Goal: Task Accomplishment & Management: Manage account settings

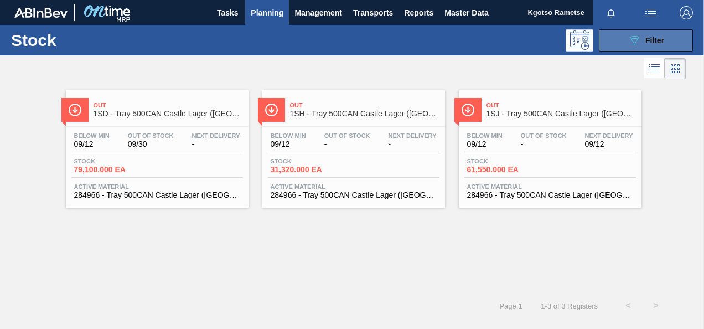
click at [648, 44] on span "Filter" at bounding box center [655, 40] width 19 height 9
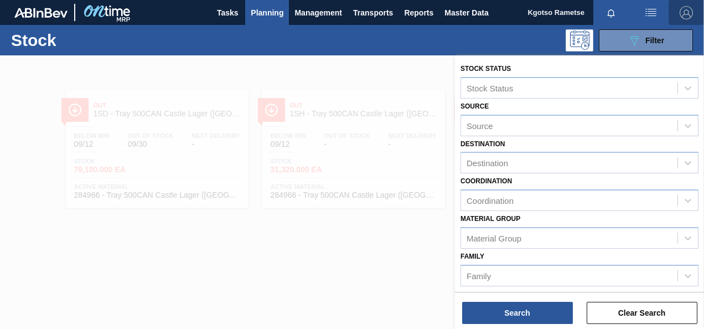
click at [685, 12] on img "button" at bounding box center [686, 12] width 13 height 13
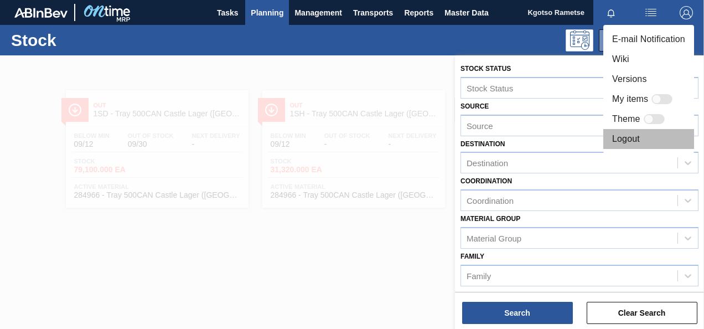
click at [640, 136] on li "Logout" at bounding box center [649, 139] width 91 height 20
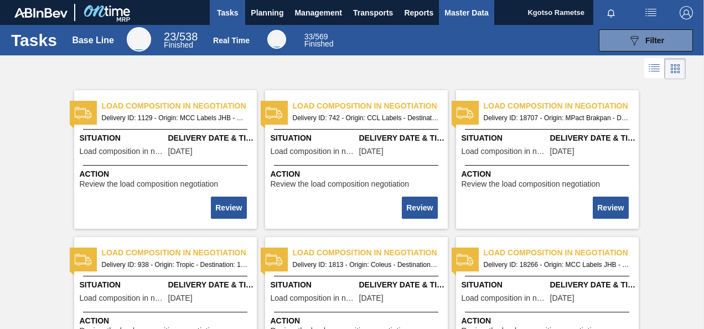
click at [471, 8] on span "Master Data" at bounding box center [467, 12] width 44 height 13
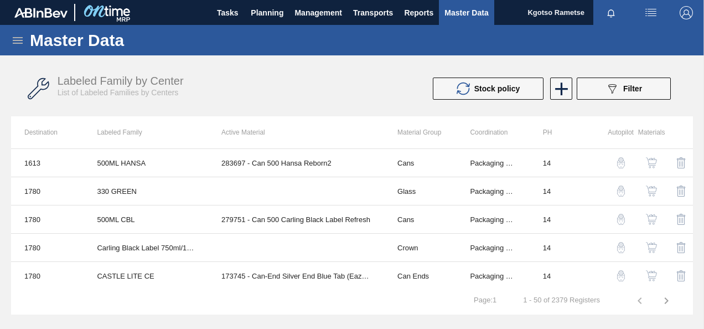
click at [21, 45] on icon at bounding box center [17, 40] width 13 height 13
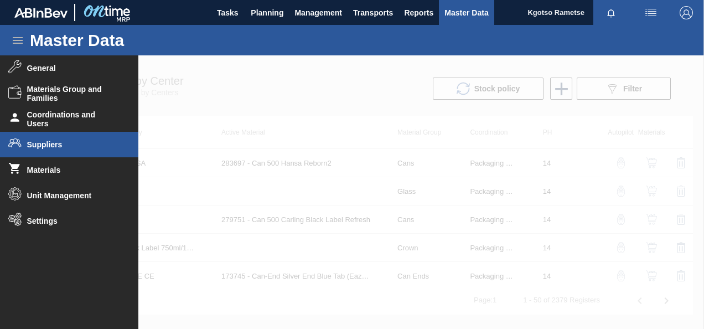
click at [47, 141] on span "Suppliers" at bounding box center [72, 144] width 91 height 9
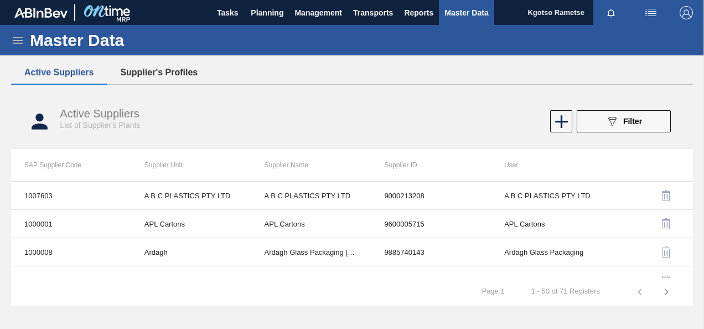
click at [178, 71] on button "Supplier's Profiles" at bounding box center [159, 72] width 104 height 23
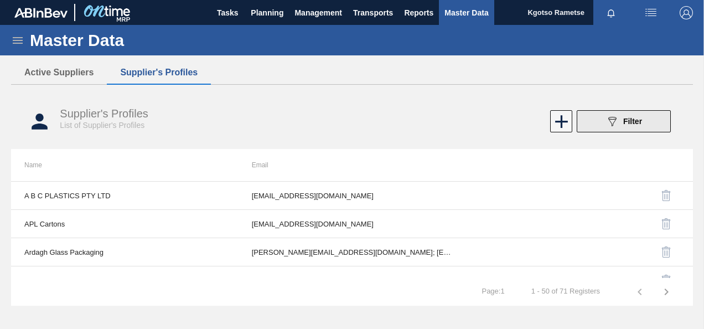
click at [648, 122] on button "089F7B8B-B2A5-4AFE-B5C0-19BA573D28AC Filter" at bounding box center [624, 121] width 94 height 22
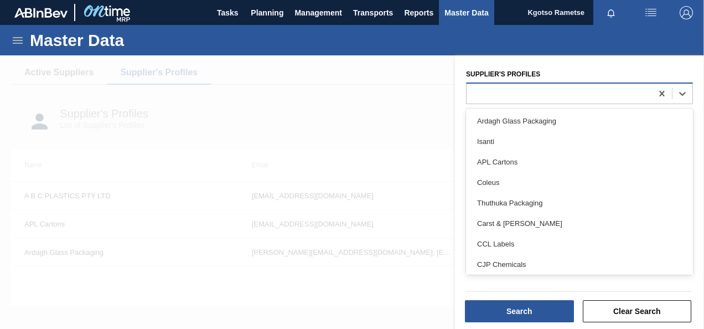
click at [489, 100] on div at bounding box center [559, 93] width 185 height 16
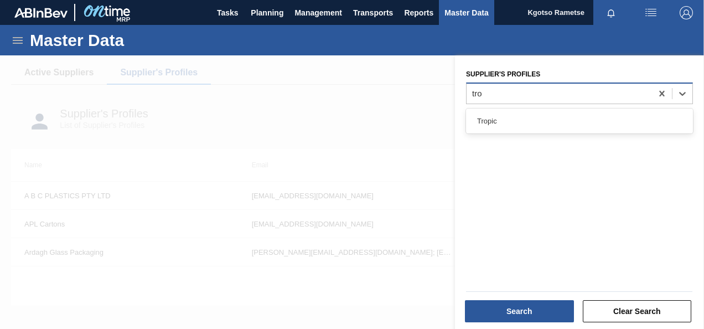
type Profiles "trop"
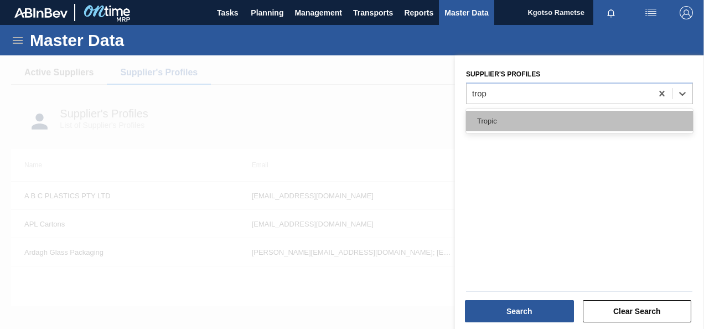
click at [504, 127] on div "Tropic" at bounding box center [579, 121] width 227 height 20
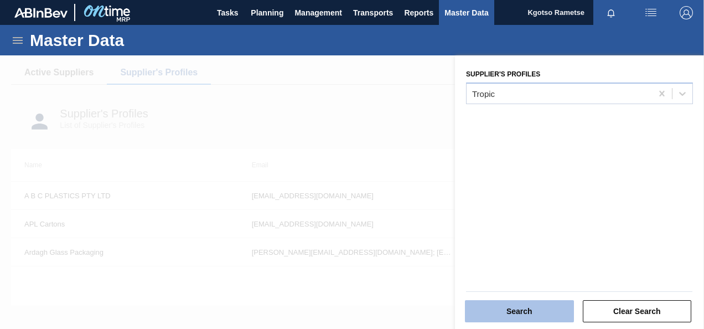
click at [520, 318] on button "Search" at bounding box center [519, 311] width 109 height 22
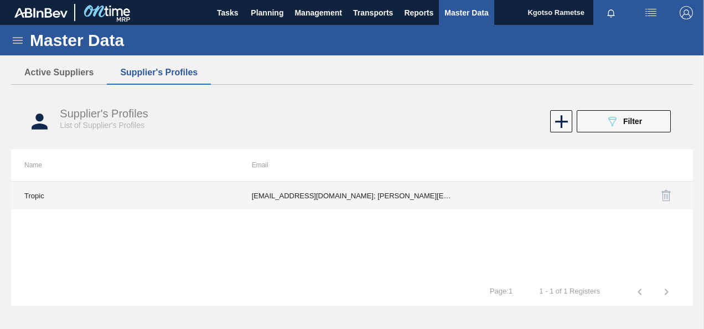
click at [348, 201] on td "fadam@tropicplastic.co.za; roxanne@tropicplastic.co.za; kgotso.rametse201@gmail…" at bounding box center [353, 196] width 228 height 28
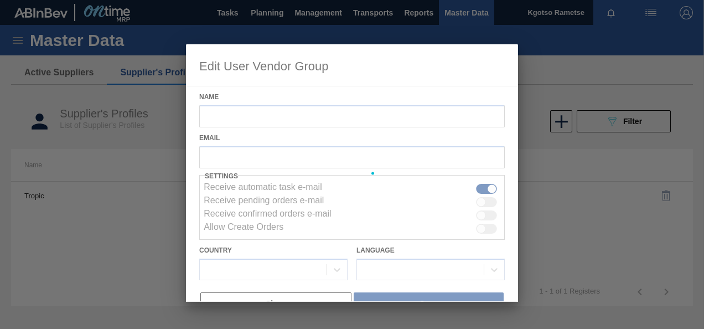
type input "Tropic"
checkbox input "true"
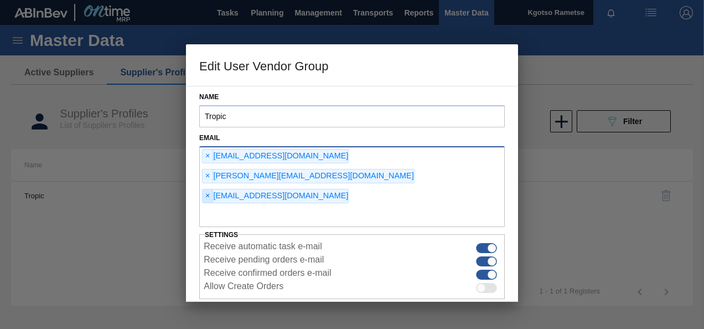
click at [210, 189] on span "×" at bounding box center [208, 195] width 11 height 13
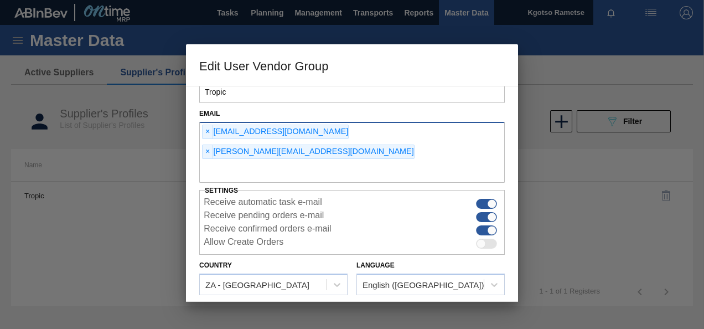
scroll to position [45, 0]
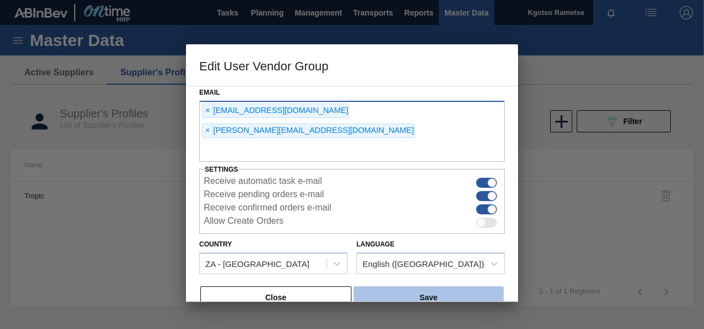
click at [454, 286] on button "Save" at bounding box center [429, 297] width 150 height 22
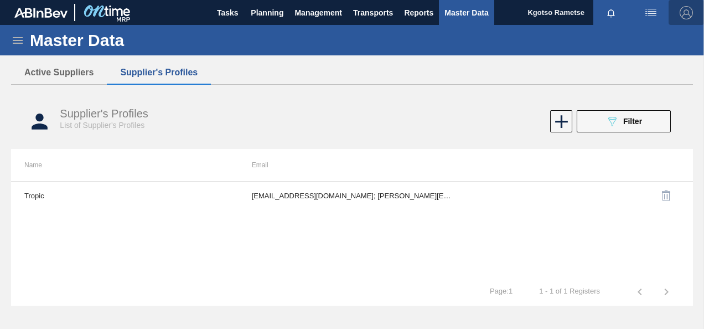
click at [689, 11] on img "button" at bounding box center [686, 12] width 13 height 13
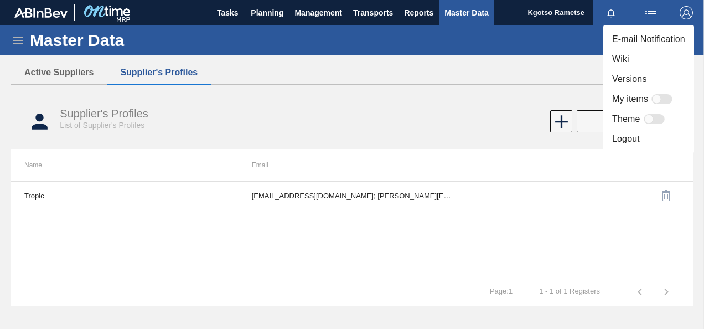
drag, startPoint x: 470, startPoint y: 93, endPoint x: 579, endPoint y: 25, distance: 128.3
click at [470, 92] on div at bounding box center [352, 164] width 704 height 329
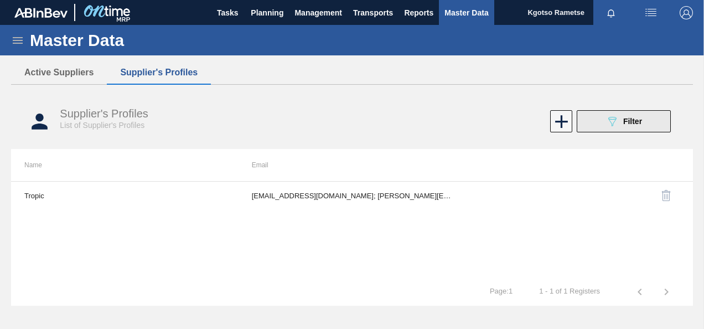
click at [625, 121] on span "Filter" at bounding box center [632, 121] width 19 height 9
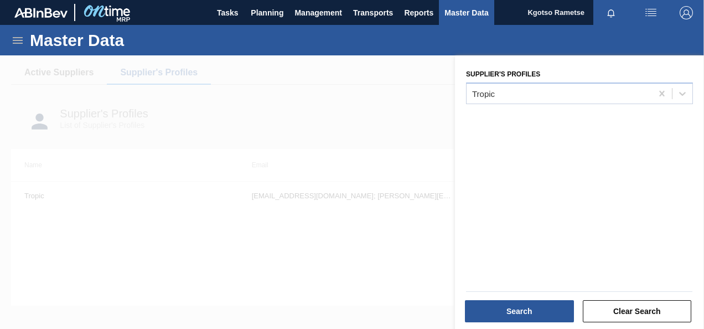
click at [522, 107] on div "Supplier's Profiles Tropic" at bounding box center [579, 193] width 249 height 276
click at [520, 102] on div "Tropic" at bounding box center [579, 94] width 227 height 22
type Profiles "n"
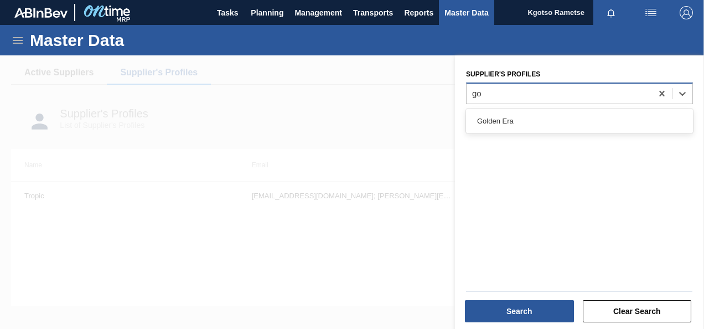
type Profiles "gol"
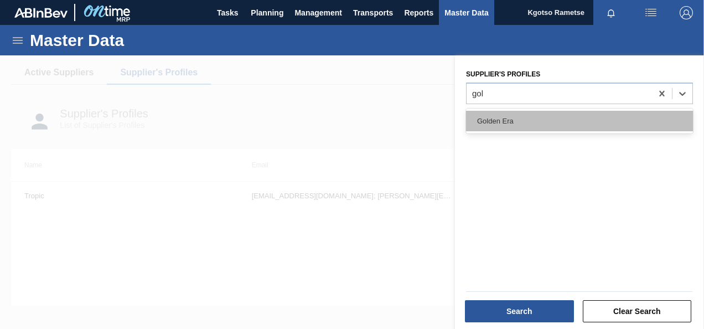
click at [511, 113] on div "Golden Era" at bounding box center [579, 121] width 227 height 20
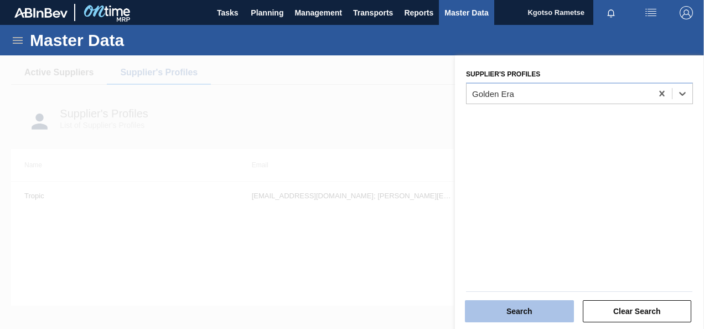
click at [514, 307] on button "Search" at bounding box center [519, 311] width 109 height 22
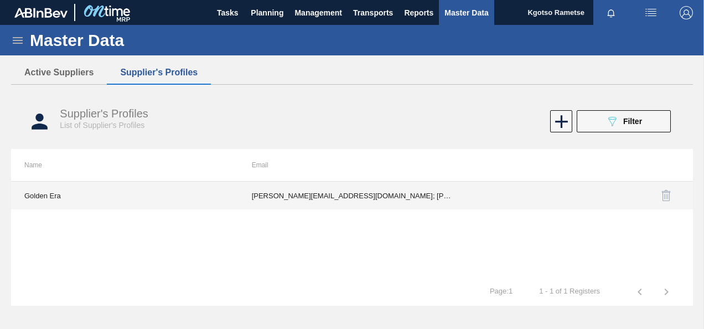
click at [401, 199] on td "shaun@golden-era.co.za; mariann@golden-era.co.za; madelizec@krf.golden-era.co.z…" at bounding box center [353, 196] width 228 height 28
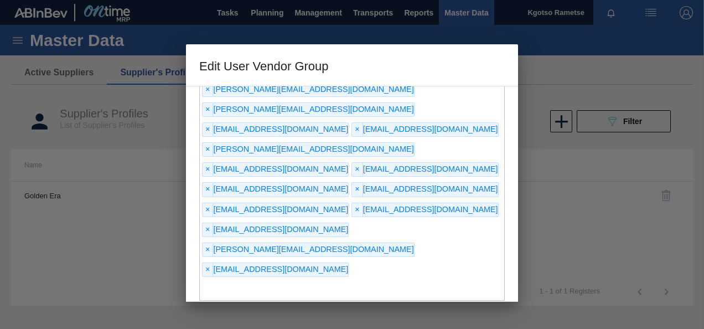
scroll to position [163, 0]
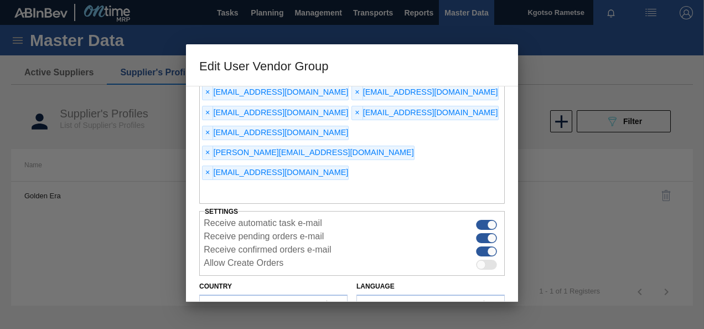
click at [272, 183] on input "text" at bounding box center [352, 193] width 306 height 21
type input "kgotso.rametse201@gmail.com"
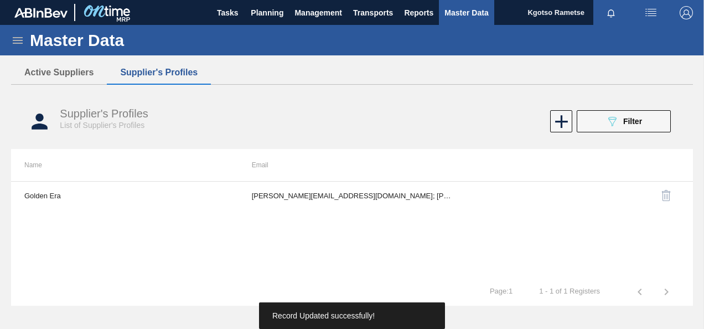
click at [681, 8] on img "button" at bounding box center [686, 12] width 13 height 13
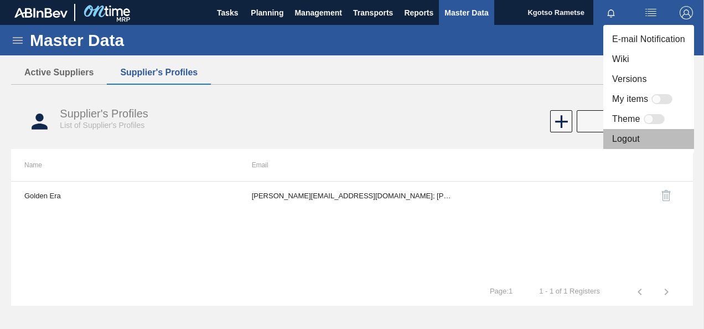
click at [636, 141] on li "Logout" at bounding box center [649, 139] width 91 height 20
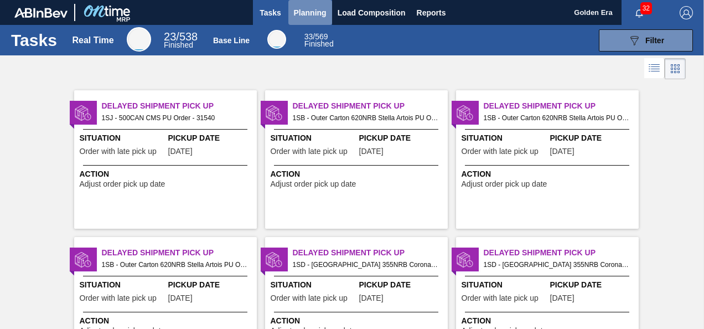
click at [309, 11] on span "Planning" at bounding box center [310, 12] width 33 height 13
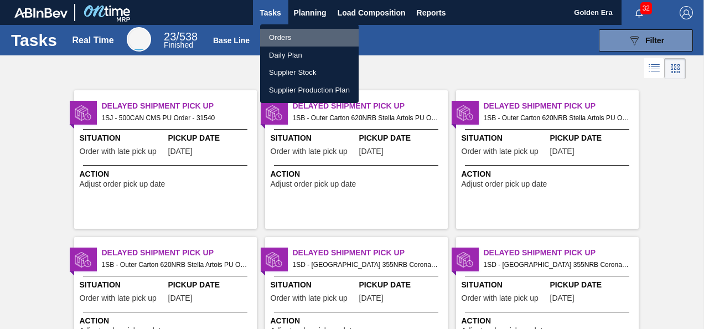
click at [300, 33] on li "Orders" at bounding box center [309, 38] width 99 height 18
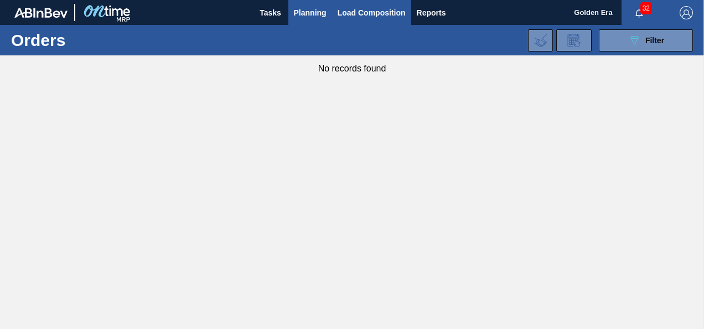
click at [358, 9] on span "Load Composition" at bounding box center [372, 12] width 68 height 13
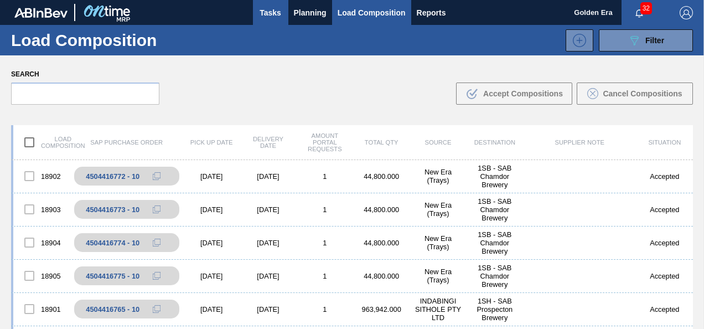
click at [260, 7] on span "Tasks" at bounding box center [271, 12] width 24 height 13
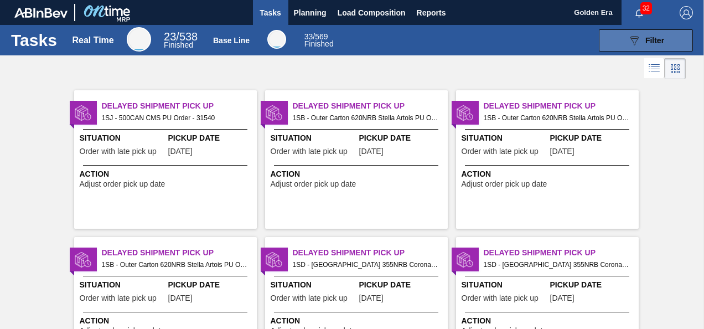
click at [673, 38] on button "089F7B8B-B2A5-4AFE-B5C0-19BA573D28AC Filter" at bounding box center [646, 40] width 94 height 22
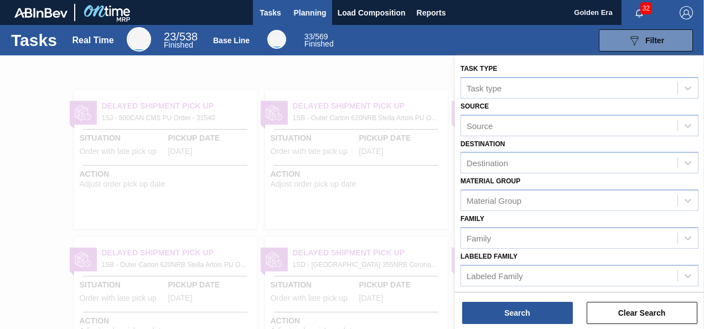
click at [308, 19] on button "Planning" at bounding box center [310, 12] width 44 height 25
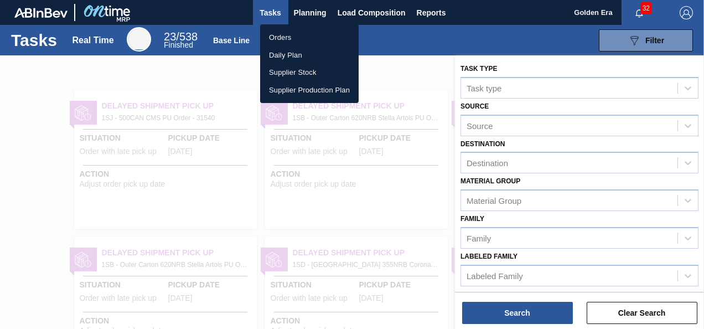
click at [284, 30] on li "Orders" at bounding box center [309, 38] width 99 height 18
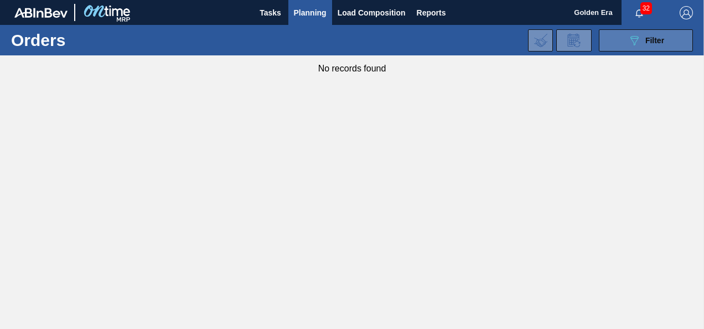
click at [655, 44] on span "Filter" at bounding box center [655, 40] width 19 height 9
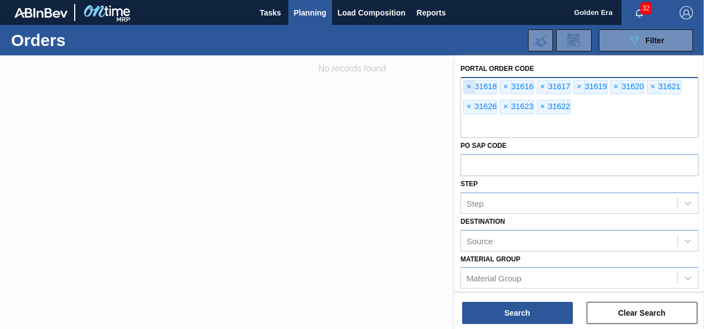
click at [471, 83] on span "×" at bounding box center [469, 86] width 11 height 13
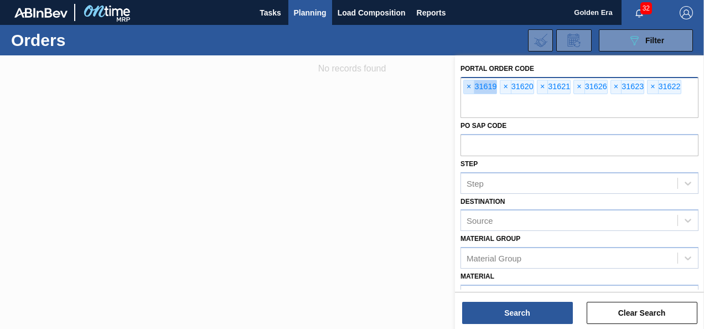
click at [471, 83] on span "×" at bounding box center [469, 86] width 11 height 13
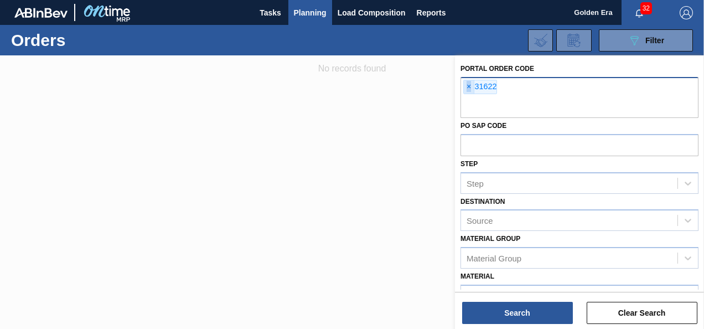
click at [471, 83] on span "×" at bounding box center [469, 86] width 11 height 13
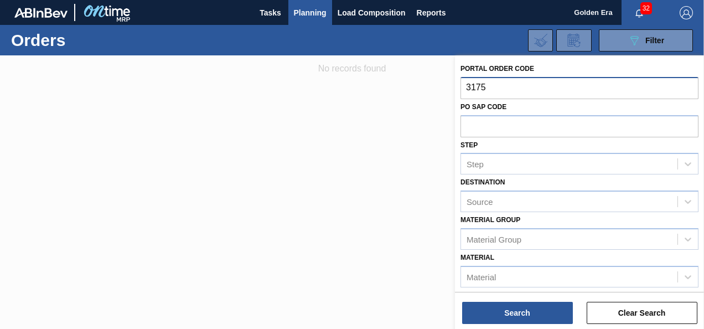
type input "31754"
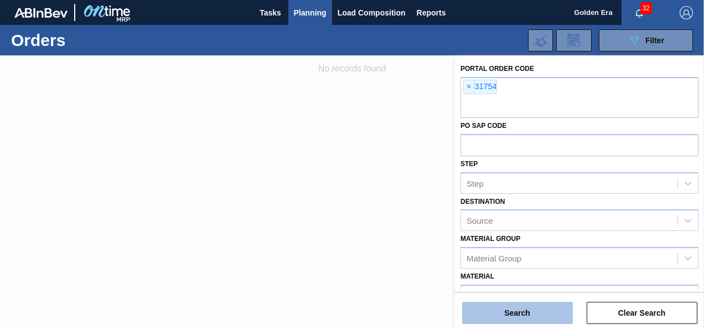
click at [522, 315] on button "Search" at bounding box center [517, 313] width 111 height 22
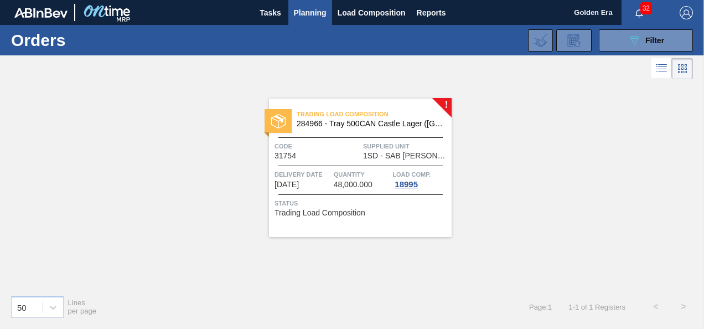
click at [351, 141] on span "Code" at bounding box center [318, 146] width 86 height 11
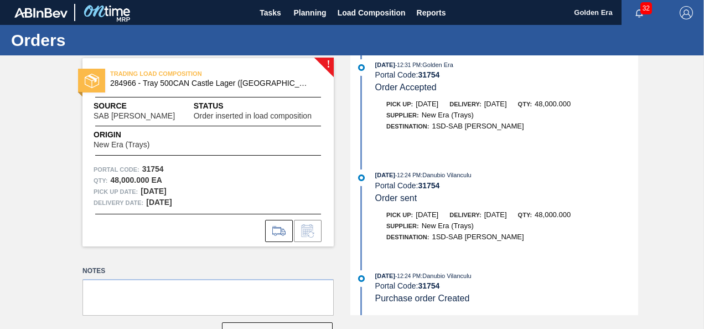
scroll to position [106, 0]
click at [324, 60] on div "TRADING LOAD COMPOSITION 284966 - Tray 500CAN Castle Lager (Hogwarts) Source SA…" at bounding box center [208, 152] width 251 height 188
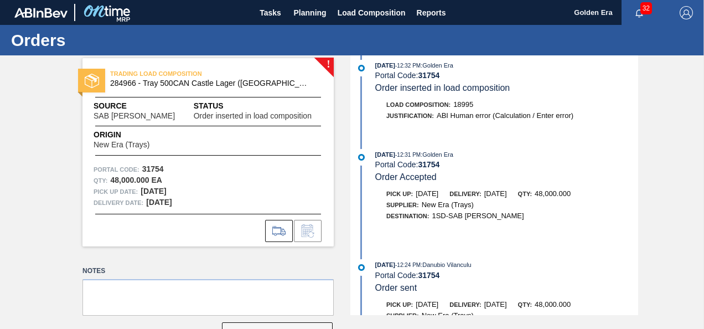
scroll to position [0, 0]
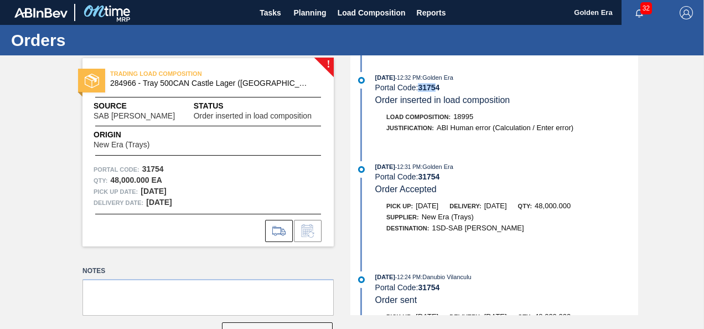
drag, startPoint x: 420, startPoint y: 87, endPoint x: 439, endPoint y: 88, distance: 18.3
click at [439, 88] on strong "31754" at bounding box center [429, 87] width 22 height 9
drag, startPoint x: 439, startPoint y: 88, endPoint x: 420, endPoint y: 87, distance: 18.3
click at [420, 87] on div "Portal Code: 31754" at bounding box center [506, 87] width 263 height 9
copy strong "31754"
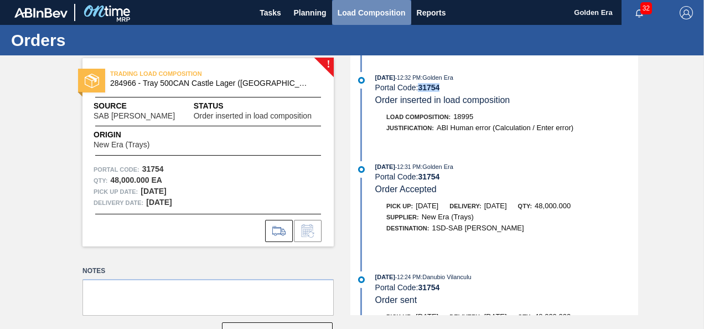
click at [383, 8] on span "Load Composition" at bounding box center [372, 12] width 68 height 13
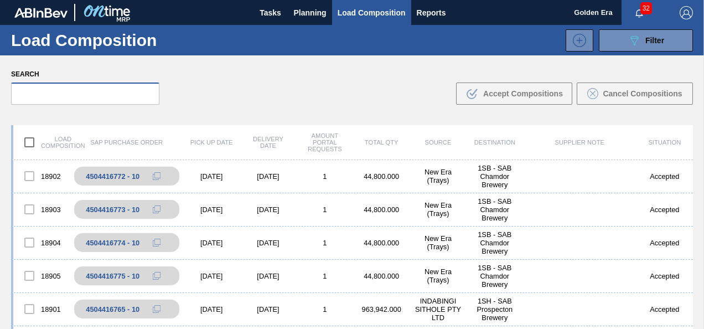
click at [78, 95] on input "text" at bounding box center [85, 94] width 148 height 22
paste input "31754"
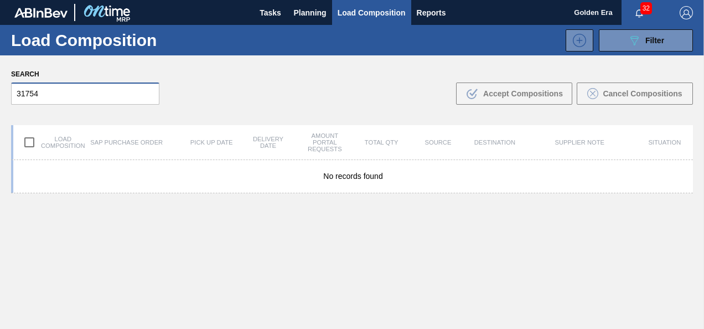
type input "31754"
click at [224, 110] on div "Search 31754 .b{fill:var(--color-action-default)} Accept Compositions Cancel Co…" at bounding box center [352, 85] width 704 height 60
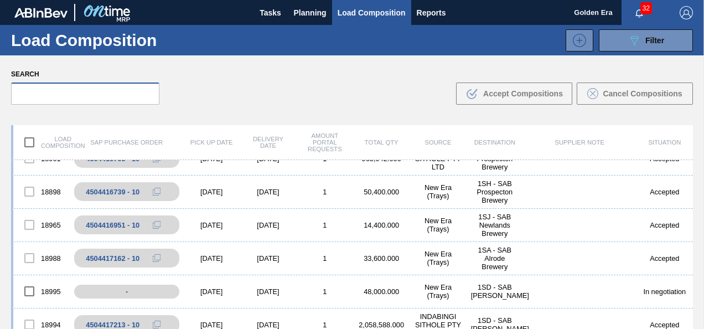
scroll to position [166, 0]
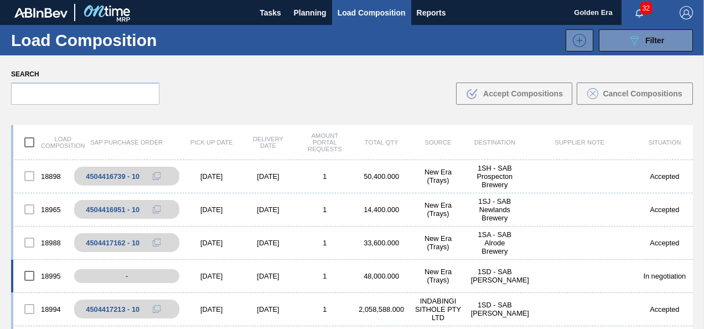
click at [30, 277] on input "checkbox" at bounding box center [29, 275] width 23 height 23
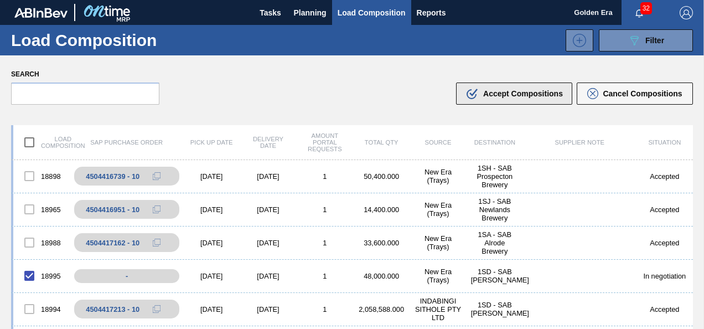
click at [514, 94] on span "Accept Compositions" at bounding box center [523, 93] width 80 height 9
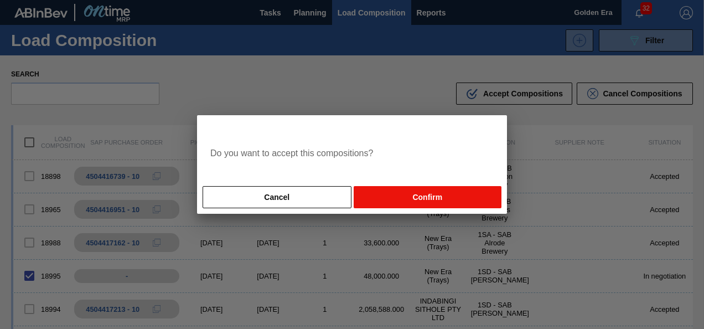
click at [419, 194] on button "Confirm" at bounding box center [428, 197] width 148 height 22
checkbox input "false"
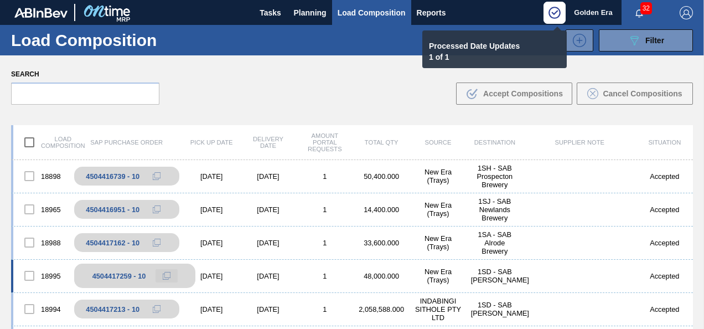
click at [166, 275] on icon at bounding box center [167, 276] width 8 height 8
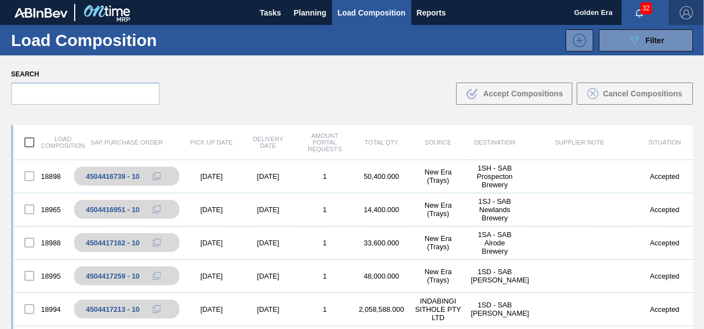
click at [689, 14] on img "button" at bounding box center [686, 12] width 13 height 13
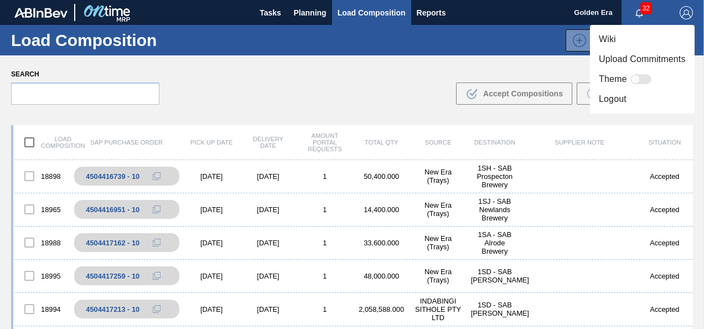
click at [661, 105] on li "Logout" at bounding box center [642, 99] width 105 height 20
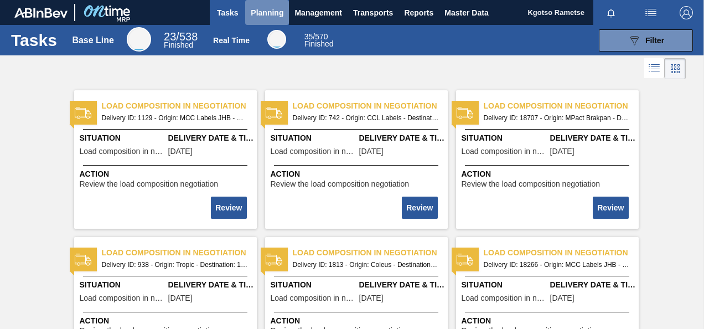
click at [258, 5] on button "Planning" at bounding box center [267, 12] width 44 height 25
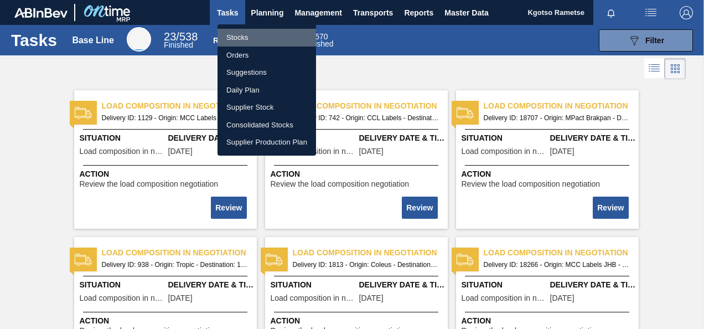
click at [252, 30] on li "Stocks" at bounding box center [267, 38] width 99 height 18
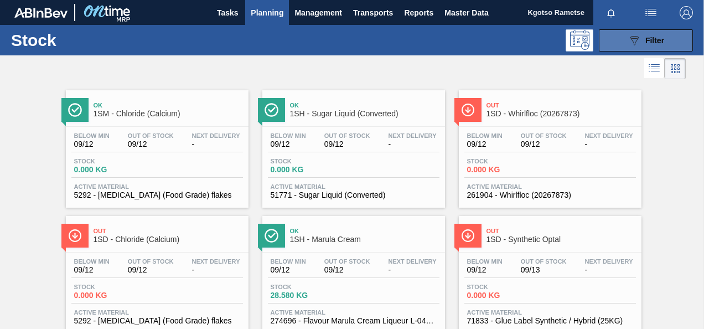
click at [629, 43] on icon "089F7B8B-B2A5-4AFE-B5C0-19BA573D28AC" at bounding box center [634, 40] width 13 height 13
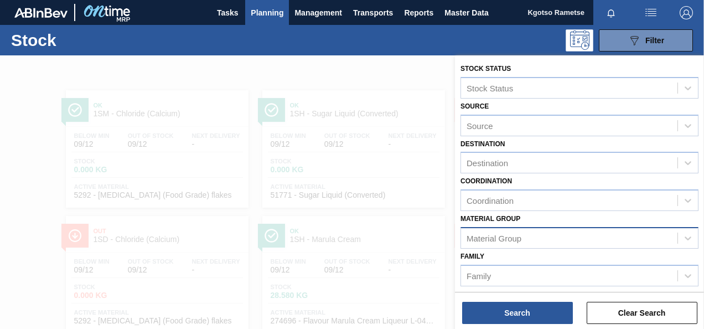
scroll to position [198, 0]
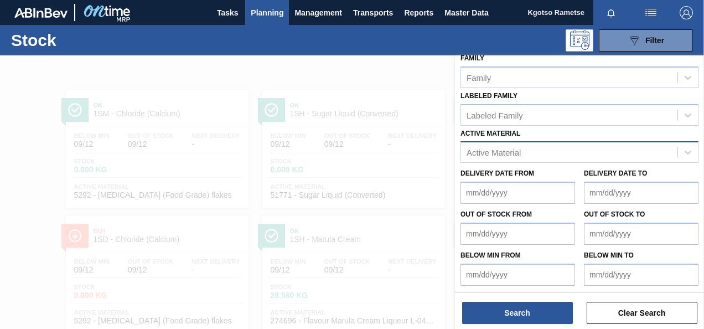
click at [490, 156] on div "Active Material" at bounding box center [494, 152] width 54 height 9
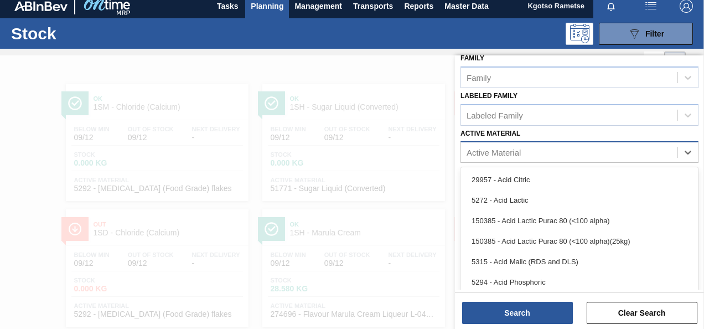
scroll to position [8, 0]
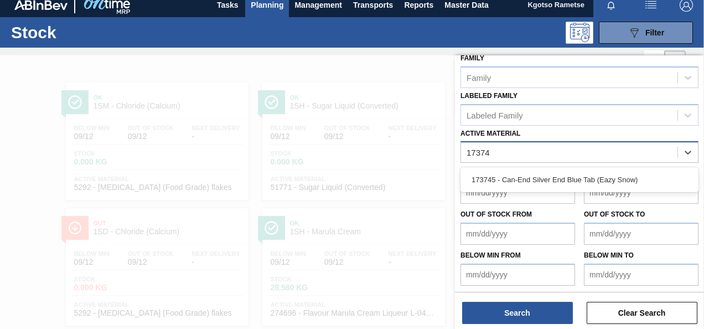
type Material "173745"
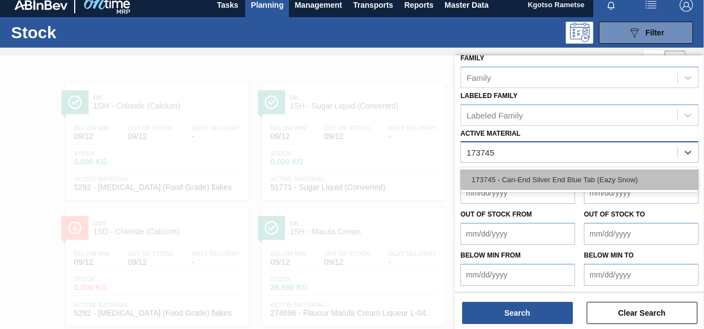
click at [508, 185] on div "173745 - Can-End Silver End Blue Tab (Eazy Snow)" at bounding box center [580, 179] width 238 height 20
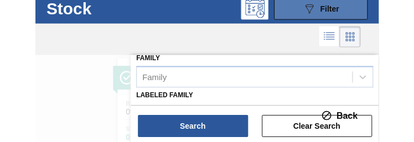
scroll to position [32, 0]
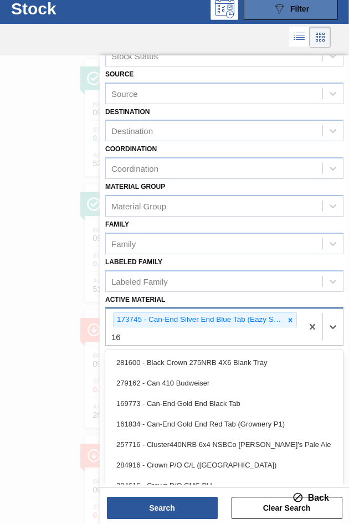
type Material "16"
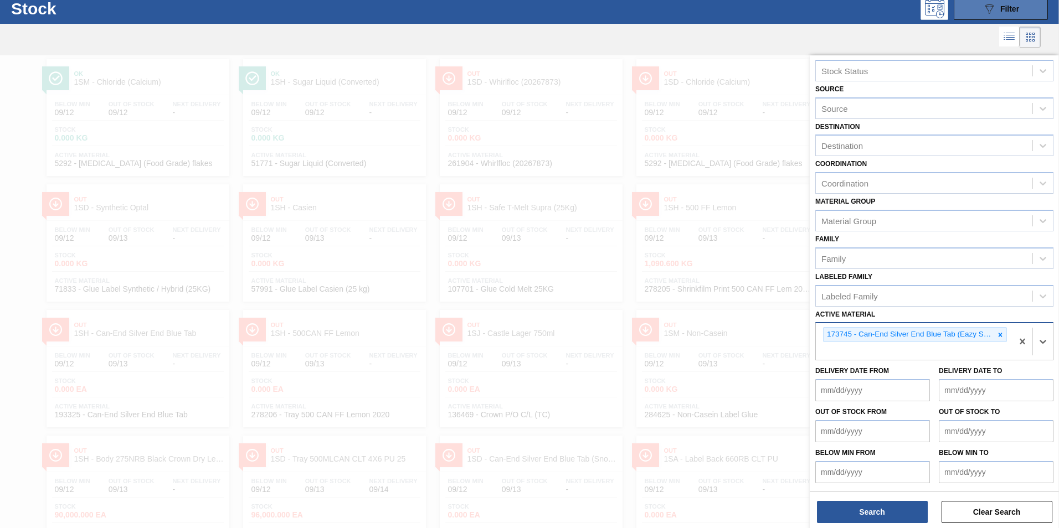
scroll to position [17, 0]
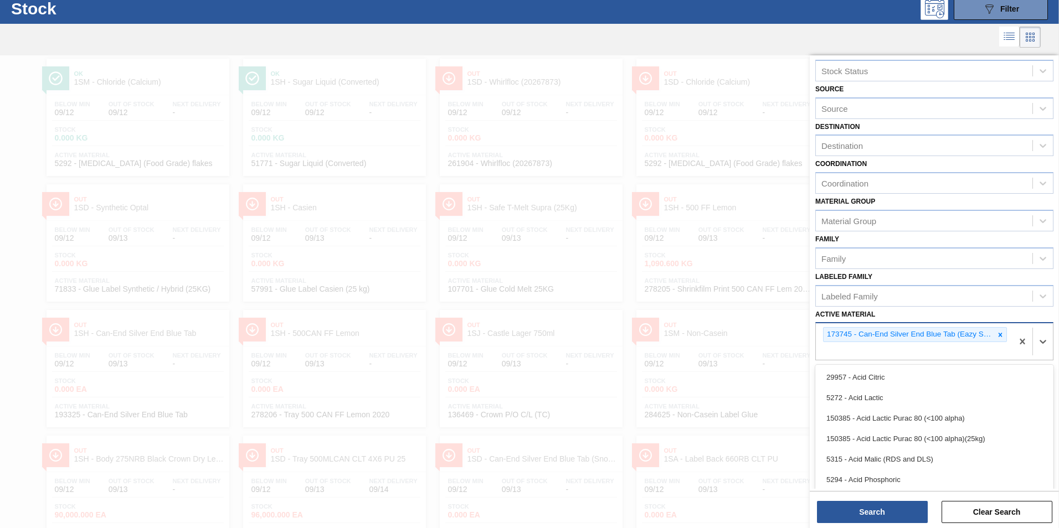
click at [704, 328] on div "option 173745 - Can-End Silver End Blue Tab (Eazy Snow), selected. option 29957…" at bounding box center [934, 341] width 238 height 38
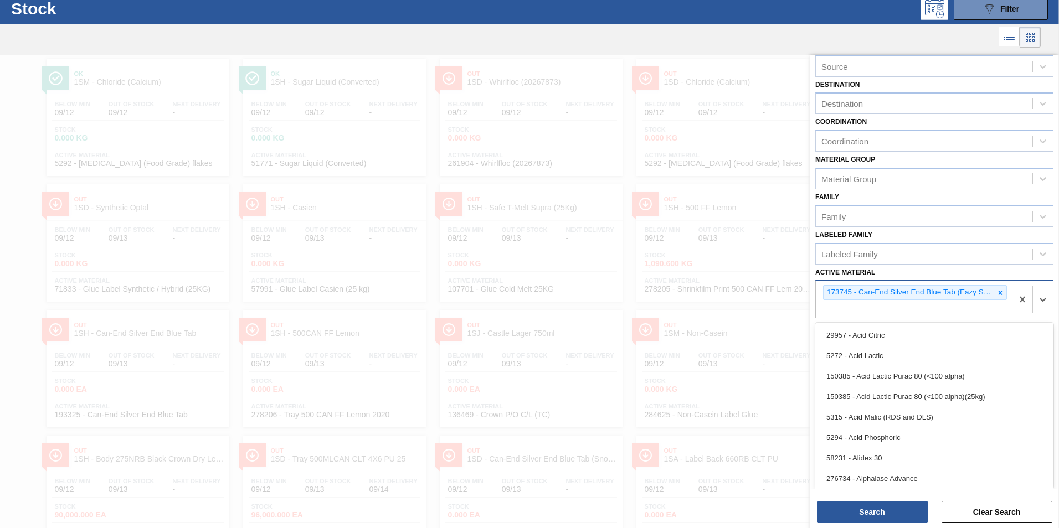
click at [704, 311] on div "Active Material option 173745 - Can-End Silver End Blue Tab (Eazy Snow), select…" at bounding box center [934, 292] width 238 height 54
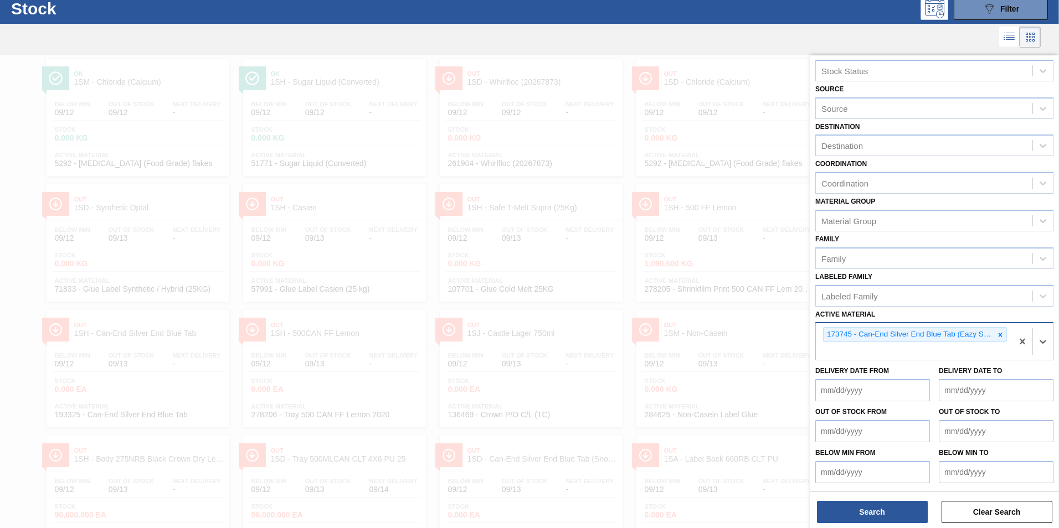
click at [704, 328] on div "option 173745 - Can-End Silver End Blue Tab (Eazy Snow), selected. Select is fo…" at bounding box center [934, 341] width 238 height 38
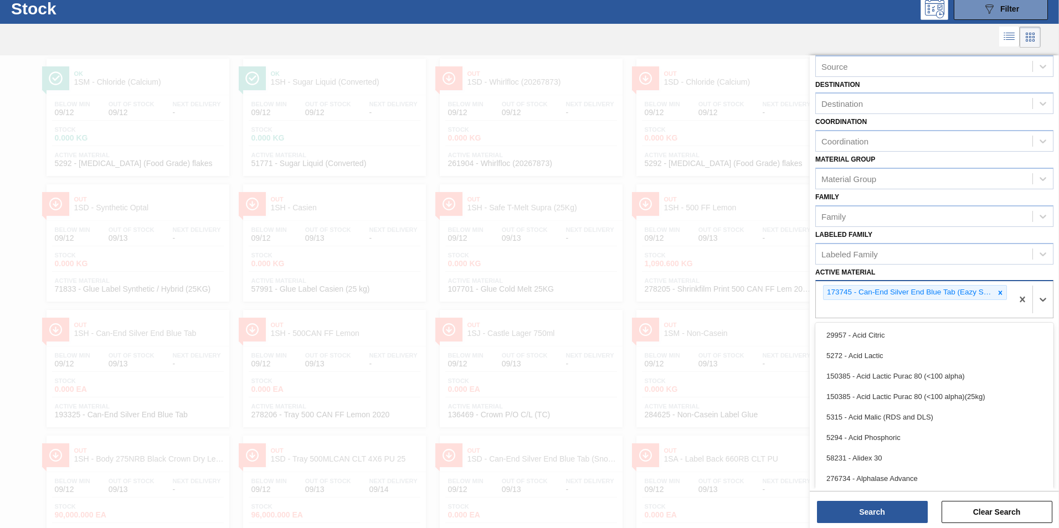
click at [704, 312] on div "Active Material option 173745 - Can-End Silver End Blue Tab (Eazy Snow), select…" at bounding box center [934, 292] width 238 height 54
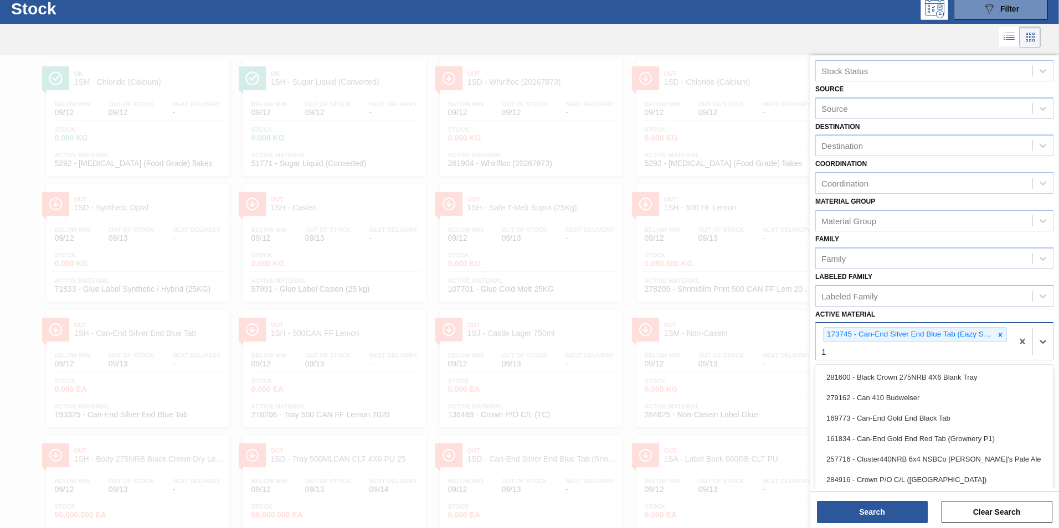
scroll to position [17, 0]
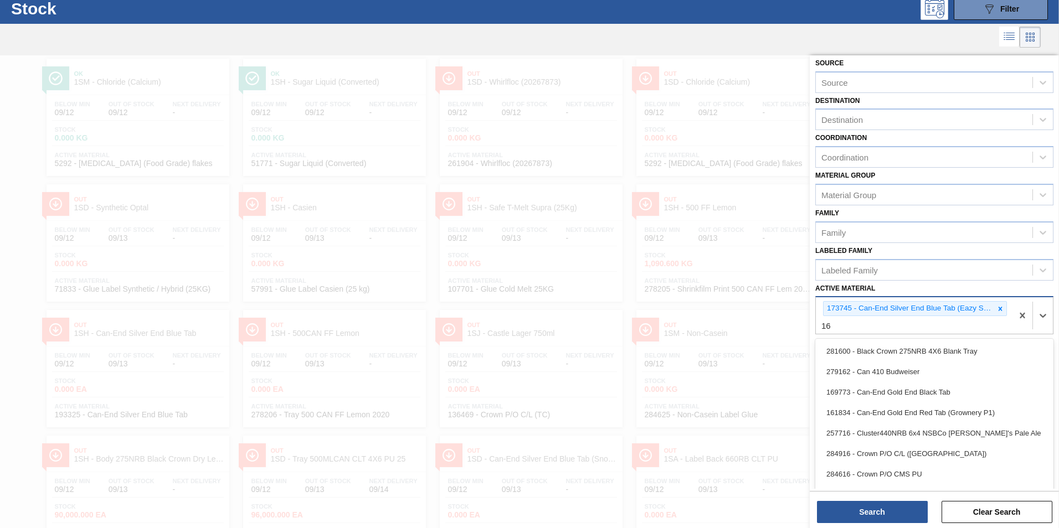
type Material "161"
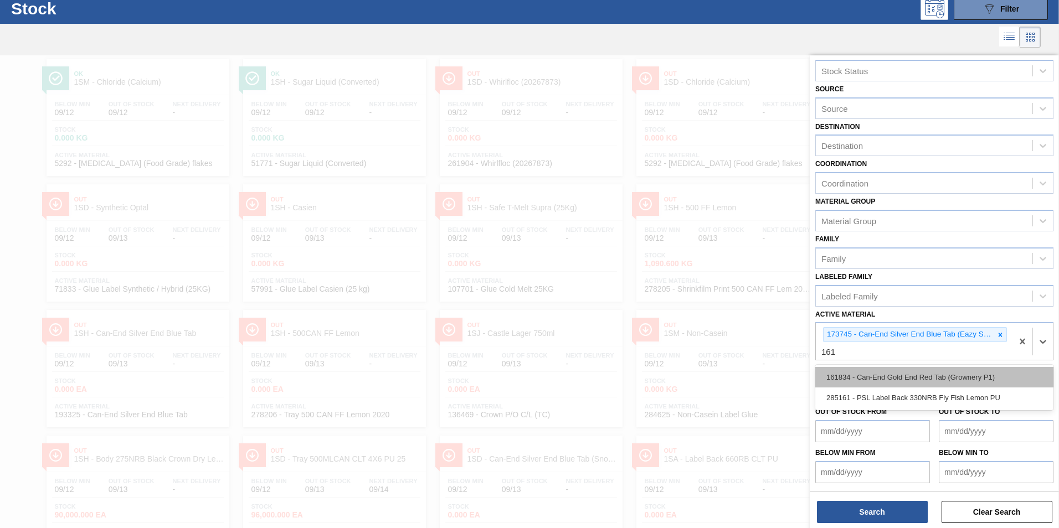
click at [704, 328] on div "161834 - Can-End Gold End Red Tab (Grownery P1)" at bounding box center [934, 377] width 238 height 20
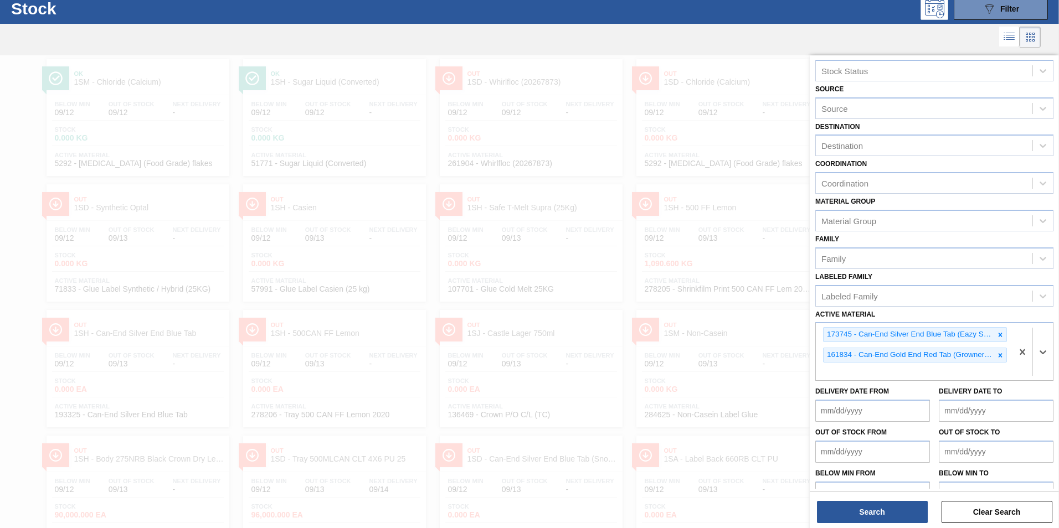
scroll to position [38, 0]
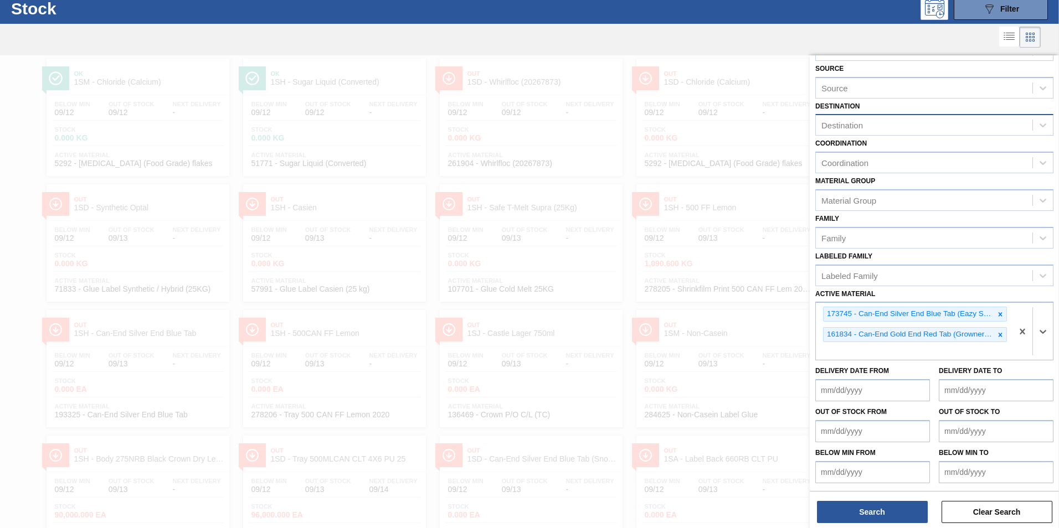
click at [704, 133] on div "Destination" at bounding box center [934, 125] width 238 height 22
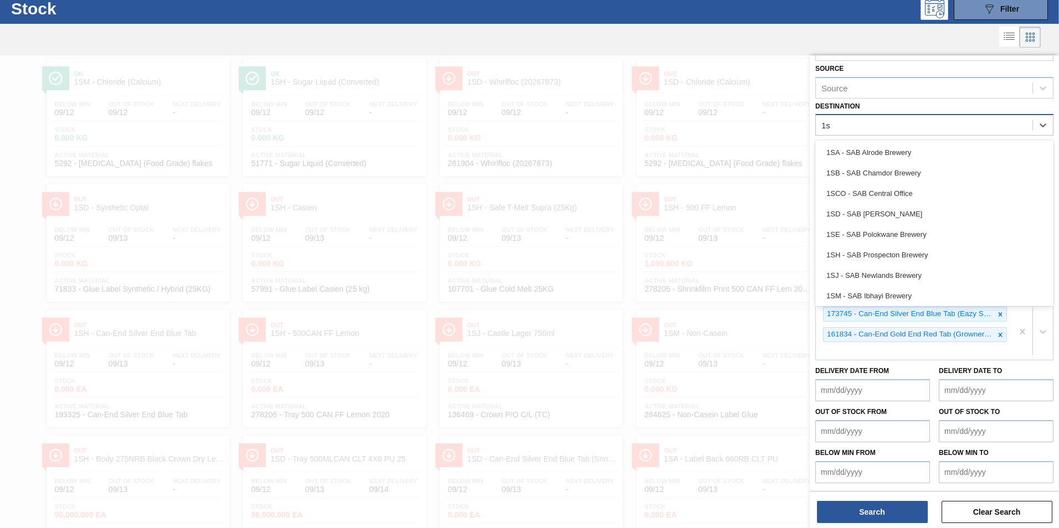
type input "1sd"
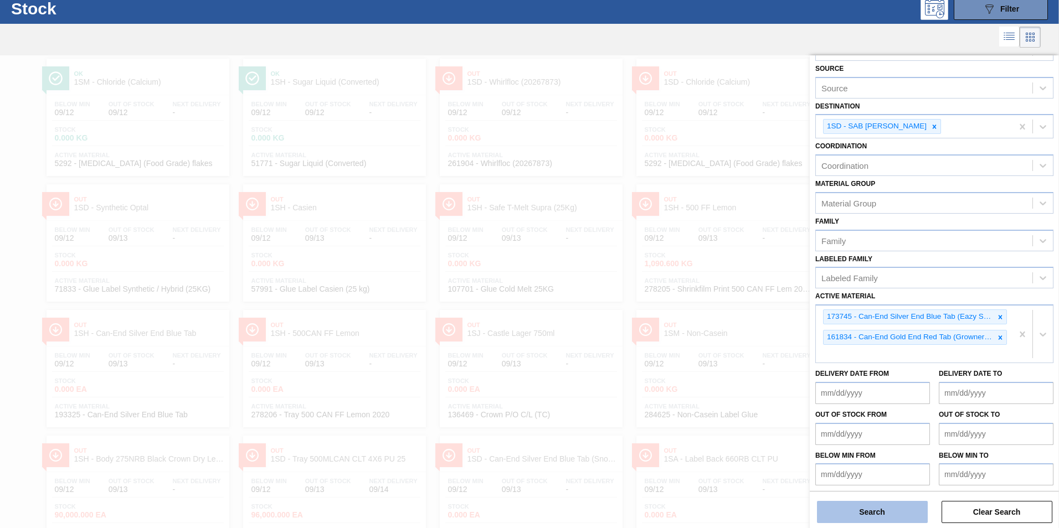
click at [704, 328] on button "Search" at bounding box center [872, 512] width 111 height 22
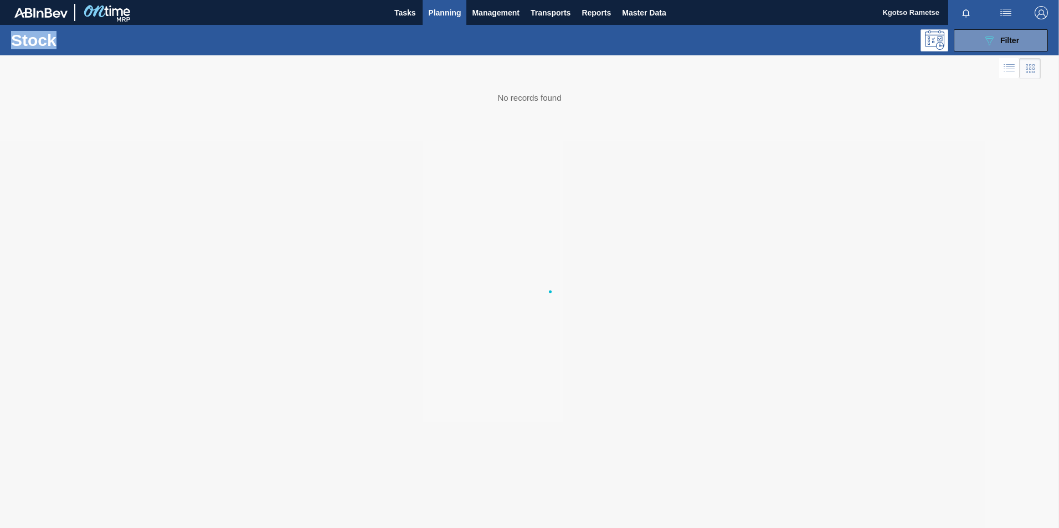
click at [704, 328] on div at bounding box center [529, 291] width 1059 height 473
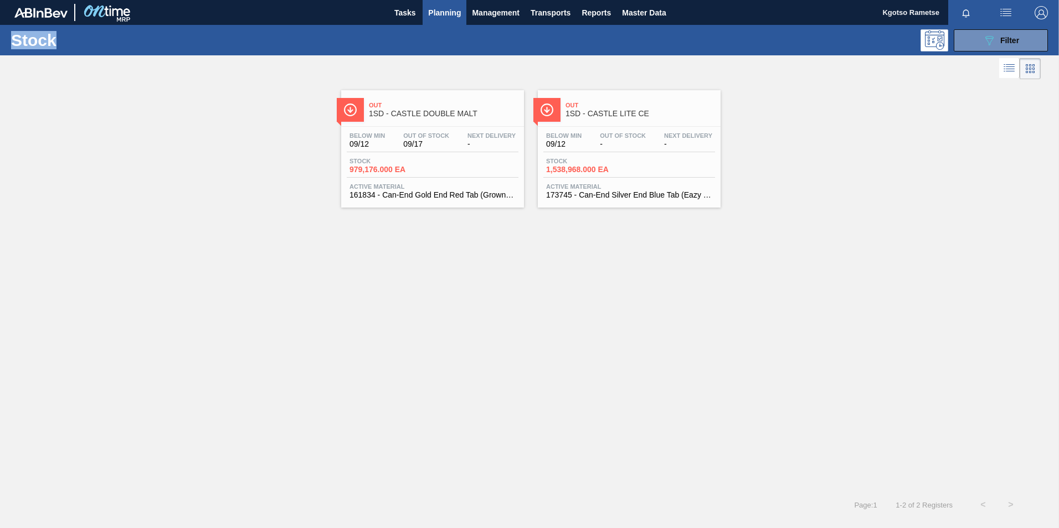
click at [424, 156] on div "Below Min 09/12 Out Of Stock 09/17 Next Delivery - Stock 979,176.000 EA Active …" at bounding box center [432, 164] width 183 height 75
click at [603, 174] on div "Stock 1,538,968.000 EA" at bounding box center [629, 168] width 172 height 20
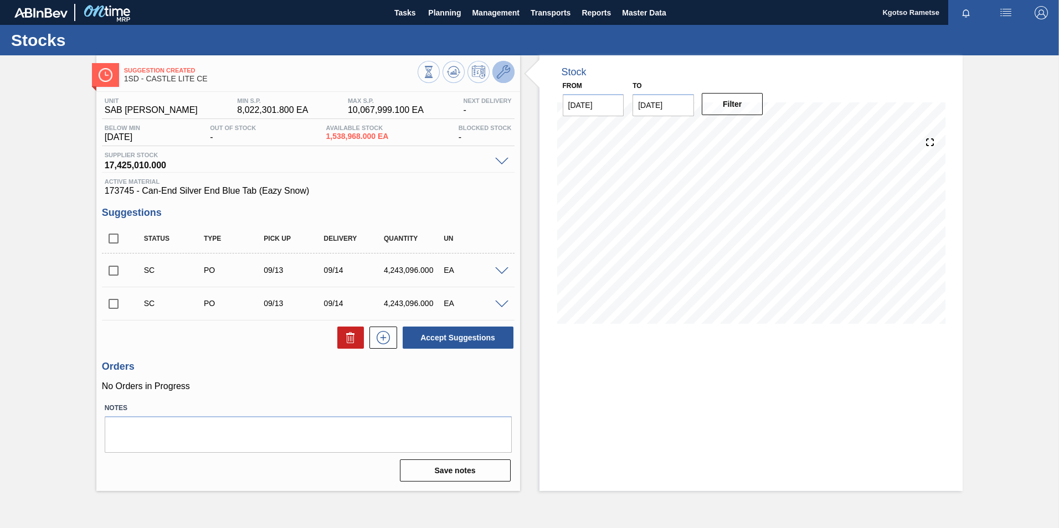
click at [499, 74] on icon at bounding box center [503, 71] width 13 height 13
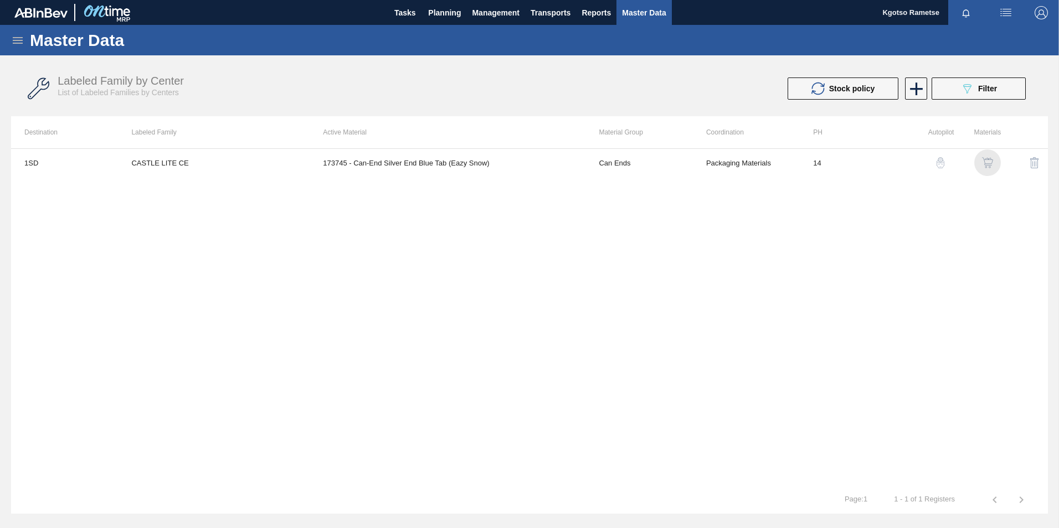
click at [704, 161] on img "button" at bounding box center [987, 162] width 11 height 11
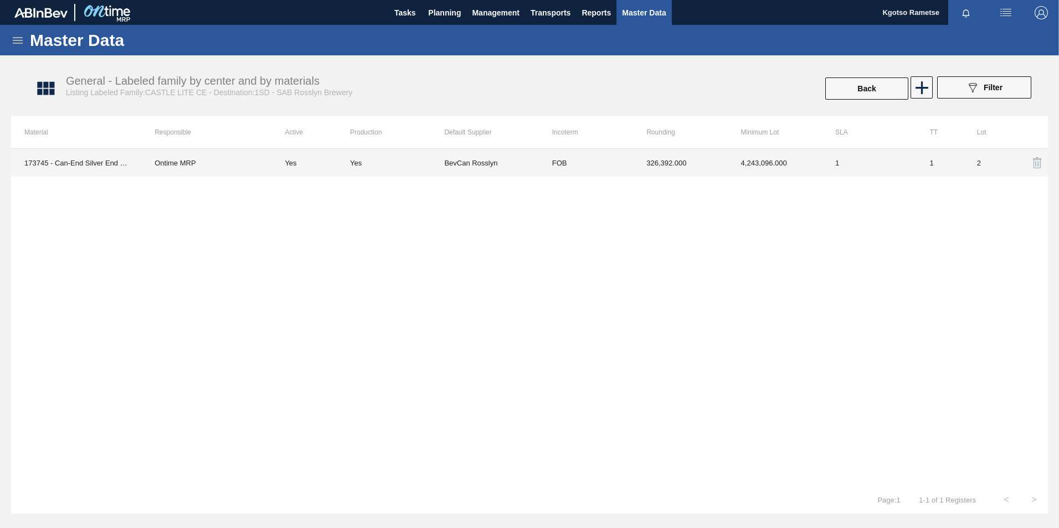
click at [653, 169] on td "326,392.000" at bounding box center [680, 163] width 94 height 28
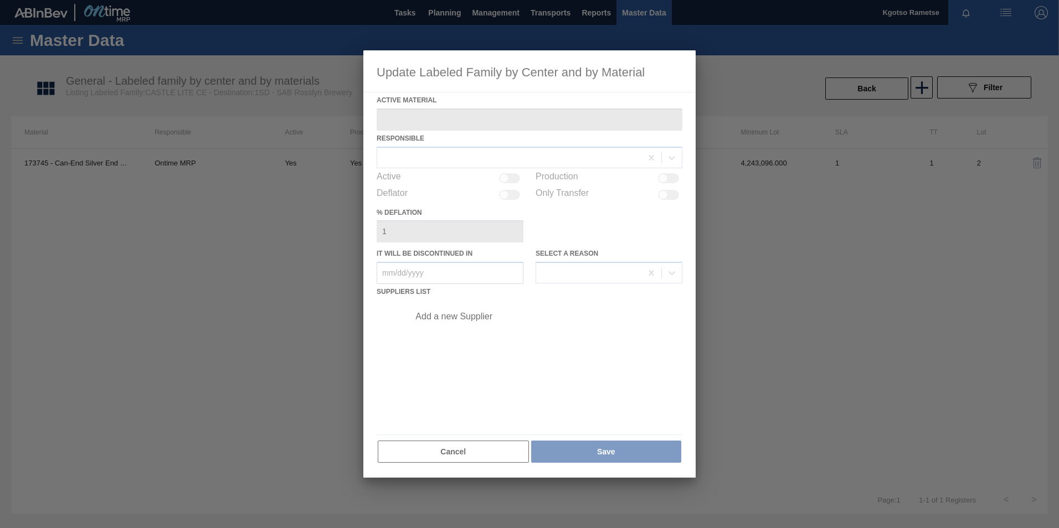
type Material "173745 - Can-End Silver End Blue Tab (Eazy Snow)"
checkbox input "true"
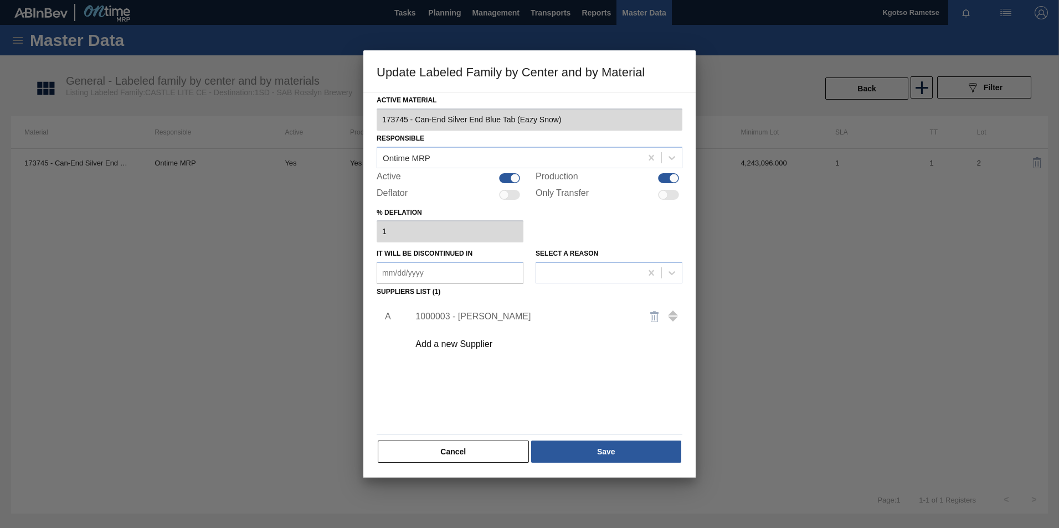
click at [473, 323] on div "1000003 - [PERSON_NAME]" at bounding box center [543, 317] width 280 height 28
click at [472, 315] on div "1000003 - [PERSON_NAME]" at bounding box center [523, 317] width 217 height 10
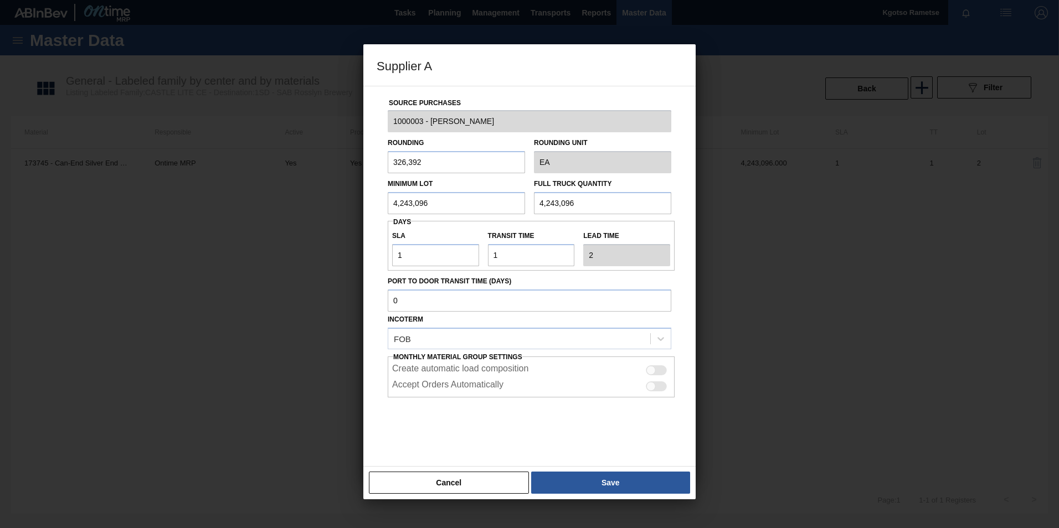
drag, startPoint x: 466, startPoint y: 182, endPoint x: 459, endPoint y: 183, distance: 6.8
click at [460, 183] on div "Minimum Lot 4,243,096" at bounding box center [456, 195] width 137 height 38
drag, startPoint x: 434, startPoint y: 204, endPoint x: 373, endPoint y: 205, distance: 60.9
click at [377, 205] on div "Source Purchases 1000003 - BevCan Rosslyn Rounding 326,392 Rounding Unit EA Min…" at bounding box center [530, 269] width 306 height 367
drag, startPoint x: 428, startPoint y: 197, endPoint x: 319, endPoint y: 223, distance: 112.1
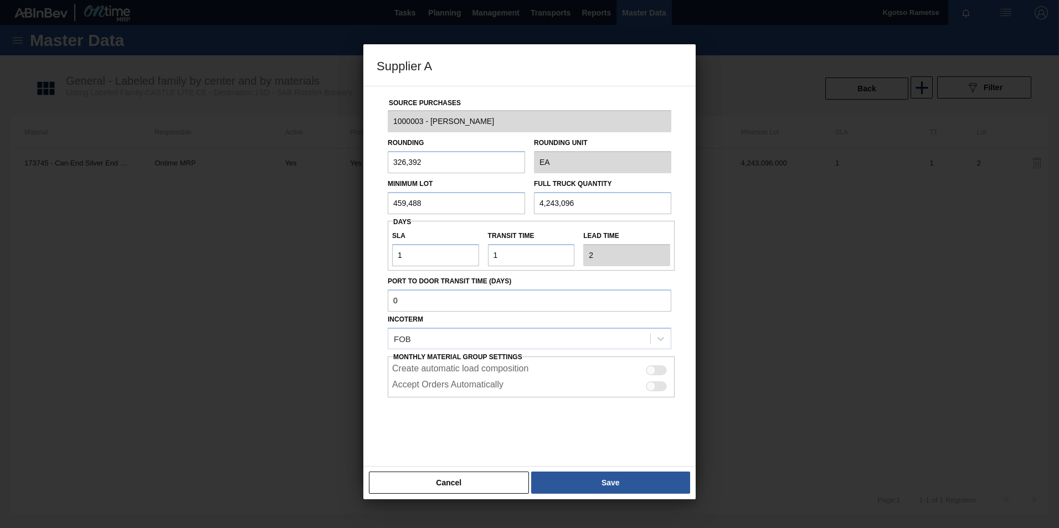
click at [330, 223] on div "Supplier A Source Purchases 1000003 - BevCan Rosslyn Rounding 326,392 Rounding …" at bounding box center [529, 264] width 1059 height 528
drag, startPoint x: 435, startPoint y: 202, endPoint x: 252, endPoint y: 202, distance: 182.7
click at [283, 194] on div "Supplier A Source Purchases 1000003 - BevCan Rosslyn Rounding 326,392 Rounding …" at bounding box center [529, 264] width 1059 height 528
type input "4,569,488"
drag, startPoint x: 589, startPoint y: 200, endPoint x: 466, endPoint y: 209, distance: 123.2
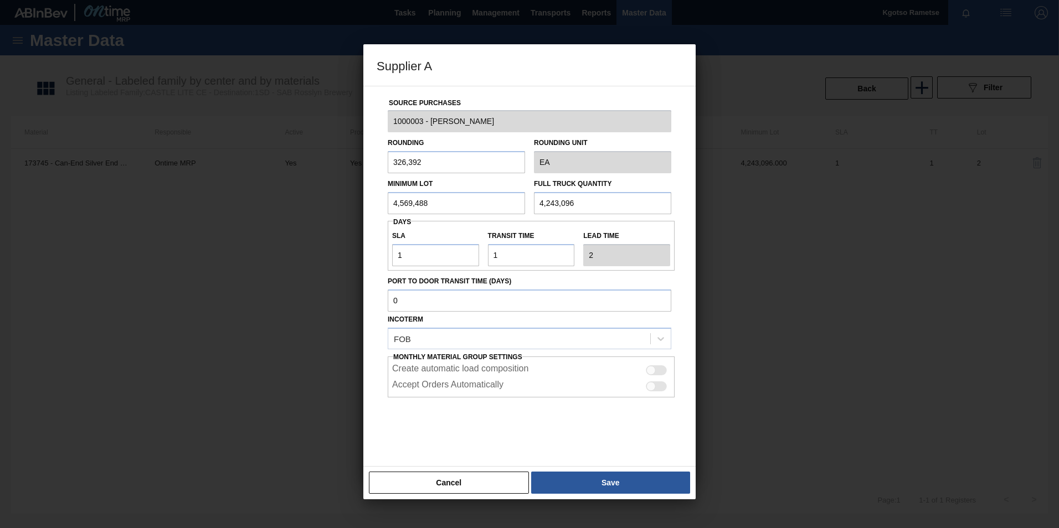
click at [523, 200] on div "Minimum Lot 4,569,488 Full Truck Quantity 4,243,096" at bounding box center [529, 193] width 292 height 41
paste input "569,488"
type input "4,569,488"
click at [583, 328] on button "Save" at bounding box center [610, 483] width 159 height 22
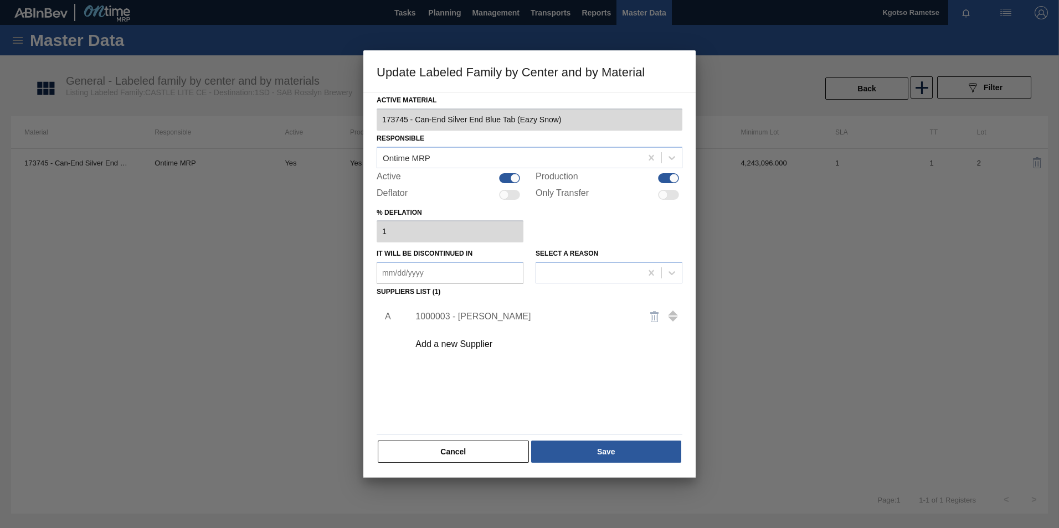
click at [583, 328] on div "Active Material 173745 - Can-End Silver End Blue Tab (Eazy Snow) Responsible On…" at bounding box center [529, 285] width 332 height 386
click at [581, 328] on button "Save" at bounding box center [606, 452] width 150 height 22
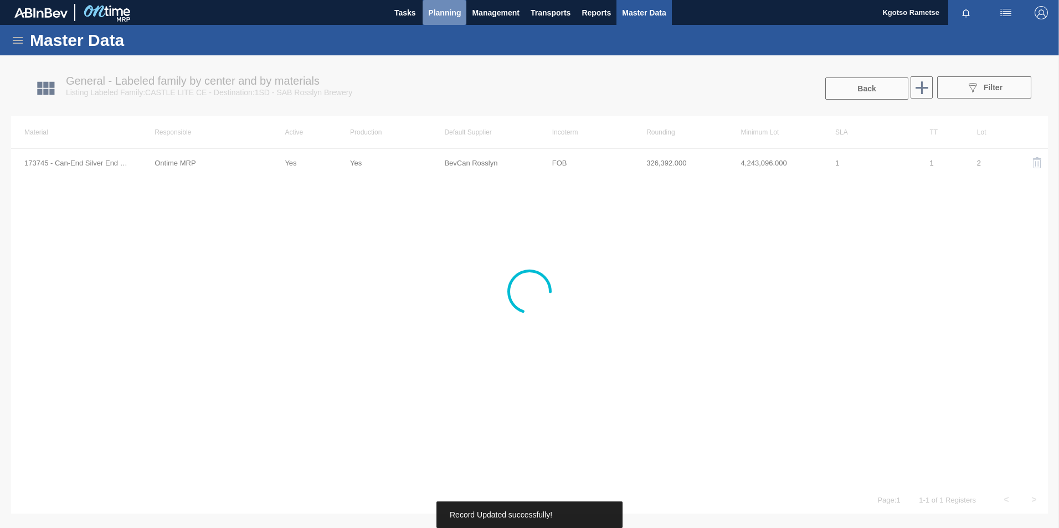
click at [441, 12] on span "Planning" at bounding box center [444, 12] width 33 height 13
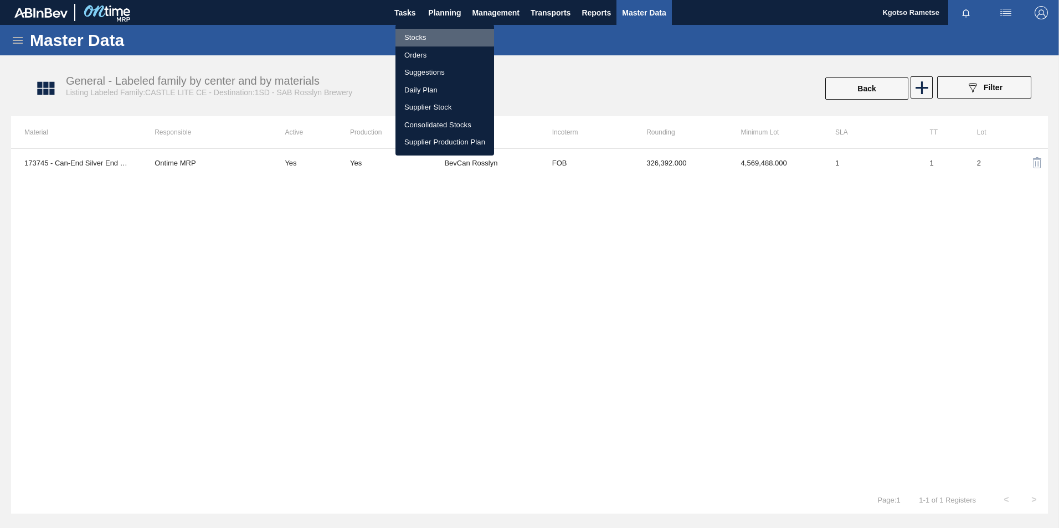
click at [427, 37] on li "Stocks" at bounding box center [444, 38] width 99 height 18
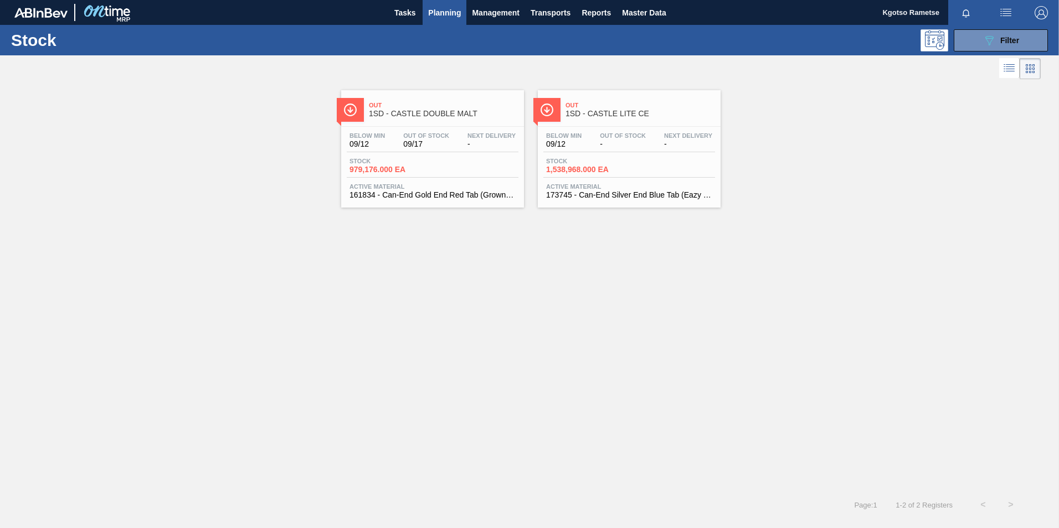
click at [460, 163] on div "Stock 979,176.000 EA" at bounding box center [433, 168] width 172 height 20
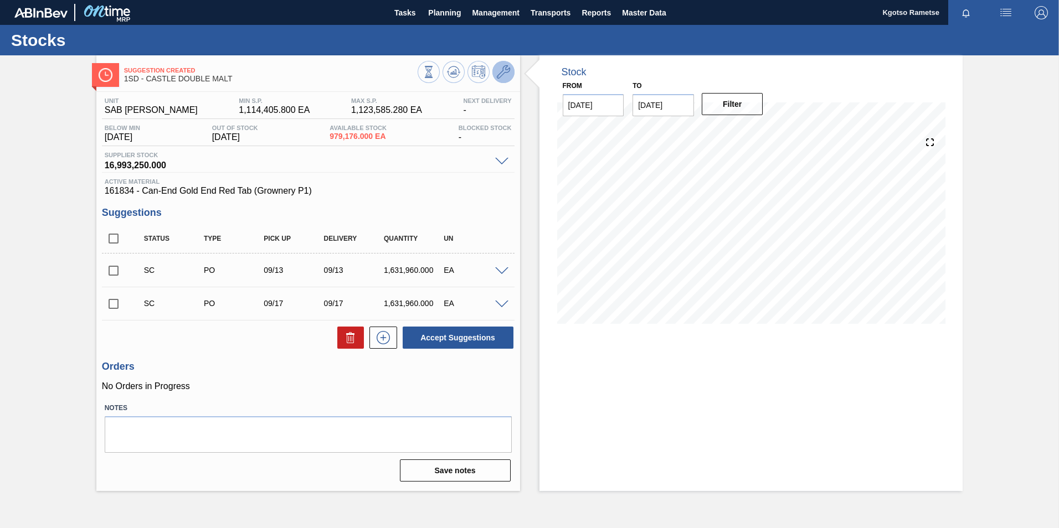
click at [499, 71] on icon at bounding box center [503, 71] width 13 height 13
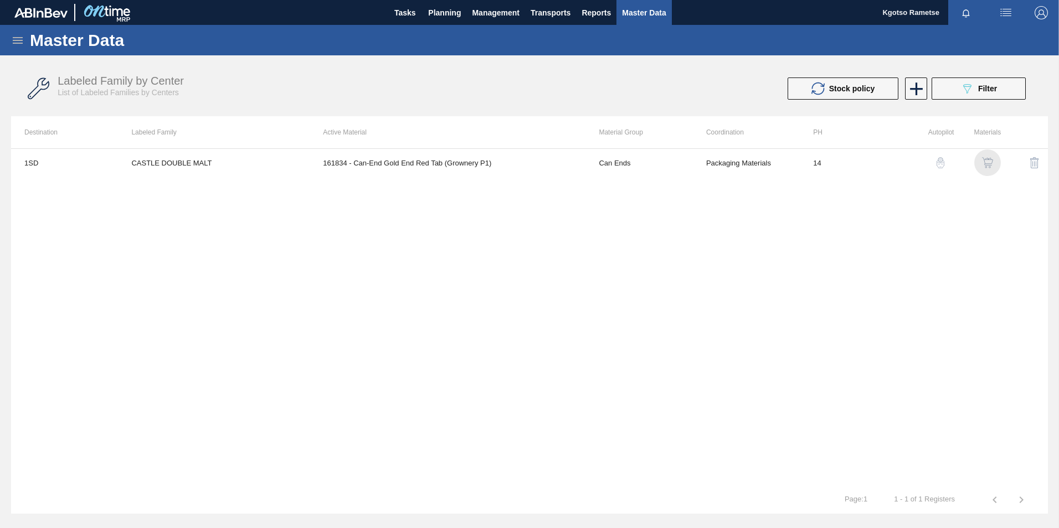
click at [704, 161] on img "button" at bounding box center [987, 162] width 11 height 11
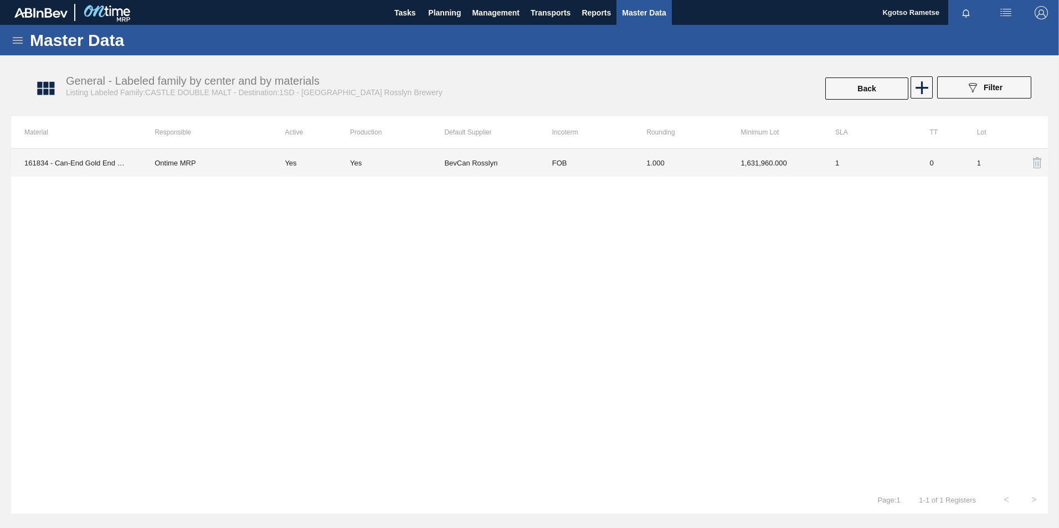
click at [645, 174] on td "1.000" at bounding box center [680, 163] width 94 height 28
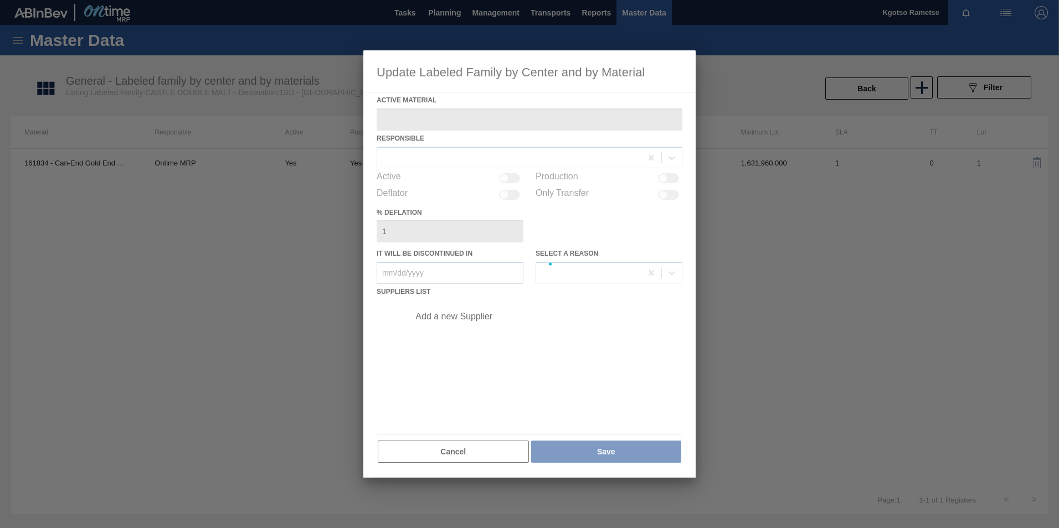
type Material "161834 - Can-End Gold End Red Tab (Grownery P1)"
checkbox input "true"
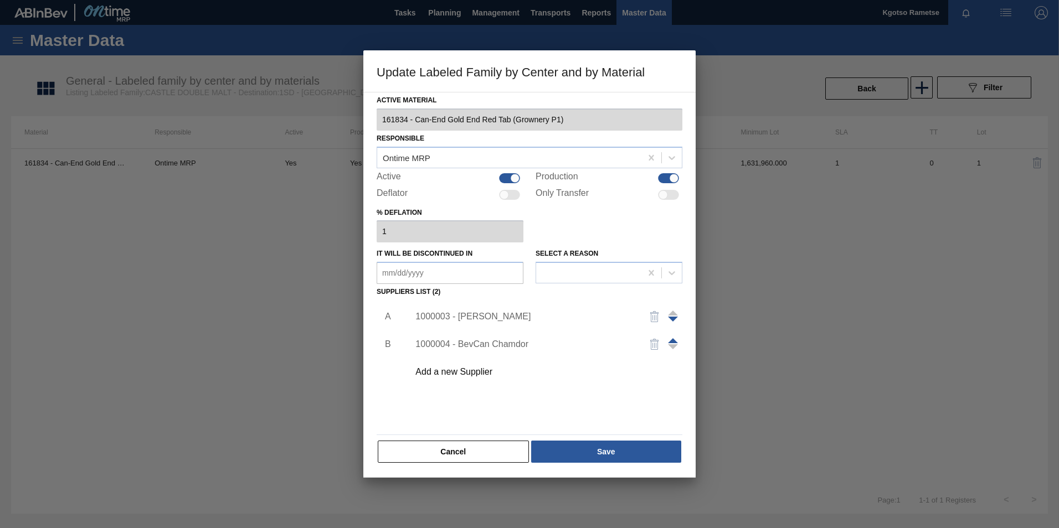
click at [493, 315] on div "1000003 - [PERSON_NAME]" at bounding box center [523, 317] width 217 height 10
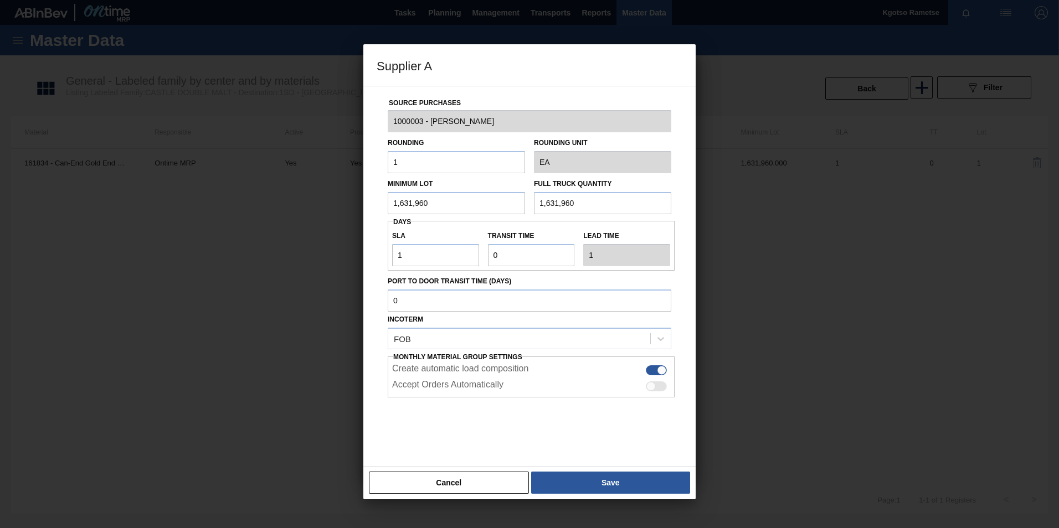
drag, startPoint x: 434, startPoint y: 201, endPoint x: 318, endPoint y: 178, distance: 118.6
click at [319, 178] on div "Supplier A Source Purchases 1000003 - BevCan Rosslyn Rounding 1 Rounding Unit E…" at bounding box center [529, 264] width 1059 height 528
type input "1,958,352"
drag, startPoint x: 467, startPoint y: 190, endPoint x: 447, endPoint y: 193, distance: 19.5
click at [448, 193] on div "Minimum Lot 1,958,352" at bounding box center [456, 195] width 137 height 38
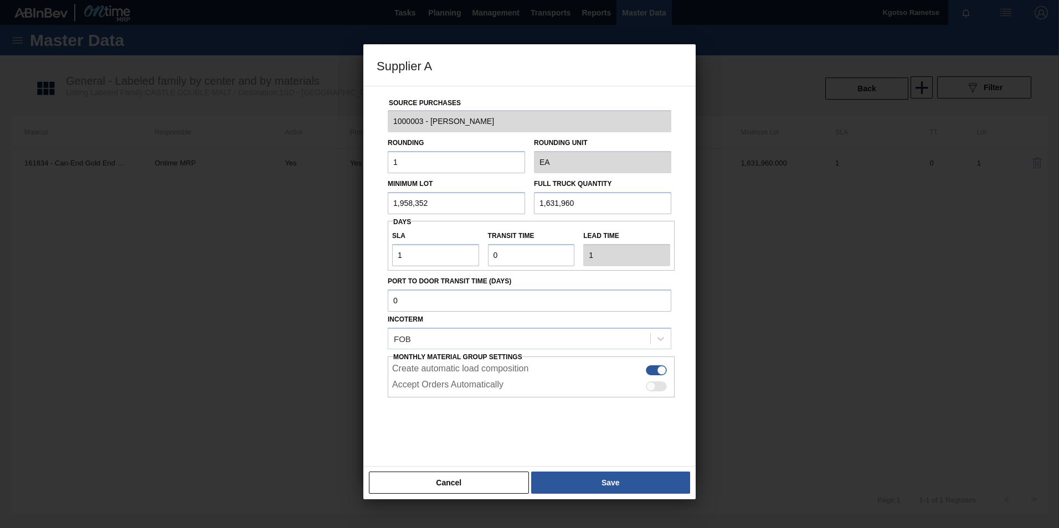
drag, startPoint x: 358, startPoint y: 207, endPoint x: 313, endPoint y: 216, distance: 45.2
click at [319, 215] on div "Supplier A Source Purchases 1000003 - BevCan Rosslyn Rounding 1 Rounding Unit E…" at bounding box center [529, 264] width 1059 height 528
drag, startPoint x: 586, startPoint y: 207, endPoint x: 462, endPoint y: 202, distance: 124.1
click at [520, 202] on div "Minimum Lot 1,958,352 Full Truck Quantity 1,631,960" at bounding box center [529, 193] width 292 height 41
paste input "958,352"
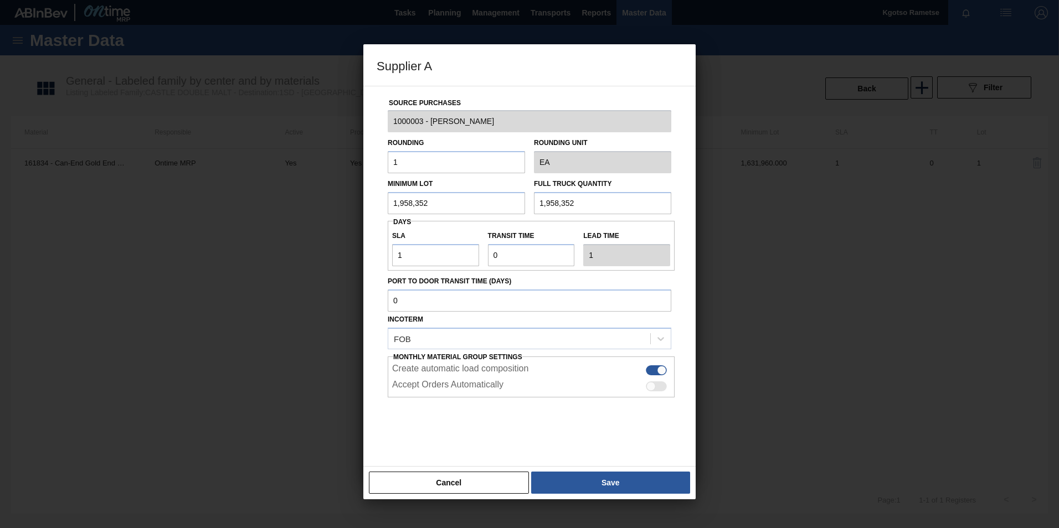
type input "1,958,352"
drag, startPoint x: 429, startPoint y: 255, endPoint x: 342, endPoint y: 252, distance: 87.0
click at [343, 252] on div "Supplier A Source Purchases 1000003 - BevCan Rosslyn Rounding 1 Rounding Unit E…" at bounding box center [529, 264] width 1059 height 528
type input "3"
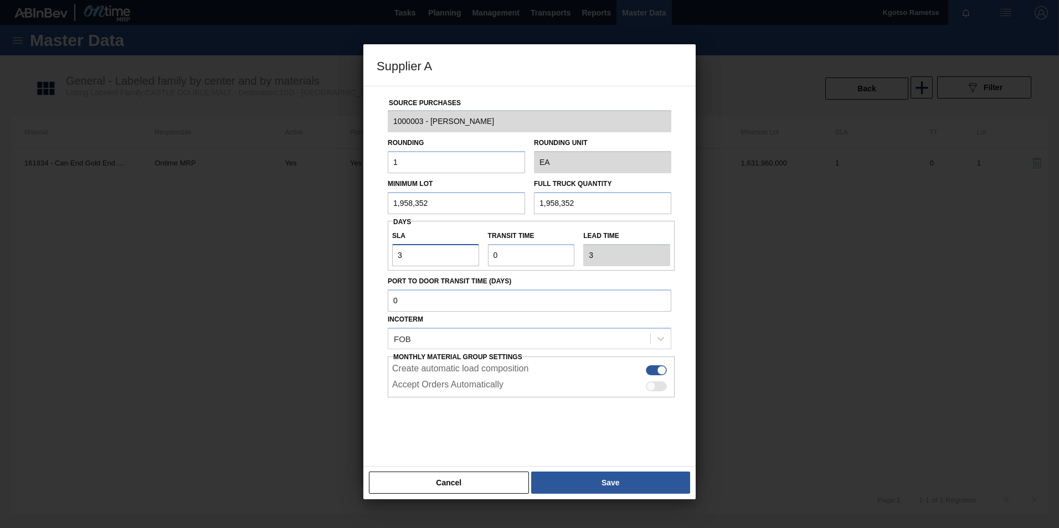
type input "3"
drag, startPoint x: 503, startPoint y: 255, endPoint x: 440, endPoint y: 260, distance: 62.8
click at [457, 258] on div "SLA 3 Transit time Lead time 3" at bounding box center [531, 245] width 287 height 41
type input "1"
type input "4"
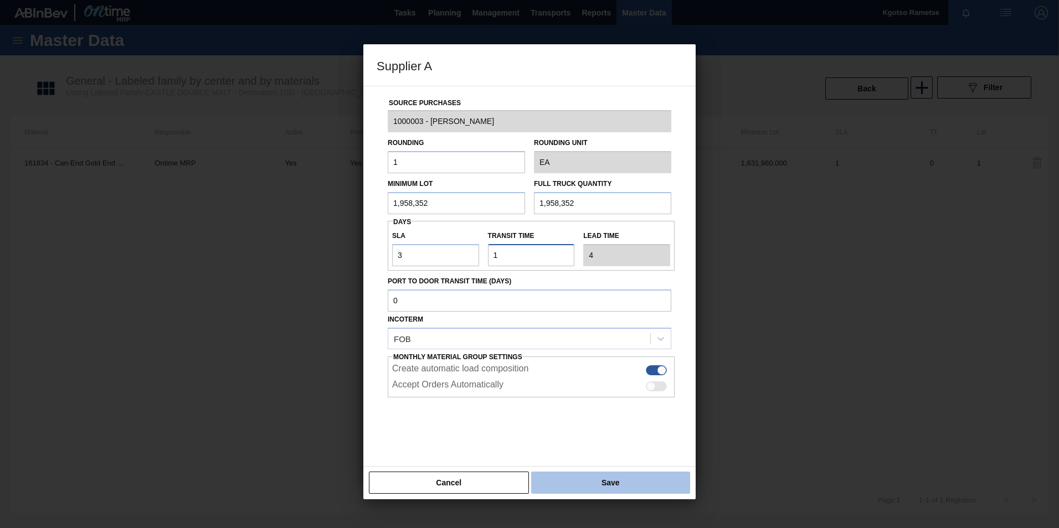
type input "1"
click at [605, 328] on button "Save" at bounding box center [610, 483] width 159 height 22
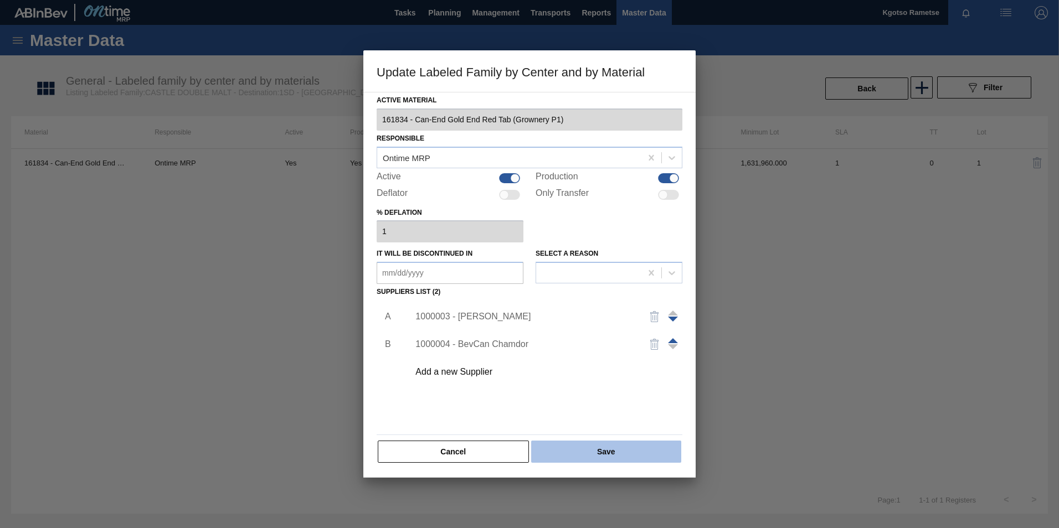
click at [599, 328] on div "Cancel Save" at bounding box center [530, 452] width 306 height 24
click at [594, 328] on button "Save" at bounding box center [606, 452] width 150 height 22
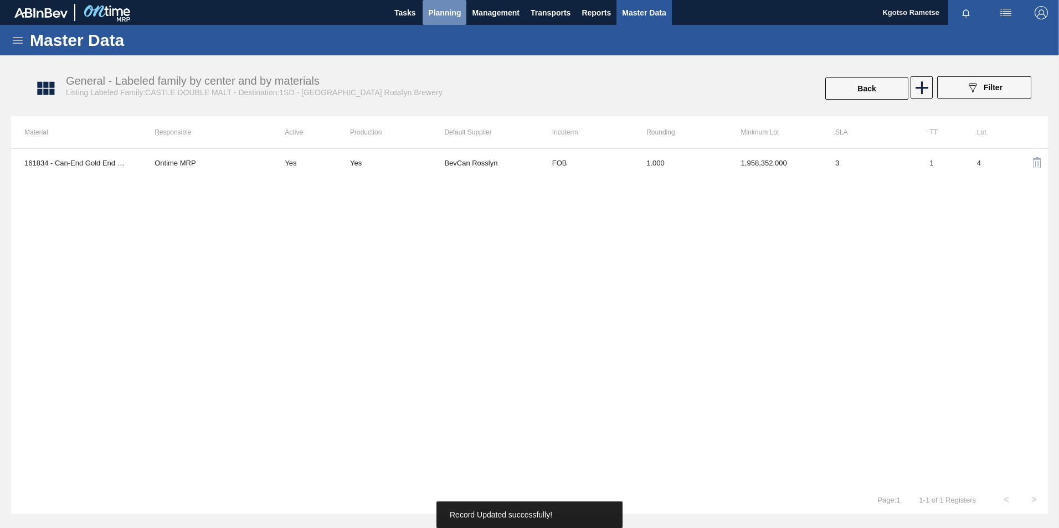
click at [437, 8] on button "Planning" at bounding box center [444, 12] width 44 height 25
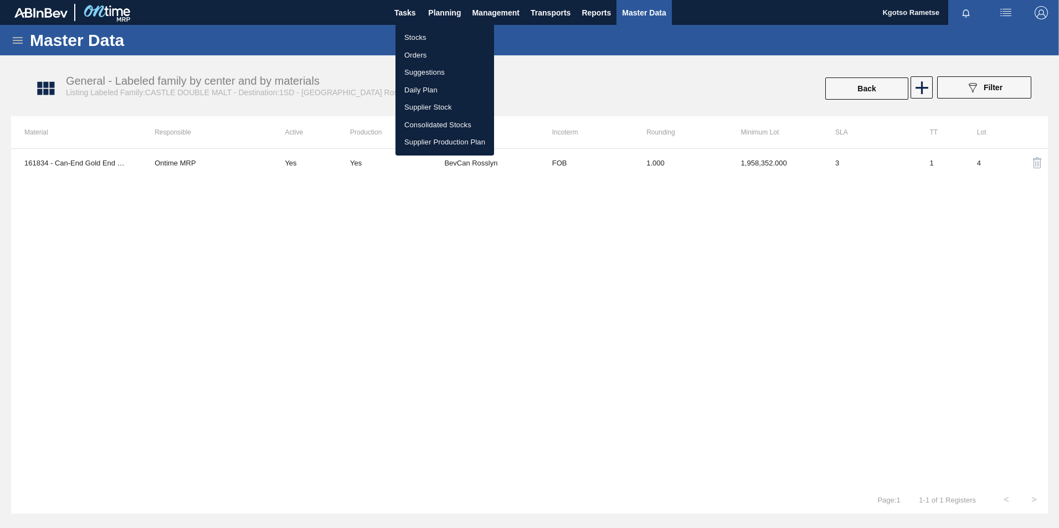
click at [420, 39] on li "Stocks" at bounding box center [444, 38] width 99 height 18
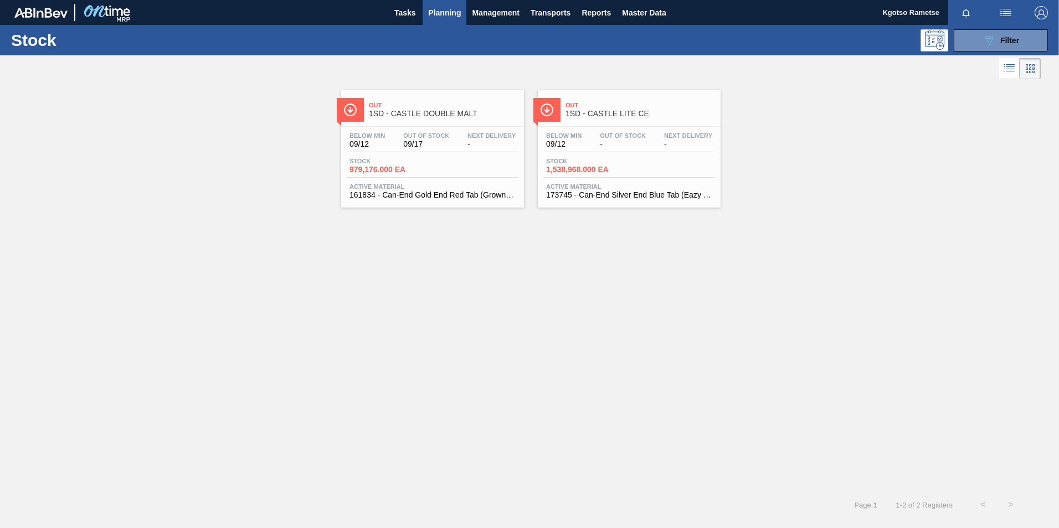
click at [573, 145] on span "09/12" at bounding box center [563, 144] width 35 height 8
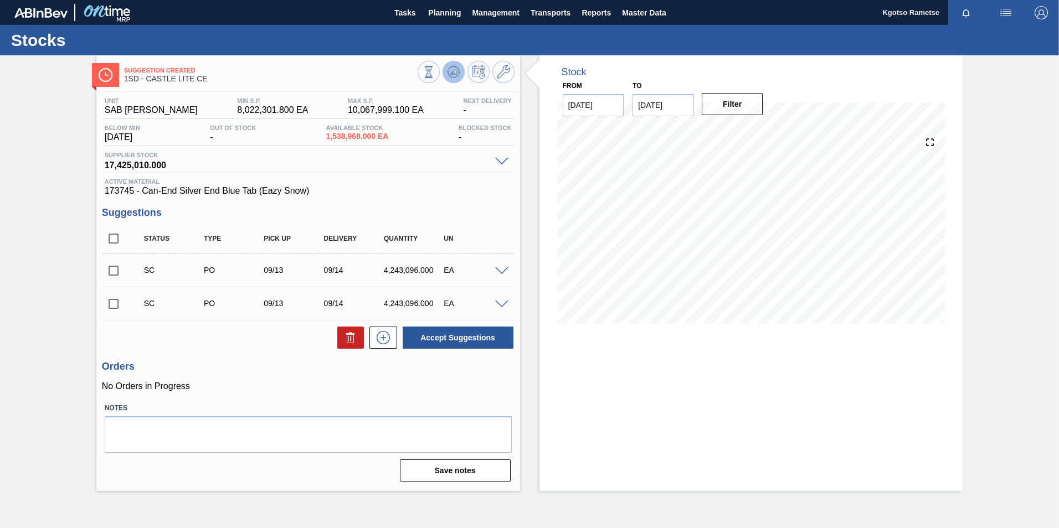
click at [460, 69] on button at bounding box center [453, 72] width 22 height 22
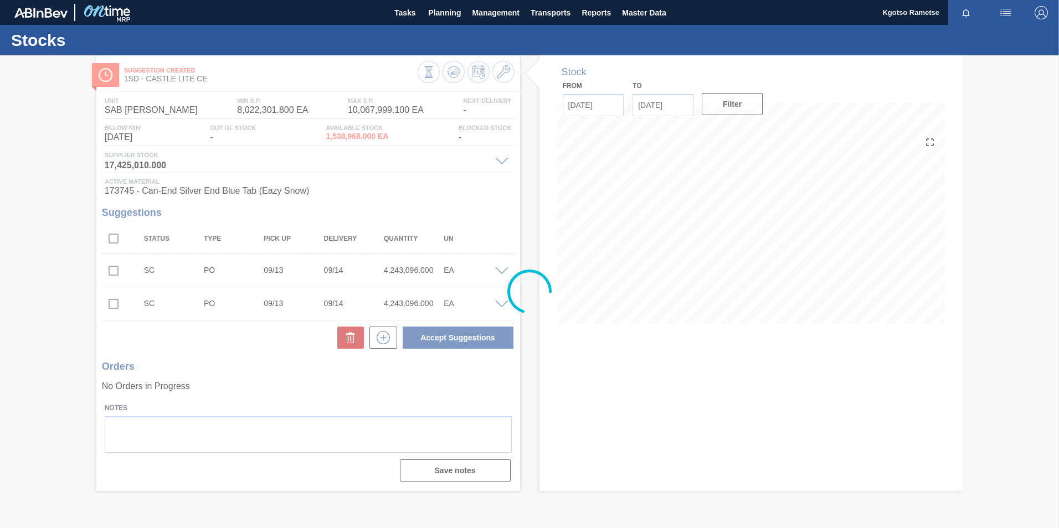
click at [507, 75] on div at bounding box center [529, 291] width 1059 height 473
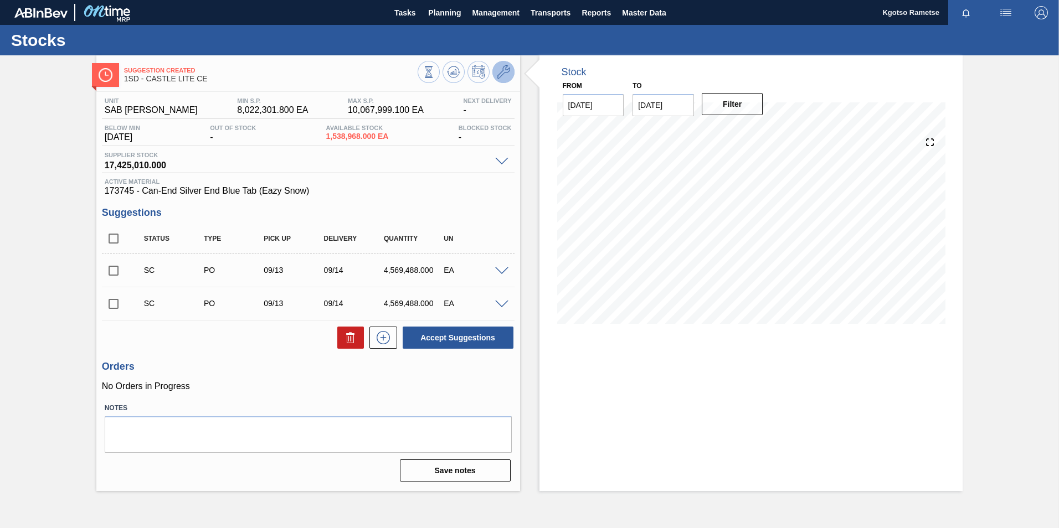
click at [505, 74] on icon at bounding box center [503, 71] width 13 height 13
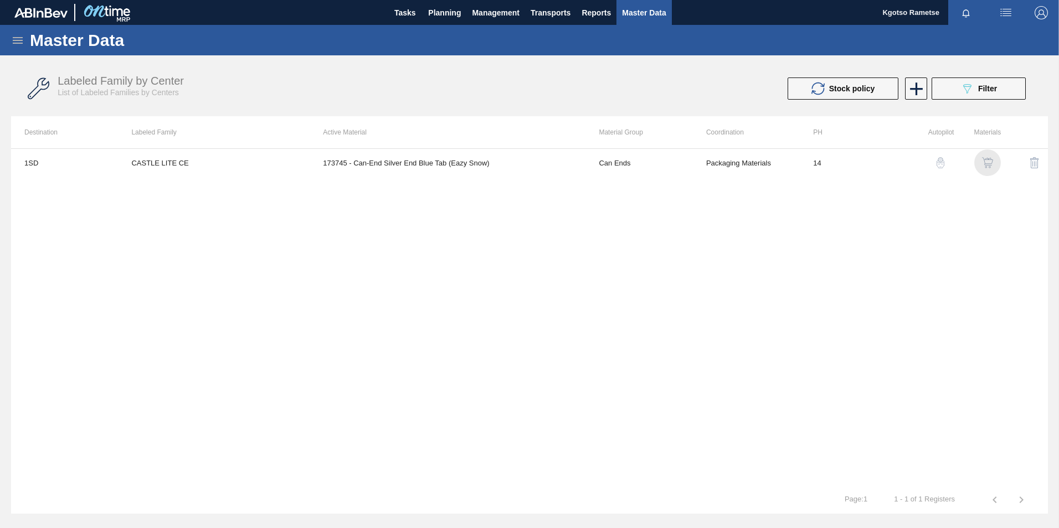
click at [704, 160] on img "button" at bounding box center [987, 162] width 11 height 11
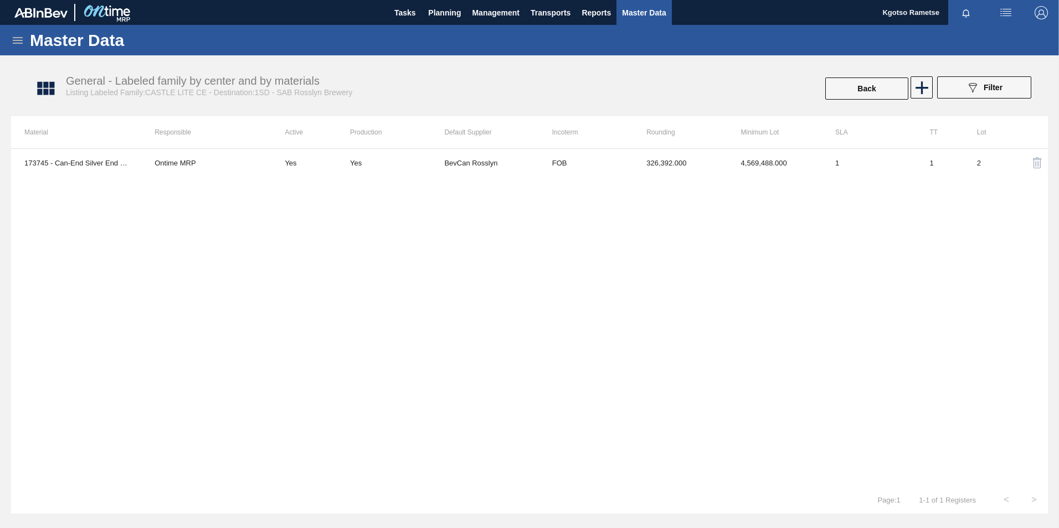
click at [571, 183] on div "173745 - Can-End Silver End Blue Tab (Eazy Snow) Ontime MRP Yes Yes BevCan Ross…" at bounding box center [529, 317] width 1037 height 338
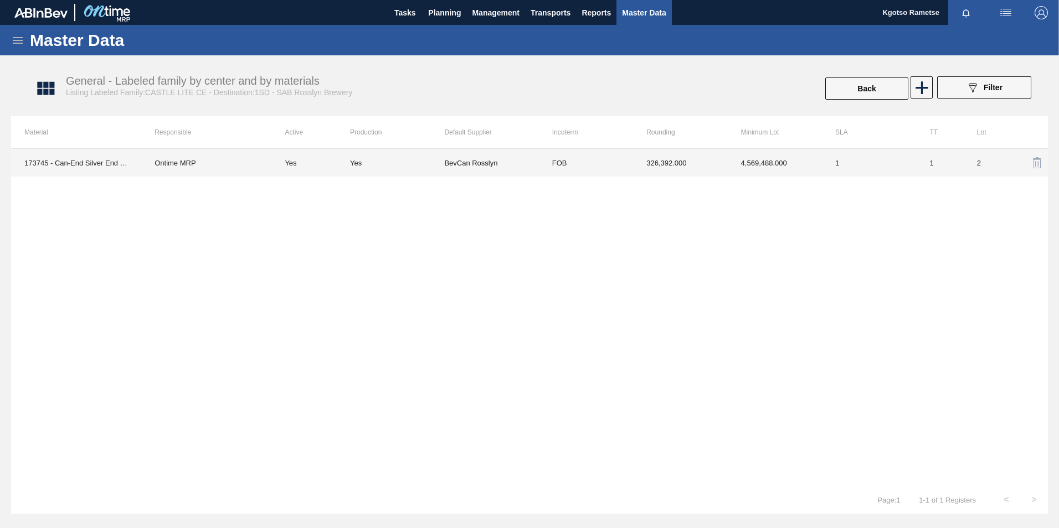
click at [570, 170] on td "FOB" at bounding box center [586, 163] width 94 height 28
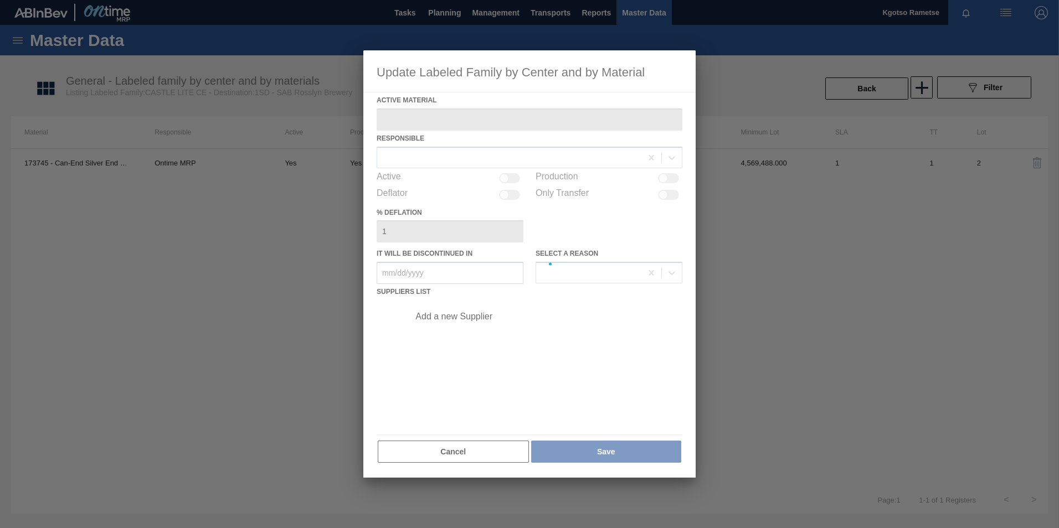
type Material "173745 - Can-End Silver End Blue Tab (Eazy Snow)"
checkbox input "true"
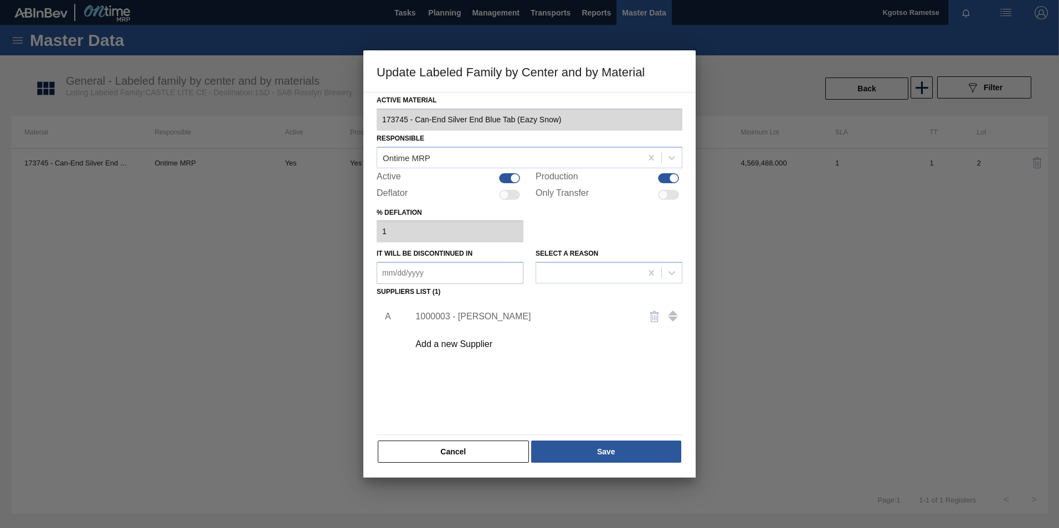
click at [487, 317] on div "1000003 - [PERSON_NAME]" at bounding box center [523, 317] width 217 height 10
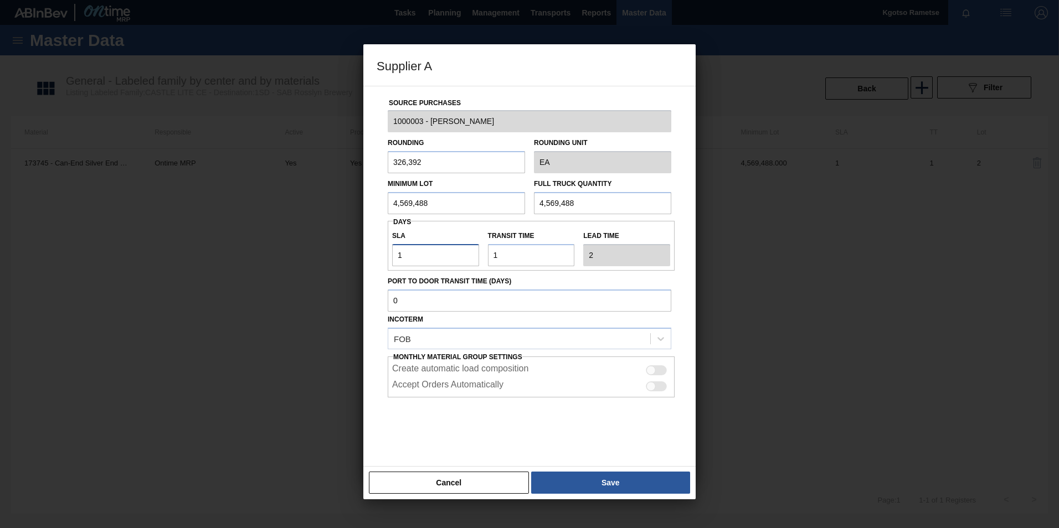
drag, startPoint x: 487, startPoint y: 317, endPoint x: 310, endPoint y: 255, distance: 187.7
click at [328, 255] on div "Supplier A Source Purchases 1000003 - BevCan Rosslyn Rounding 326,392 Rounding …" at bounding box center [529, 264] width 1059 height 528
type input "3"
type input "4"
type input "3"
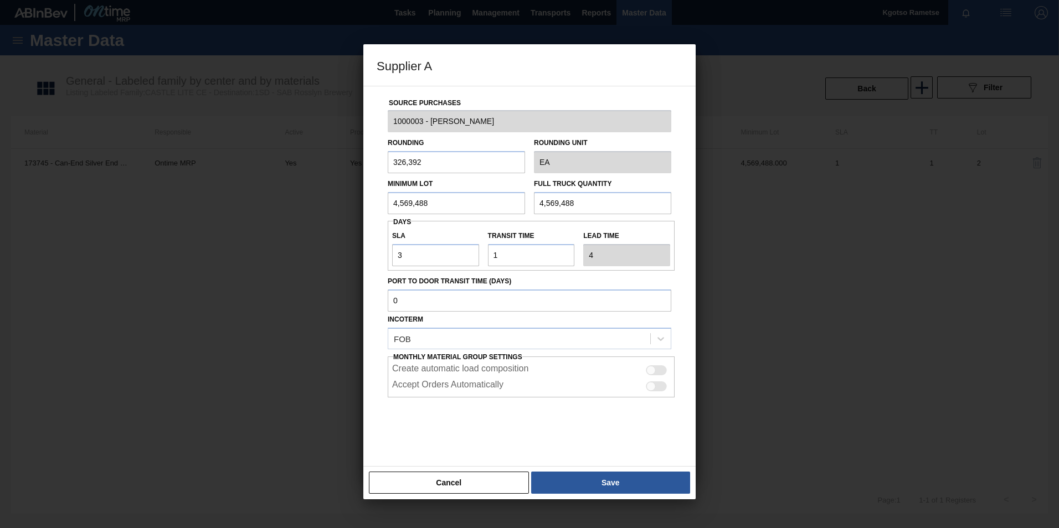
click at [602, 328] on button "Save" at bounding box center [610, 483] width 159 height 22
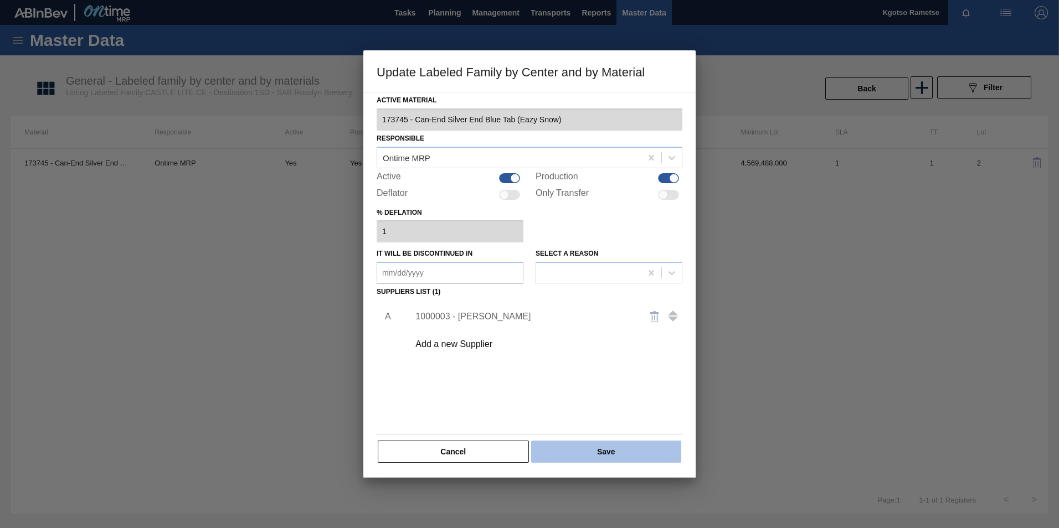
click at [587, 328] on button "Save" at bounding box center [606, 452] width 150 height 22
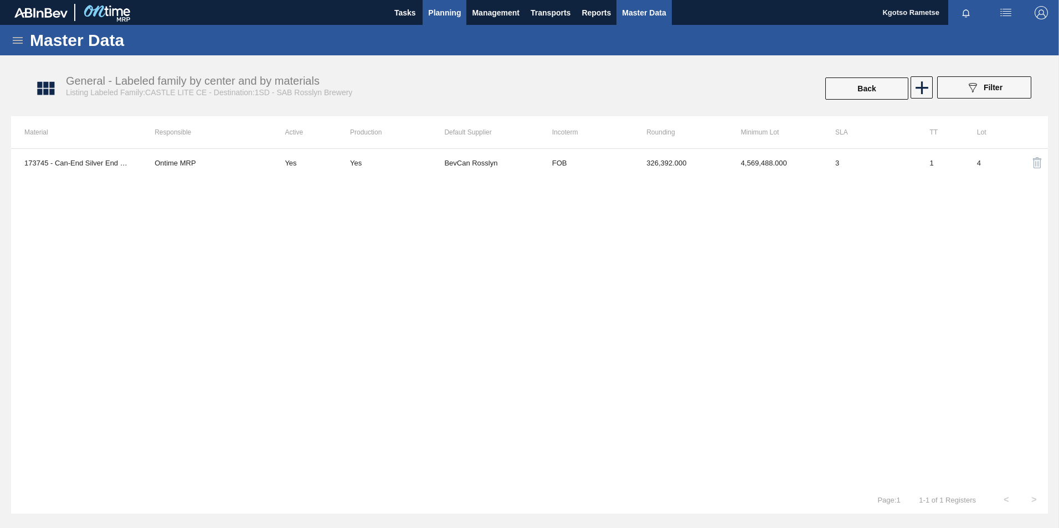
click at [431, 16] on span "Planning" at bounding box center [444, 12] width 33 height 13
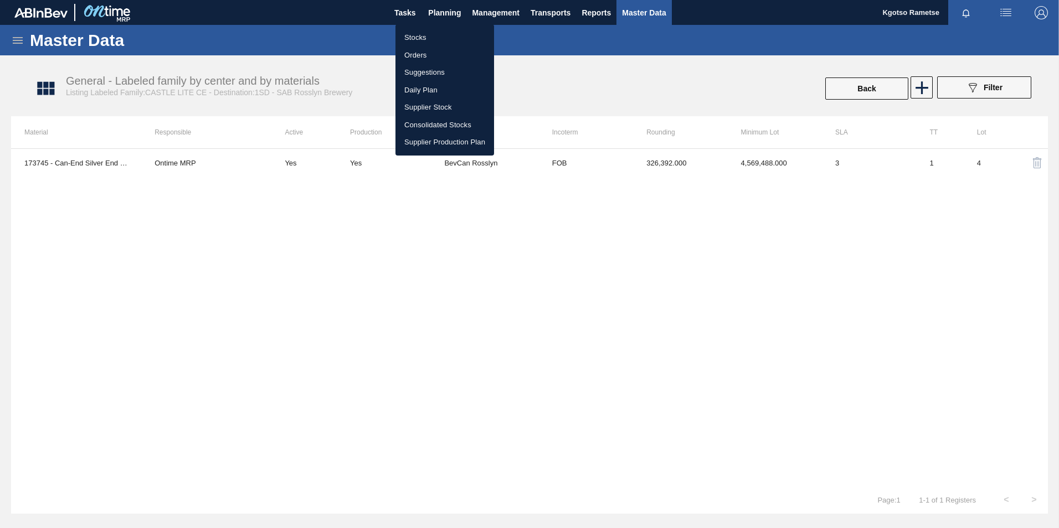
click at [416, 38] on li "Stocks" at bounding box center [444, 38] width 99 height 18
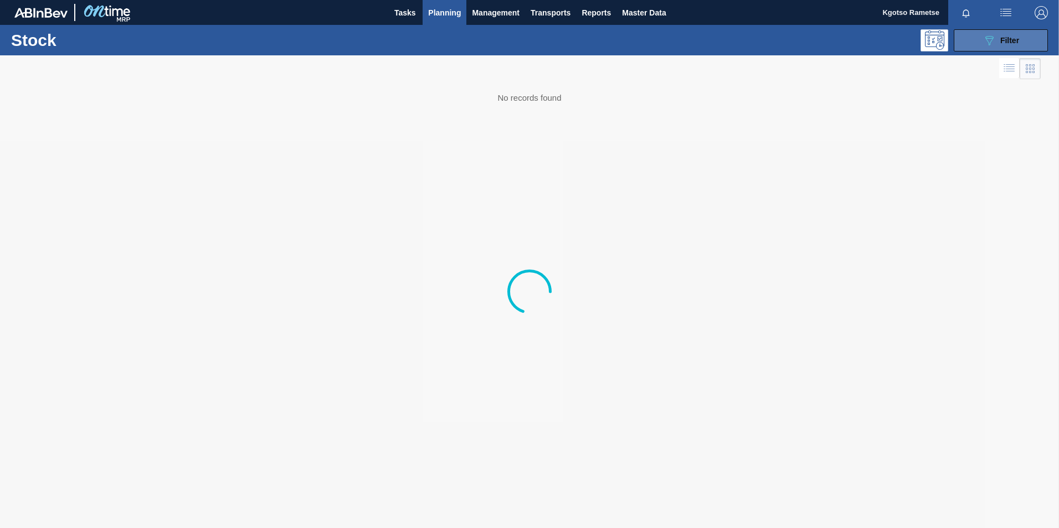
click at [704, 42] on span "Filter" at bounding box center [1009, 40] width 19 height 9
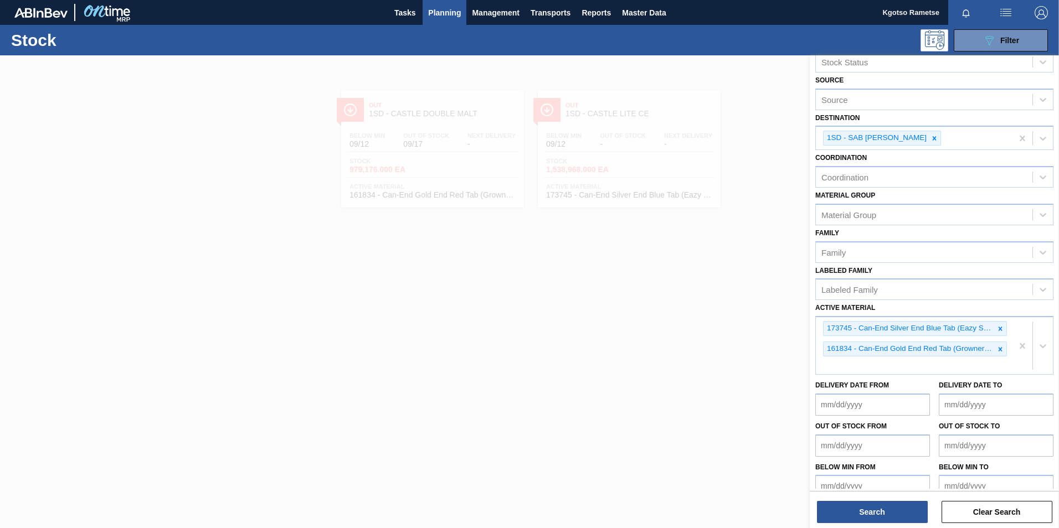
scroll to position [40, 0]
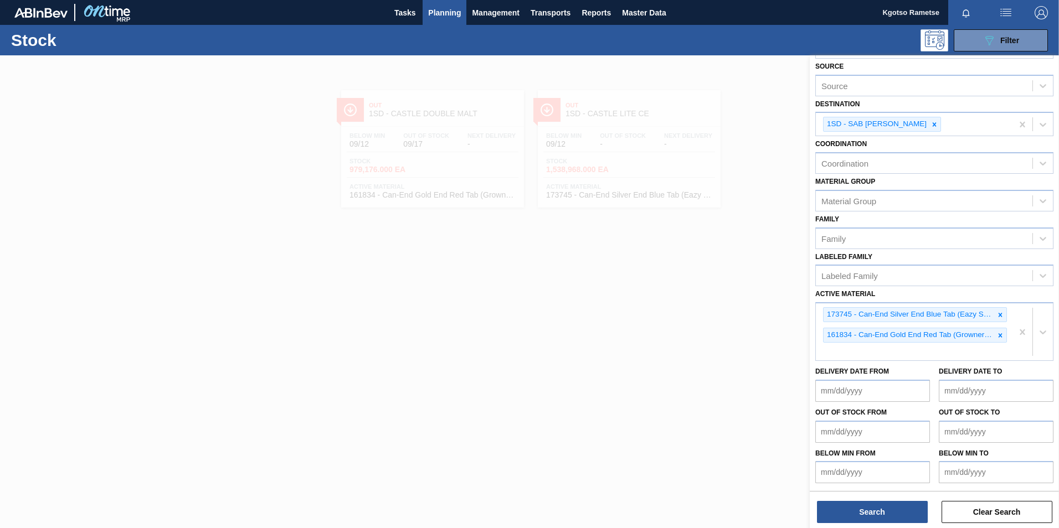
click at [704, 313] on icon at bounding box center [1000, 315] width 8 height 8
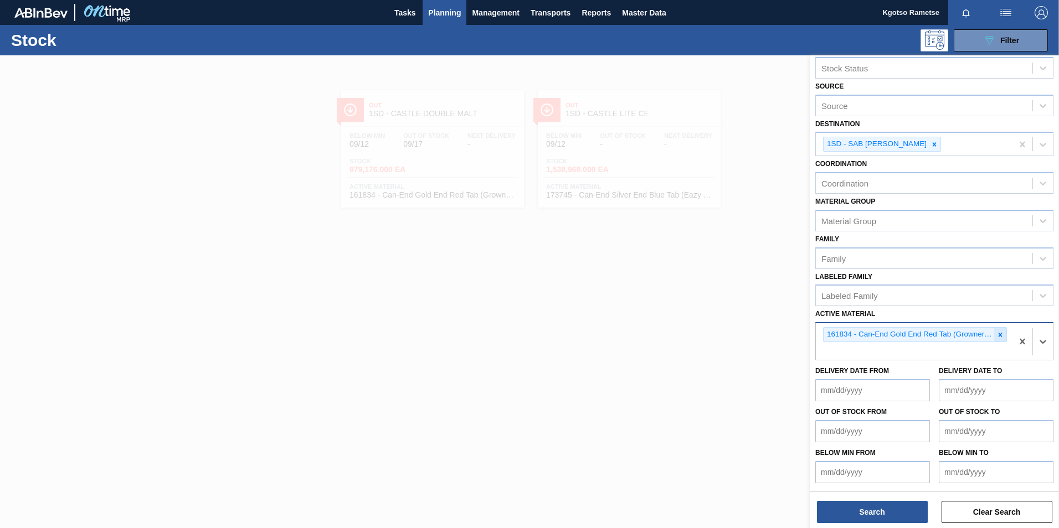
click at [704, 328] on div at bounding box center [1000, 335] width 12 height 14
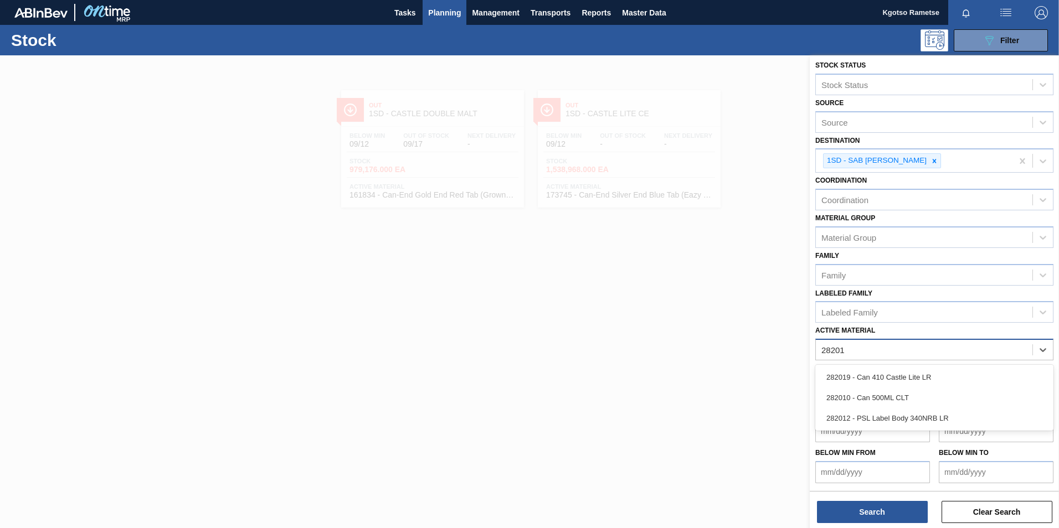
type Material "282010"
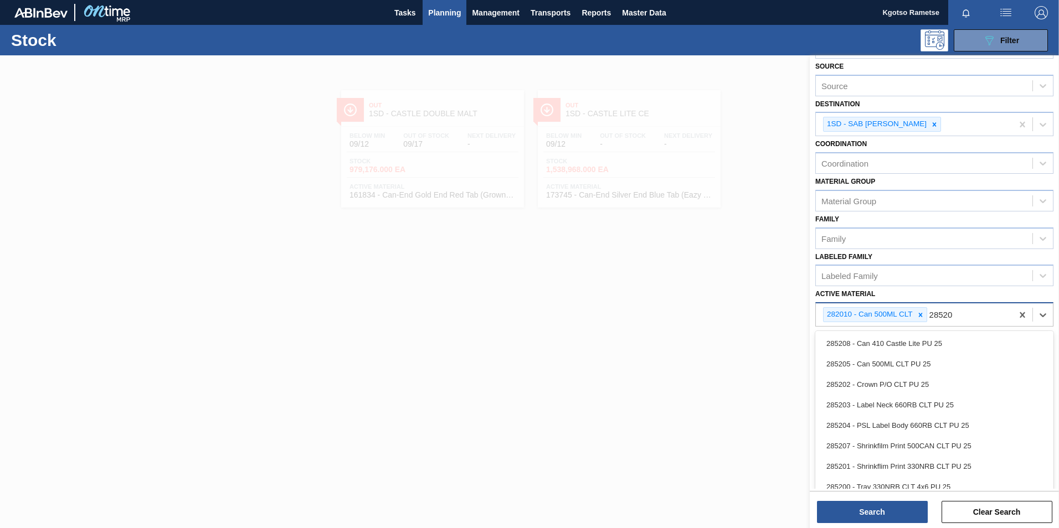
type Material "285205"
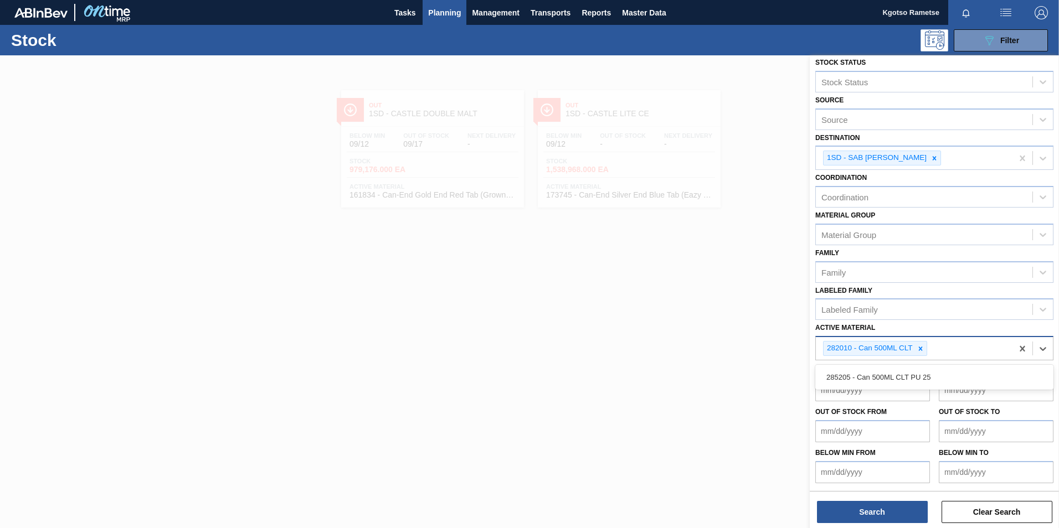
scroll to position [26, 0]
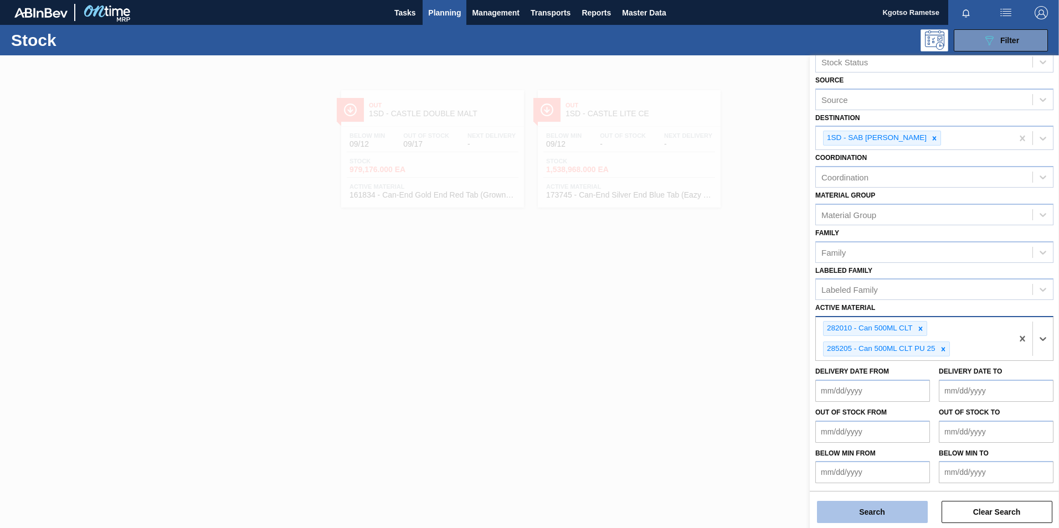
click at [704, 328] on button "Search" at bounding box center [872, 512] width 111 height 22
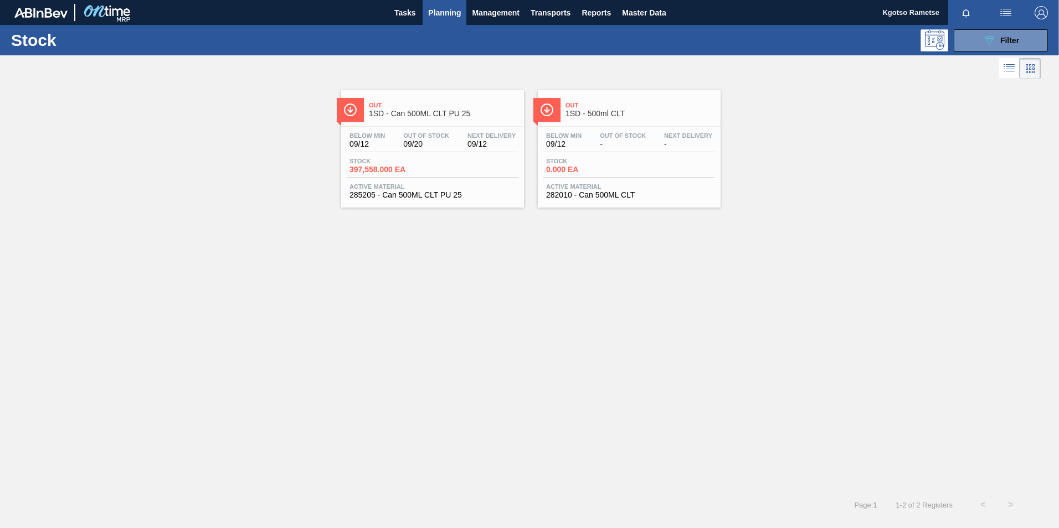
click at [581, 133] on span "Below Min" at bounding box center [563, 135] width 35 height 7
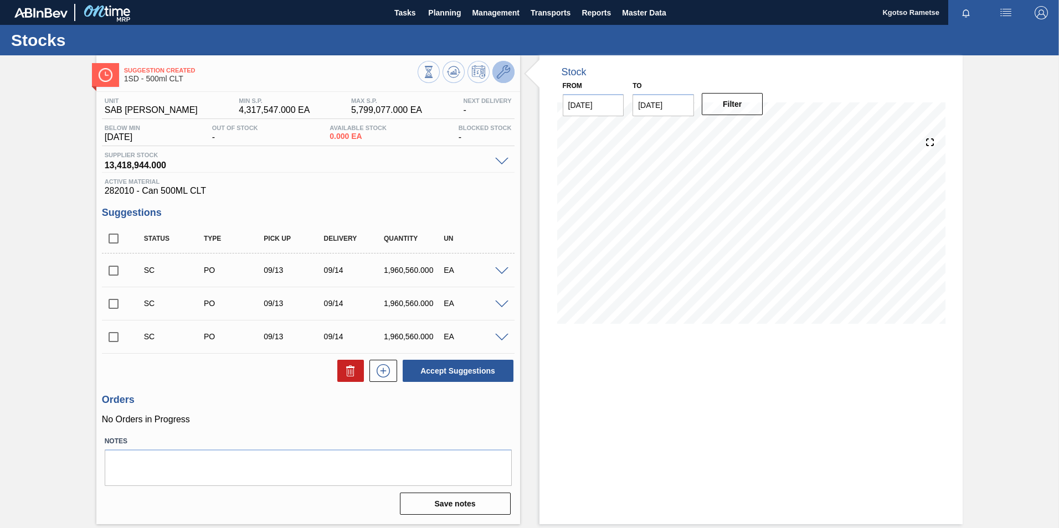
click at [502, 73] on icon at bounding box center [503, 71] width 13 height 13
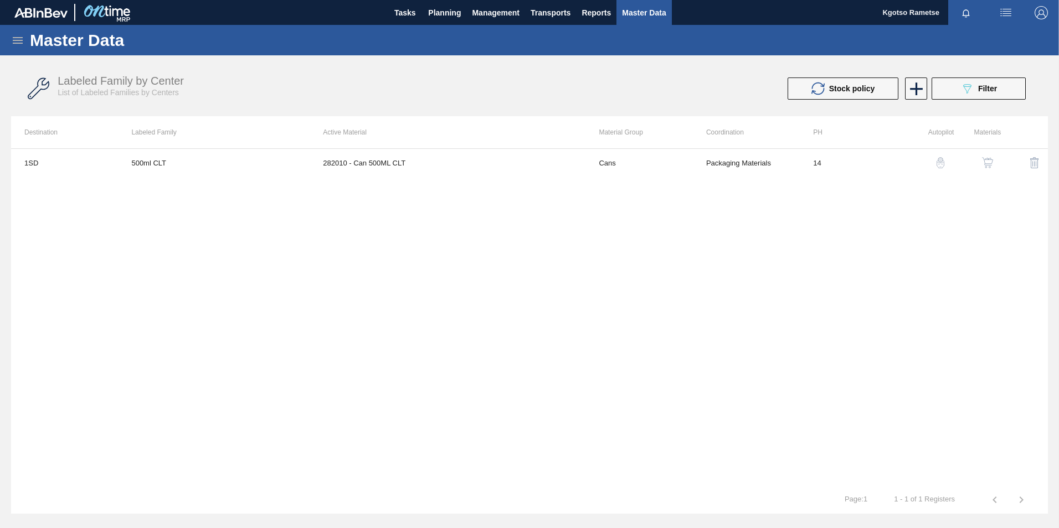
click at [704, 165] on button "button" at bounding box center [987, 162] width 27 height 27
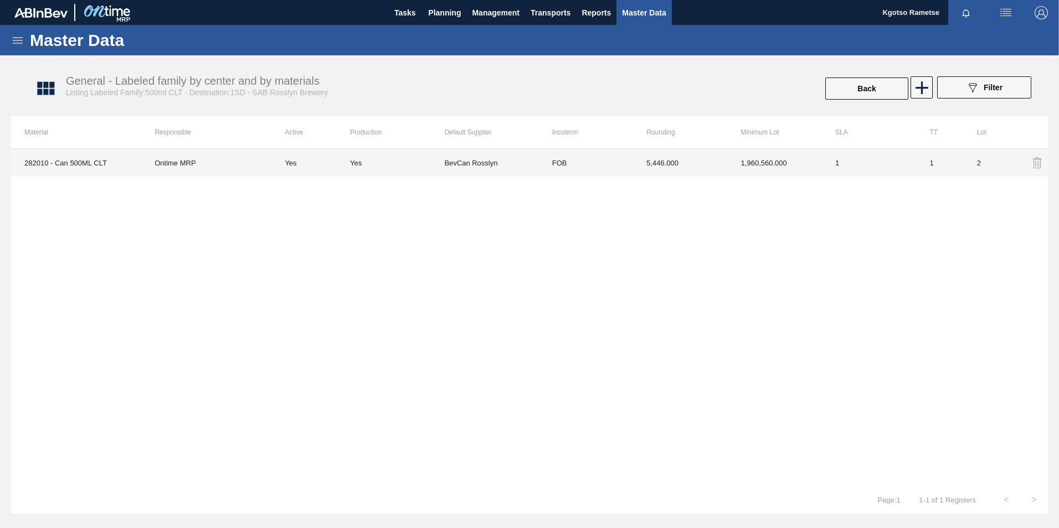
click at [704, 162] on td "1" at bounding box center [869, 163] width 94 height 28
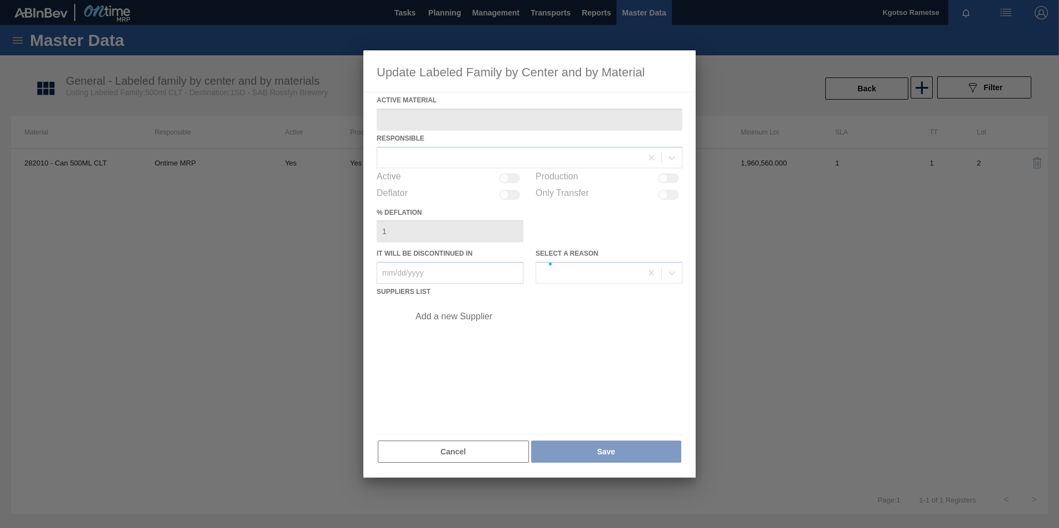
type Material "282010 - Can 500ML CLT"
checkbox input "true"
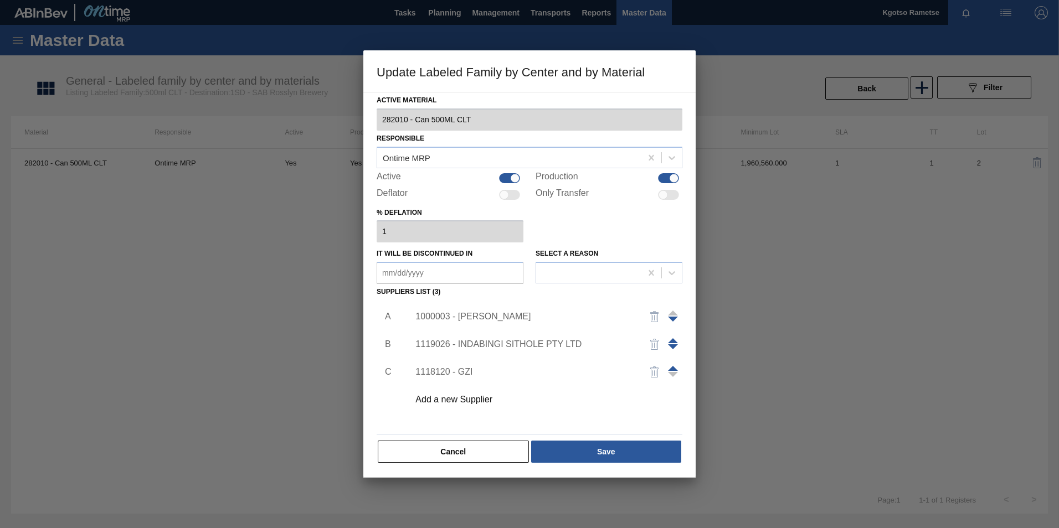
click at [503, 321] on div "1000003 - [PERSON_NAME]" at bounding box center [523, 317] width 217 height 10
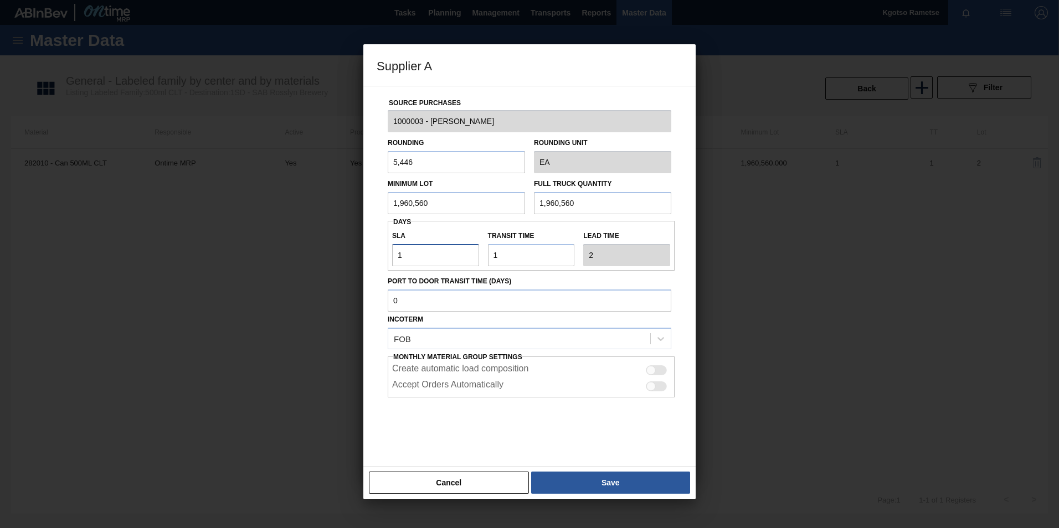
drag, startPoint x: 415, startPoint y: 249, endPoint x: 306, endPoint y: 249, distance: 108.5
click at [360, 250] on div "Supplier A Source Purchases 1000003 - BevCan Rosslyn Rounding 5,446 Rounding Un…" at bounding box center [529, 264] width 1059 height 528
type input "3"
type input "4"
type input "3"
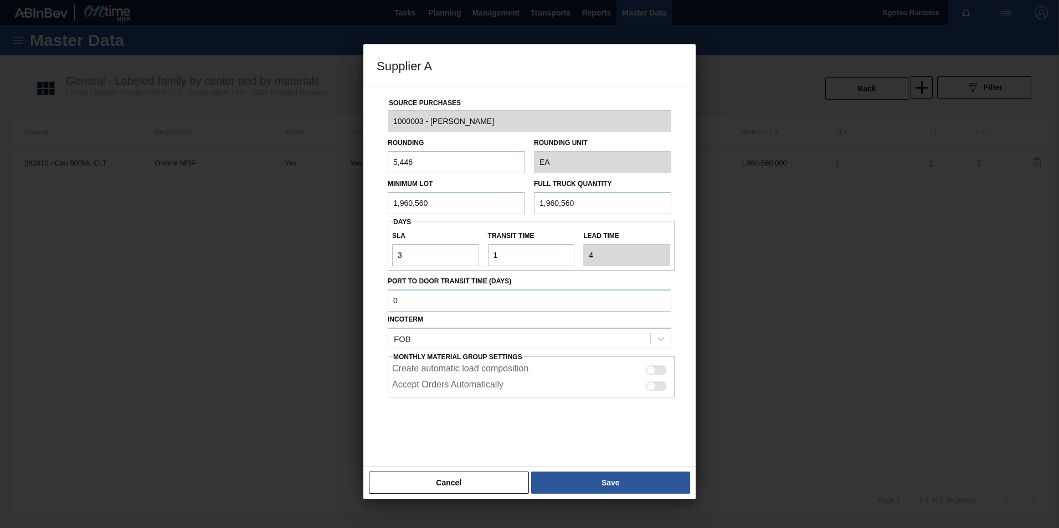
click at [333, 213] on div "Supplier A Source Purchases 1000003 - BevCan Rosslyn Rounding 5,446 Rounding Un…" at bounding box center [529, 264] width 1059 height 528
drag, startPoint x: 424, startPoint y: 205, endPoint x: 279, endPoint y: 225, distance: 146.4
click at [374, 210] on div "Source Purchases 1000003 - BevCan Rosslyn Rounding 5,446 Rounding Unit EA Minim…" at bounding box center [529, 276] width 332 height 381
type input "653,520"
drag, startPoint x: 577, startPoint y: 204, endPoint x: 498, endPoint y: 202, distance: 79.2
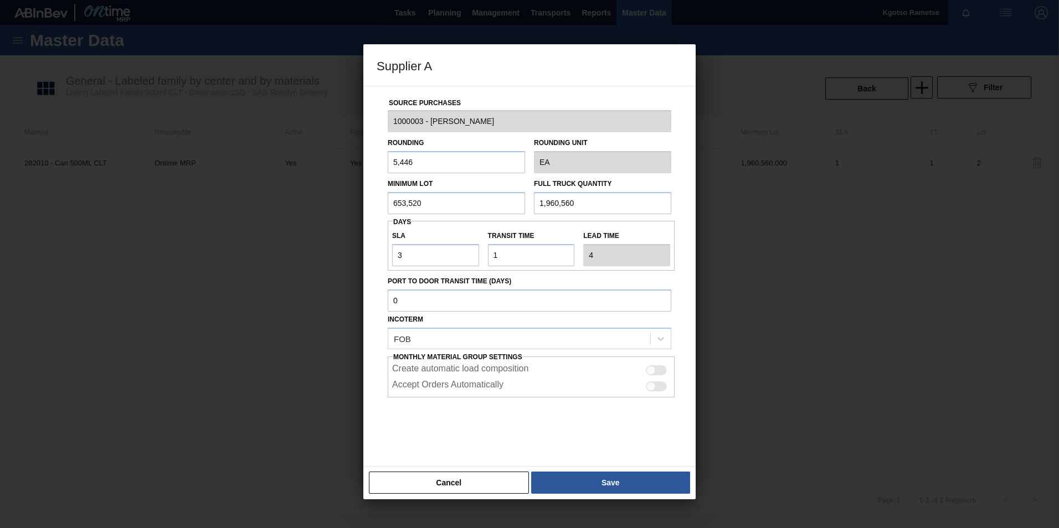
click at [499, 202] on div "Minimum Lot 653,520 Full Truck Quantity 1,960,560" at bounding box center [529, 193] width 292 height 41
paste input "653,52"
type input "653,520"
click at [549, 328] on button "Save" at bounding box center [610, 483] width 159 height 22
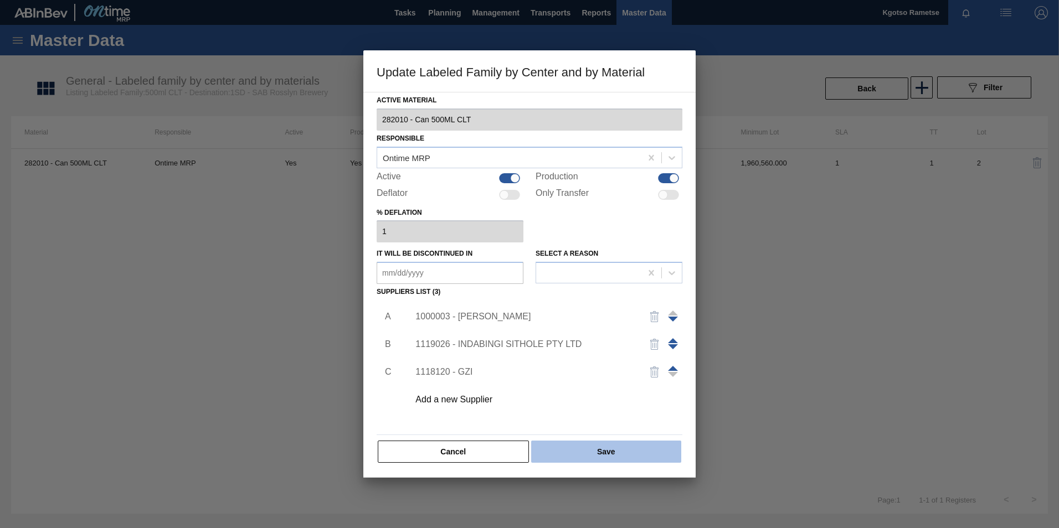
click at [550, 328] on button "Save" at bounding box center [606, 452] width 150 height 22
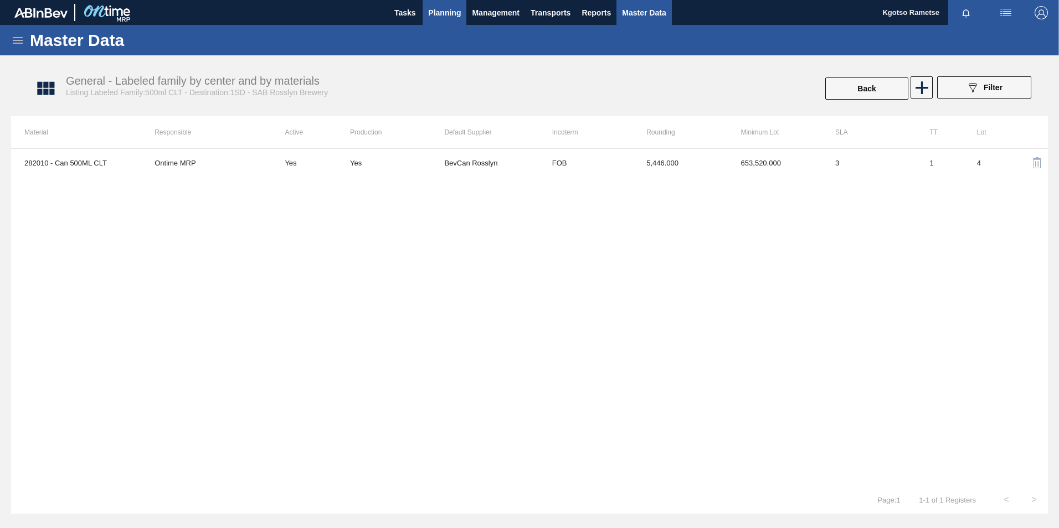
click at [453, 7] on span "Planning" at bounding box center [444, 12] width 33 height 13
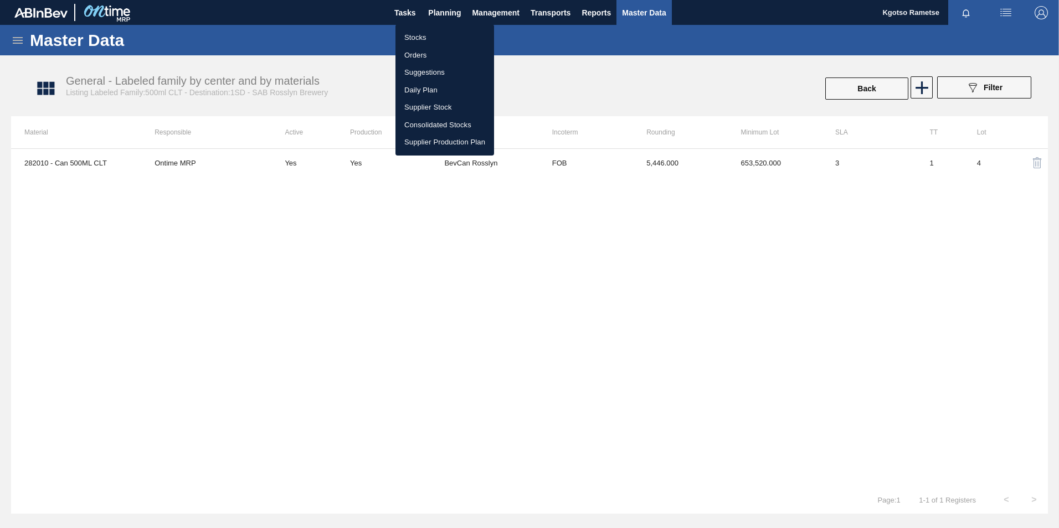
click at [426, 36] on li "Stocks" at bounding box center [444, 38] width 99 height 18
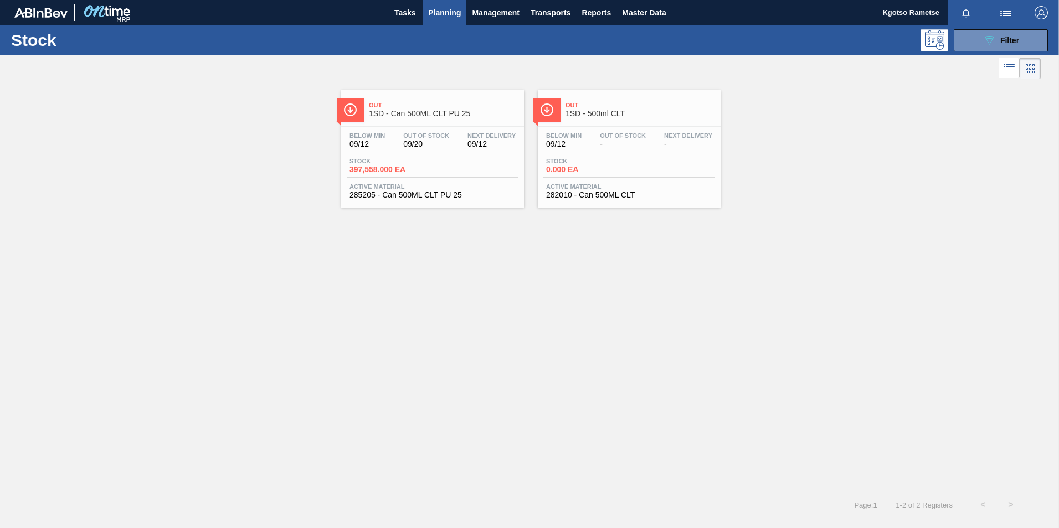
click at [421, 168] on span "397,558.000 EA" at bounding box center [388, 170] width 78 height 8
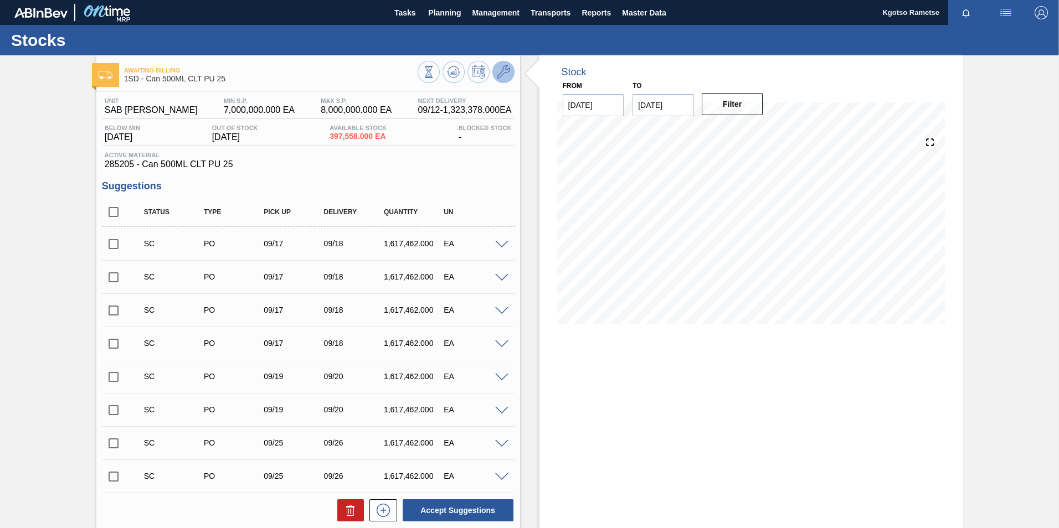
click at [500, 75] on icon at bounding box center [503, 71] width 13 height 13
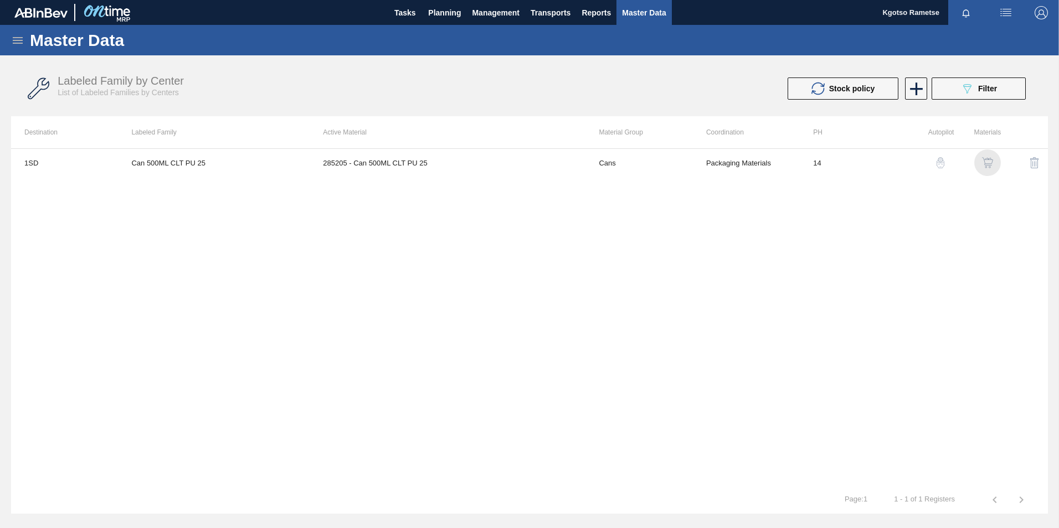
click at [704, 161] on div "button" at bounding box center [987, 162] width 13 height 11
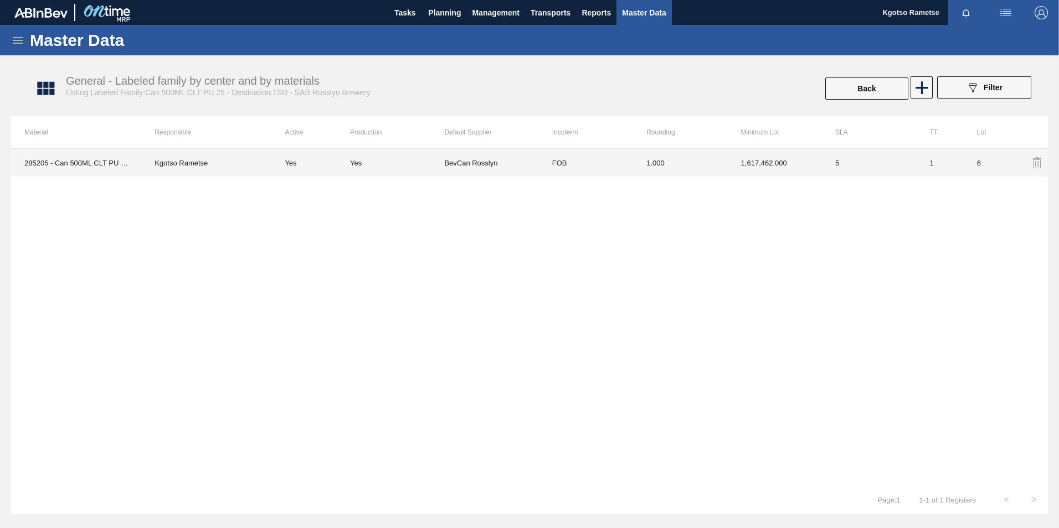
click at [704, 162] on td "1.000" at bounding box center [680, 163] width 94 height 28
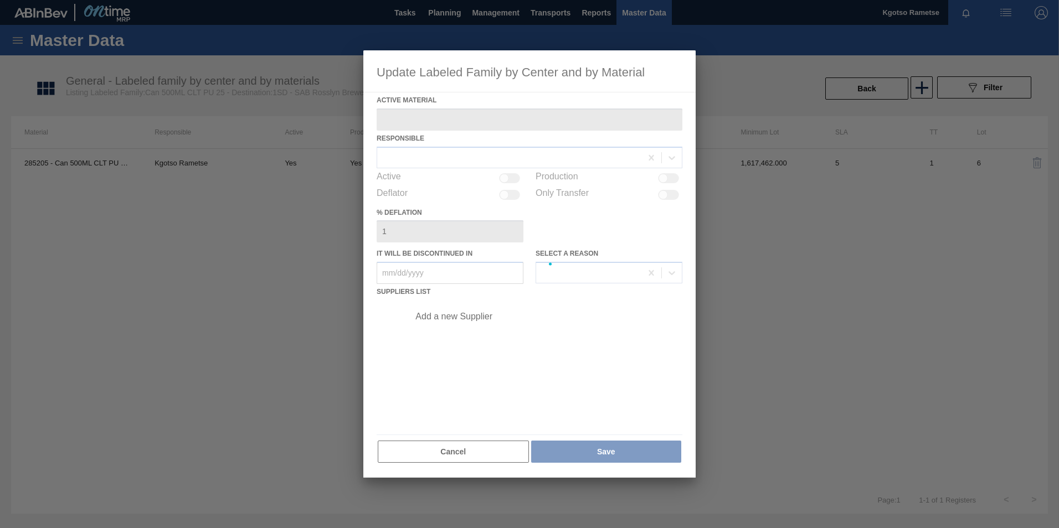
type Material "285205 - Can 500ML CLT PU 25"
checkbox input "true"
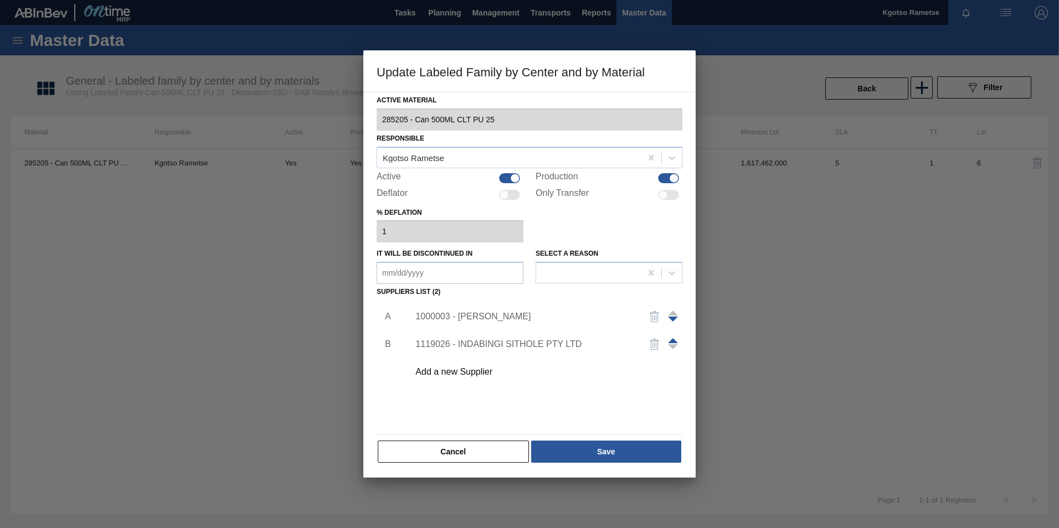
click at [477, 319] on div "1000003 - [PERSON_NAME]" at bounding box center [523, 317] width 217 height 10
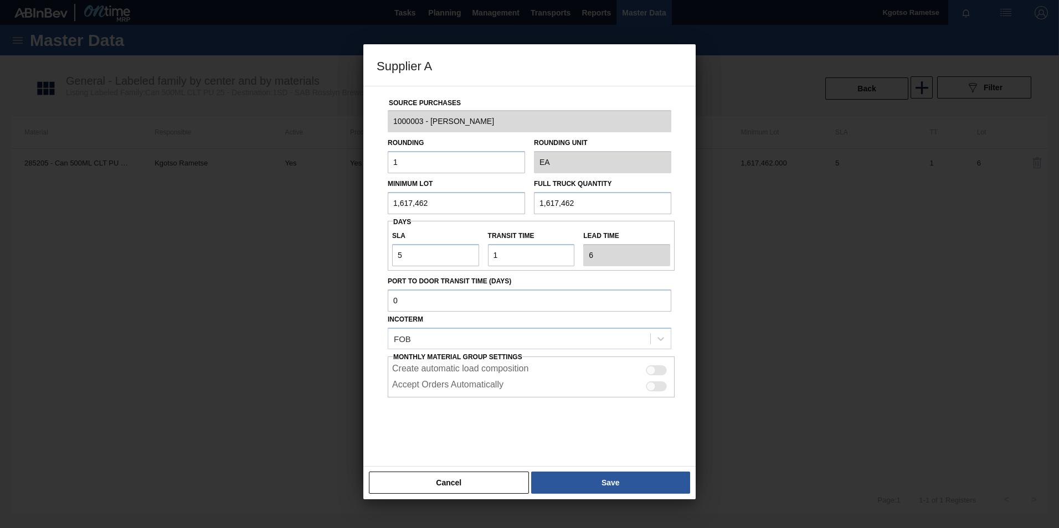
drag, startPoint x: 431, startPoint y: 203, endPoint x: 329, endPoint y: 208, distance: 102.0
click at [384, 203] on div "Minimum Lot 1,617,462" at bounding box center [456, 195] width 146 height 38
drag, startPoint x: 418, startPoint y: 254, endPoint x: 340, endPoint y: 254, distance: 78.1
click at [358, 254] on div "Supplier A Source Purchases 1000003 - BevCan Rosslyn Rounding 1 Rounding Unit E…" at bounding box center [529, 264] width 1059 height 528
type input "4"
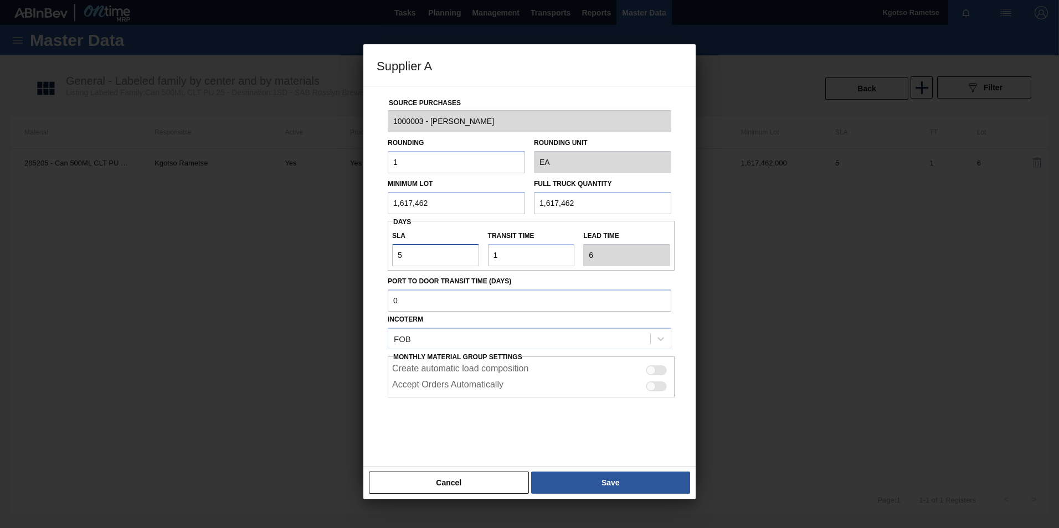
type input "5"
type input "4"
drag, startPoint x: 443, startPoint y: 200, endPoint x: 364, endPoint y: 198, distance: 78.6
click at [404, 197] on input "1,617,462" at bounding box center [456, 203] width 137 height 22
click at [467, 204] on input "1,617,462" at bounding box center [456, 203] width 137 height 22
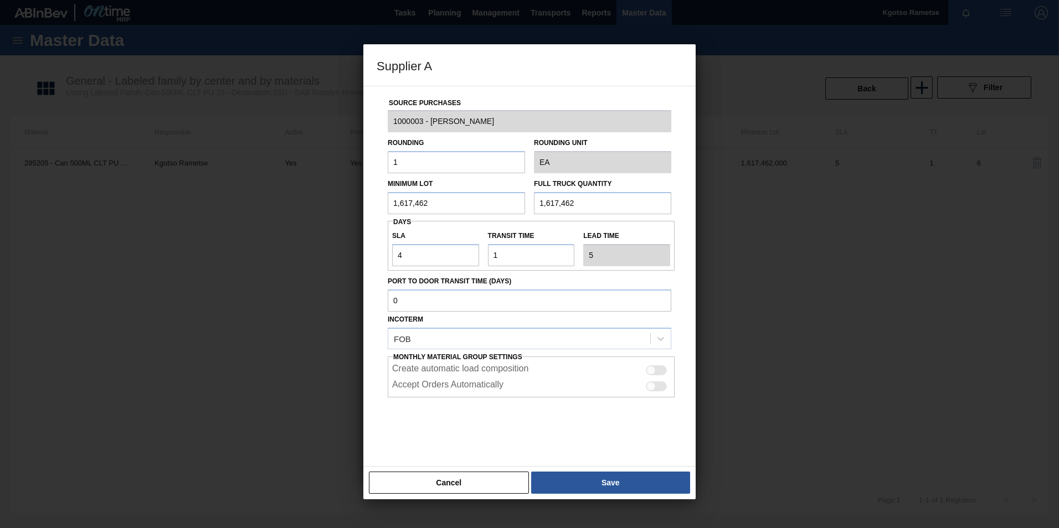
click at [468, 204] on input "1,617,462" at bounding box center [456, 203] width 137 height 22
drag, startPoint x: 468, startPoint y: 204, endPoint x: 345, endPoint y: 209, distance: 123.0
click at [346, 209] on div "Supplier A Source Purchases 1000003 - BevCan Rosslyn Rounding 1 Rounding Unit E…" at bounding box center [529, 264] width 1059 height 528
drag, startPoint x: 446, startPoint y: 208, endPoint x: 247, endPoint y: 202, distance: 198.9
click at [302, 202] on div "Supplier A Source Purchases 1000003 - BevCan Rosslyn Rounding 1 Rounding Unit E…" at bounding box center [529, 264] width 1059 height 528
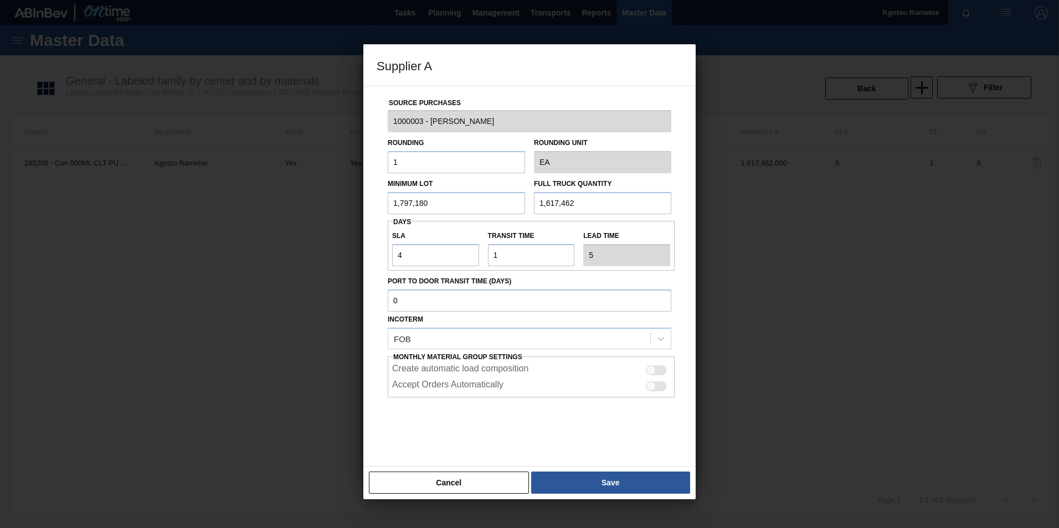
type input "1,797,180"
drag, startPoint x: 583, startPoint y: 207, endPoint x: 420, endPoint y: 182, distance: 164.6
click at [451, 182] on div "Minimum Lot 1,797,180 Full Truck Quantity 1,617,462" at bounding box center [529, 193] width 292 height 41
paste input "797,180"
type input "1,797,180"
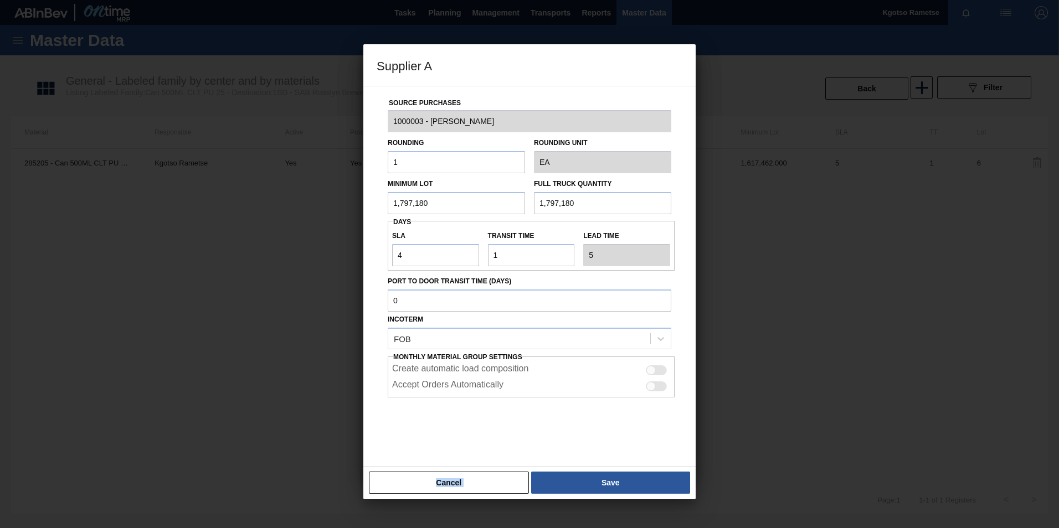
click at [570, 328] on div "Supplier A Source Purchases 1000003 - BevCan Rosslyn Rounding 1 Rounding Unit E…" at bounding box center [529, 271] width 332 height 455
drag, startPoint x: 570, startPoint y: 467, endPoint x: 571, endPoint y: 482, distance: 15.5
click at [571, 328] on button "Save" at bounding box center [610, 483] width 159 height 22
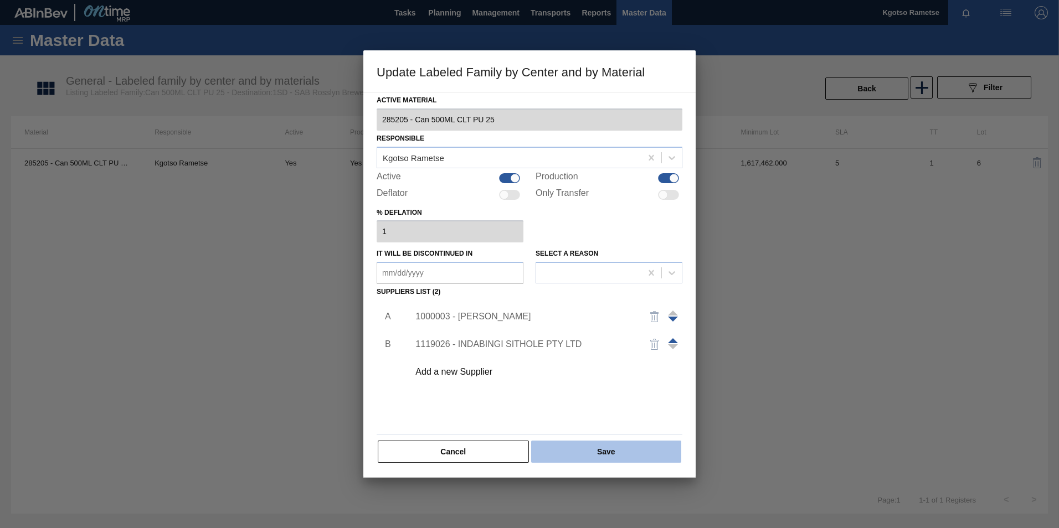
click at [569, 328] on button "Save" at bounding box center [606, 452] width 150 height 22
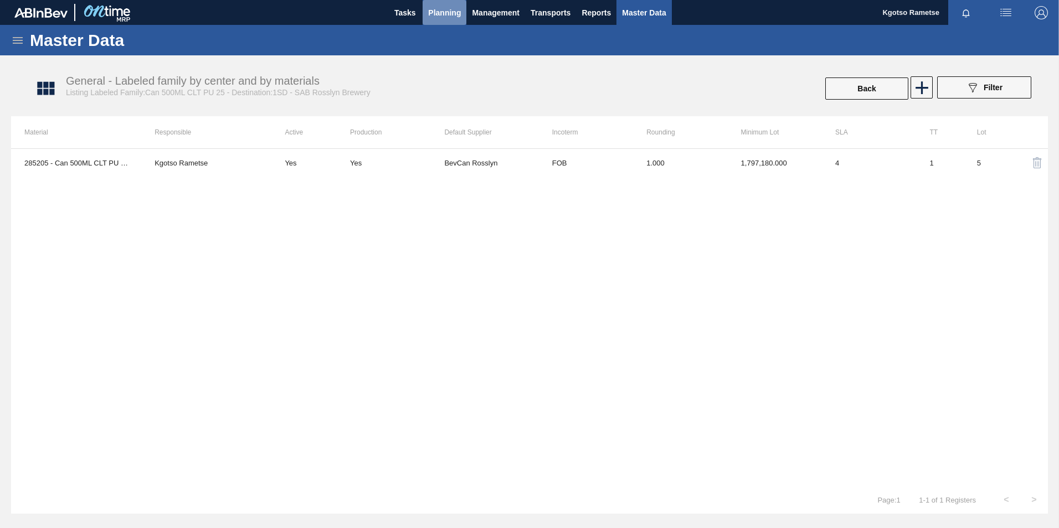
click at [439, 17] on span "Planning" at bounding box center [444, 12] width 33 height 13
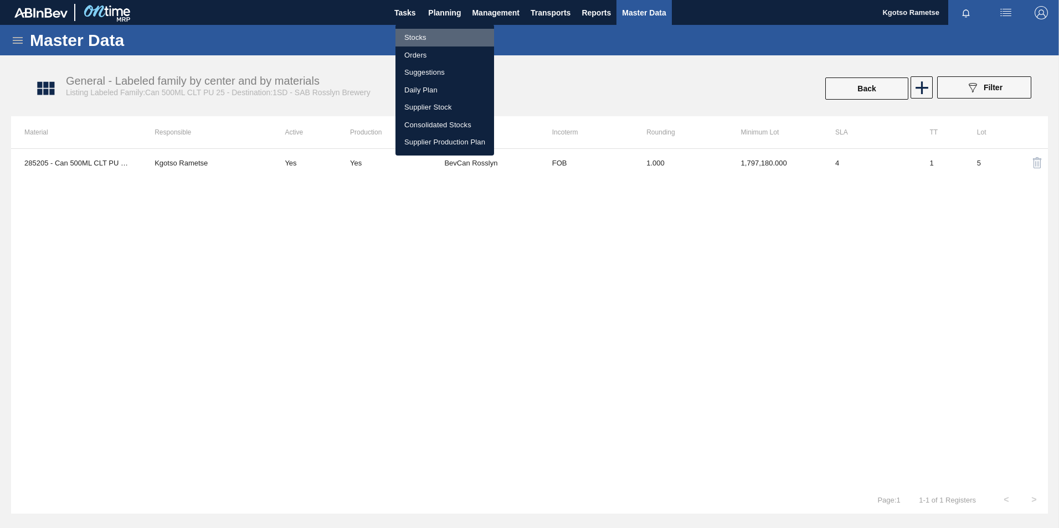
click at [433, 35] on li "Stocks" at bounding box center [444, 38] width 99 height 18
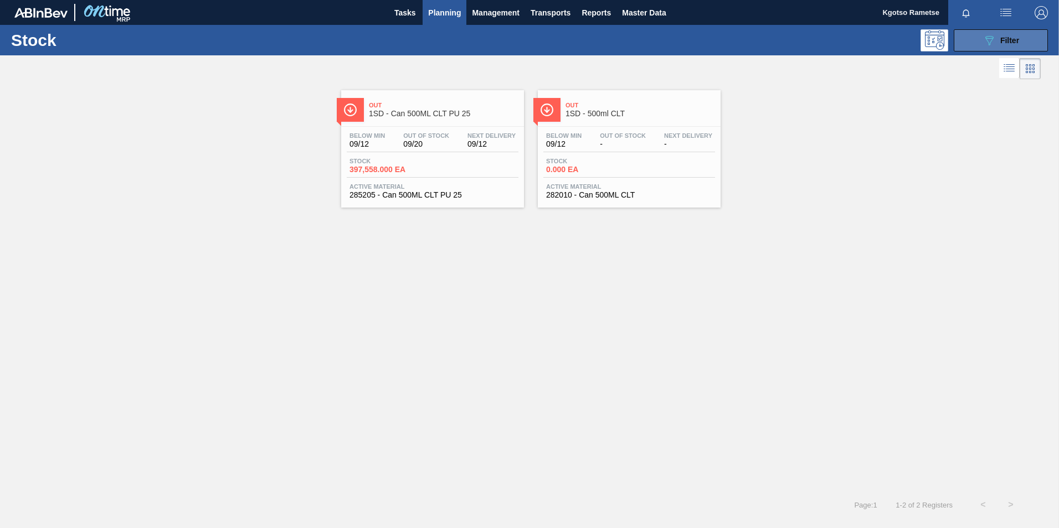
click at [704, 40] on icon "089F7B8B-B2A5-4AFE-B5C0-19BA573D28AC" at bounding box center [988, 40] width 13 height 13
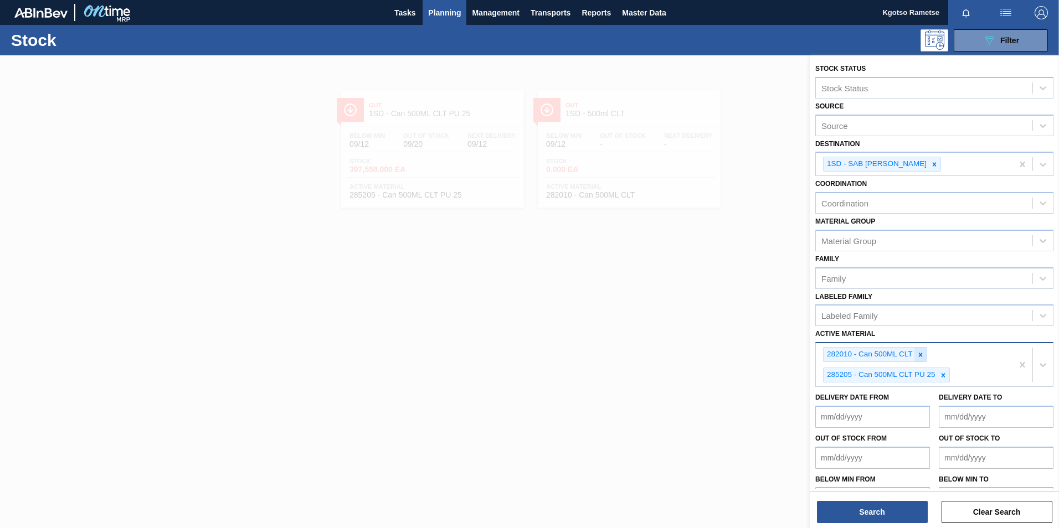
click at [704, 328] on icon at bounding box center [920, 355] width 8 height 8
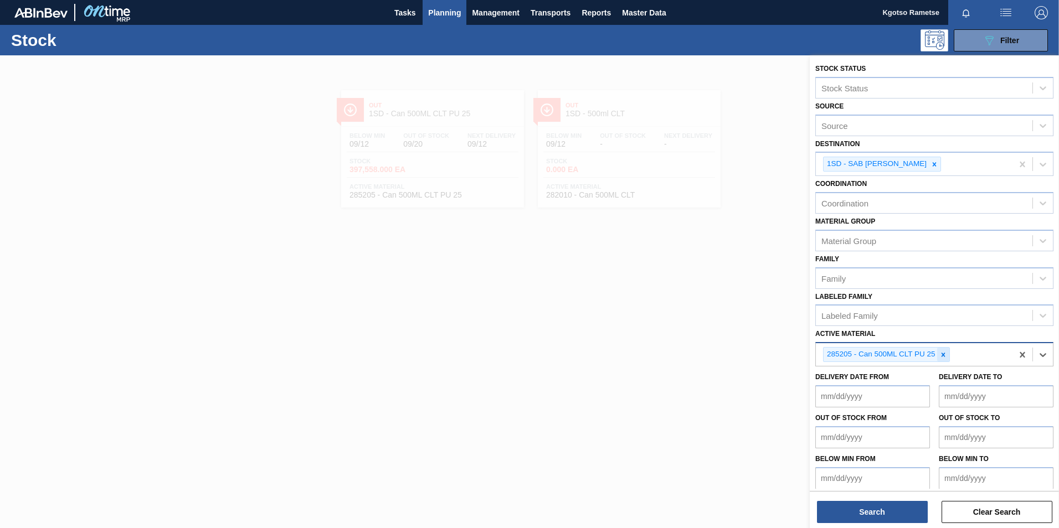
click at [704, 328] on icon at bounding box center [943, 355] width 8 height 8
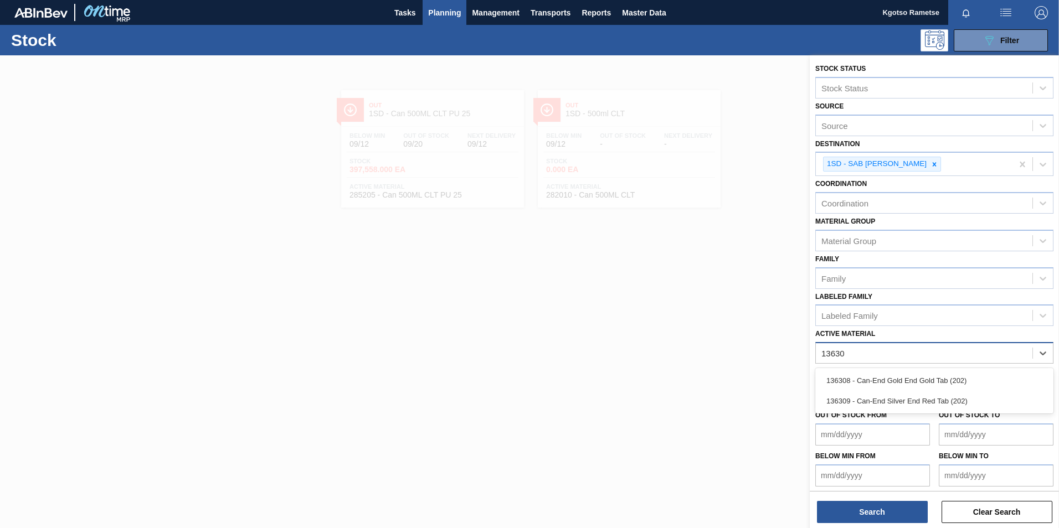
type Material "136308"
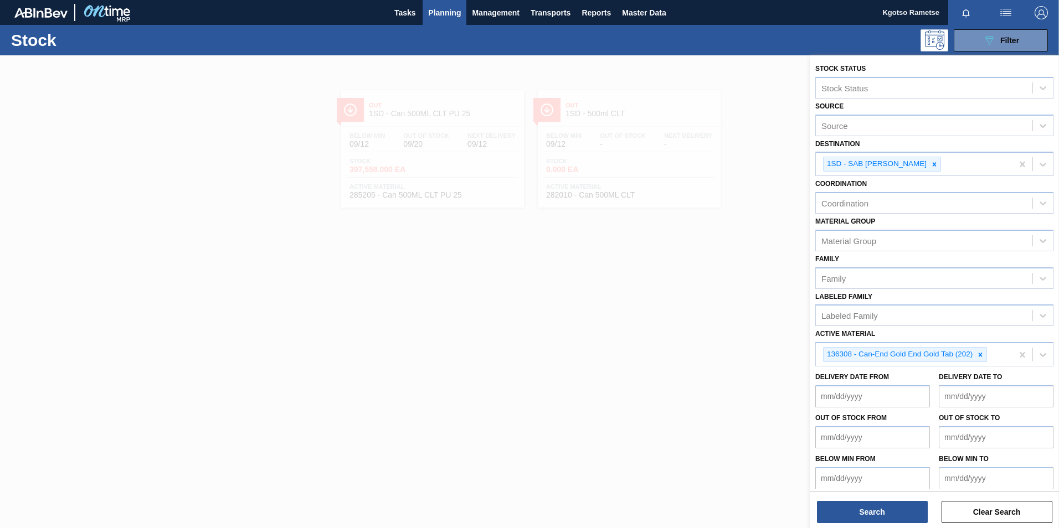
click at [704, 328] on div "Search Clear Search" at bounding box center [934, 506] width 249 height 31
click at [704, 328] on button "Search" at bounding box center [872, 512] width 111 height 22
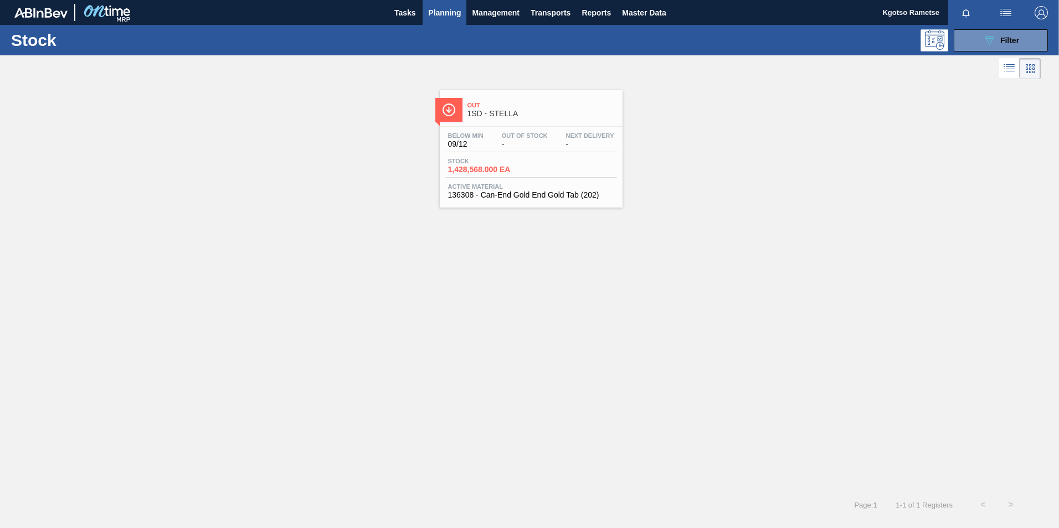
click at [704, 328] on div "Stock 089F7B8B-B2A5-4AFE-B5C0-19BA573D28AC Filter Stock Status Stock Status Sou…" at bounding box center [529, 272] width 1059 height 494
click at [532, 137] on span "Out Of Stock" at bounding box center [525, 135] width 46 height 7
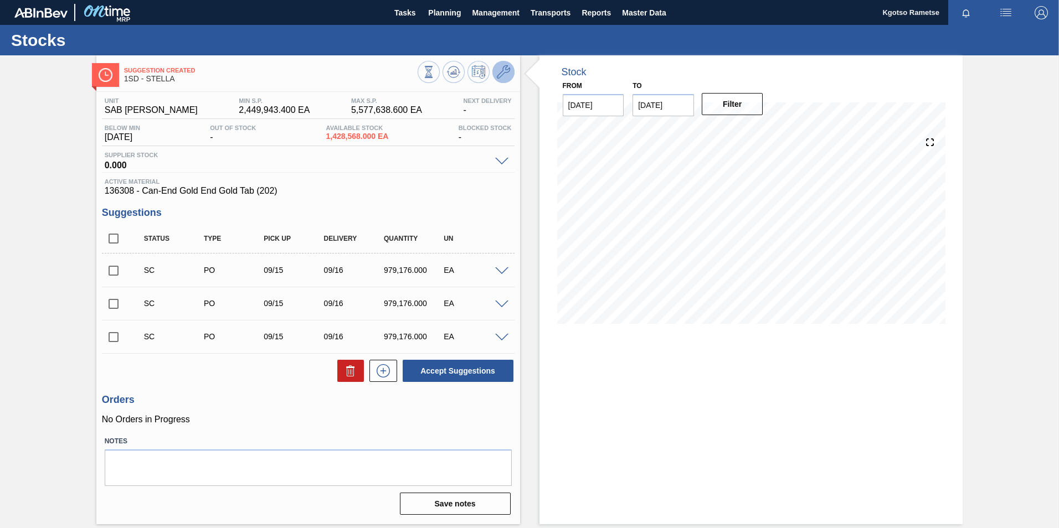
click at [507, 70] on icon at bounding box center [503, 71] width 13 height 13
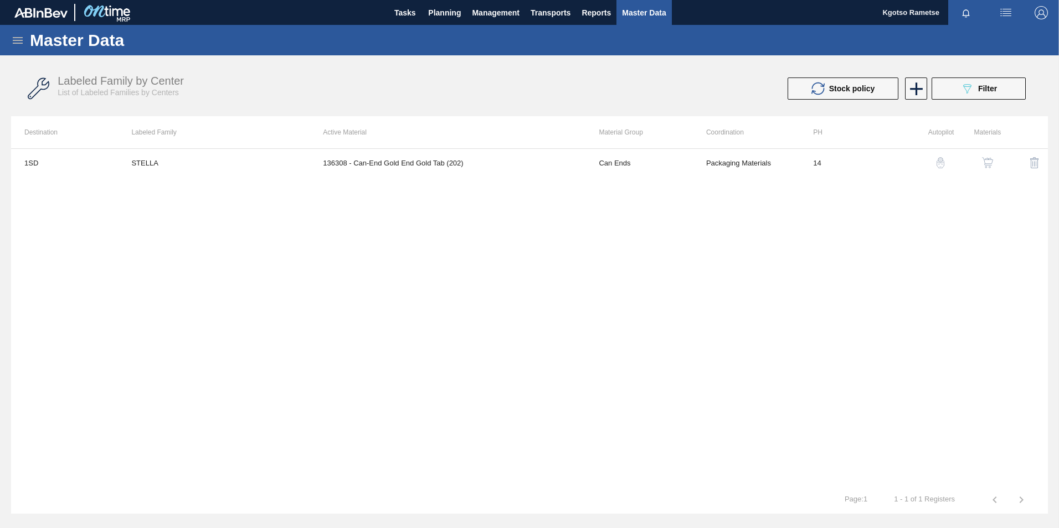
click at [704, 167] on img "button" at bounding box center [987, 162] width 11 height 11
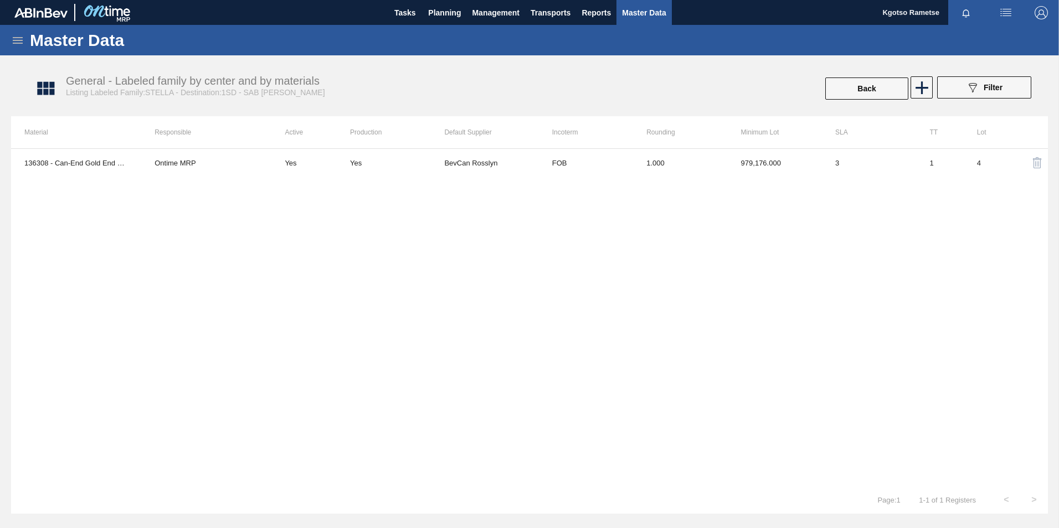
click at [560, 193] on div "136308 - Can-End Gold End Gold Tab (202) Ontime MRP Yes Yes BevCan Rosslyn FOB …" at bounding box center [529, 317] width 1037 height 338
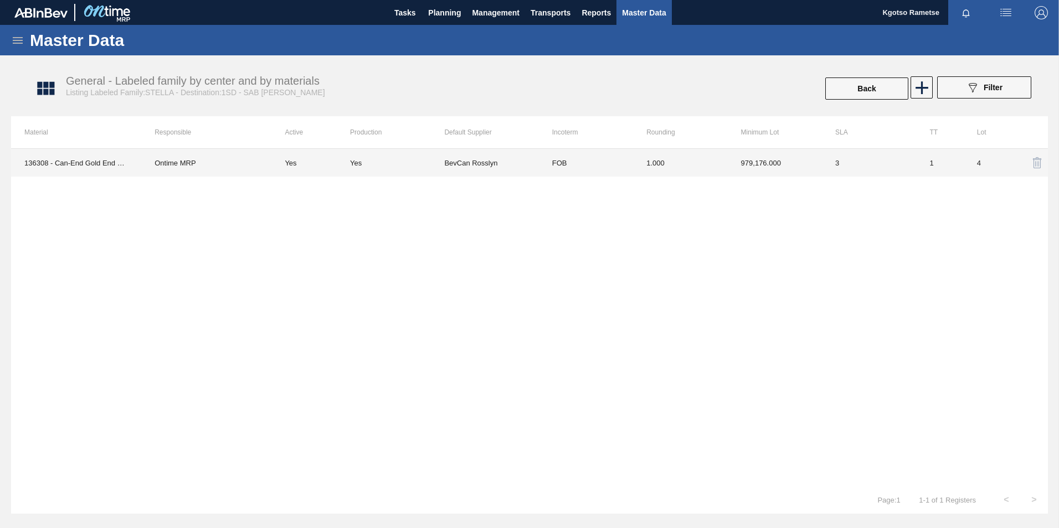
click at [515, 171] on td "BevCan Rosslyn" at bounding box center [491, 163] width 94 height 28
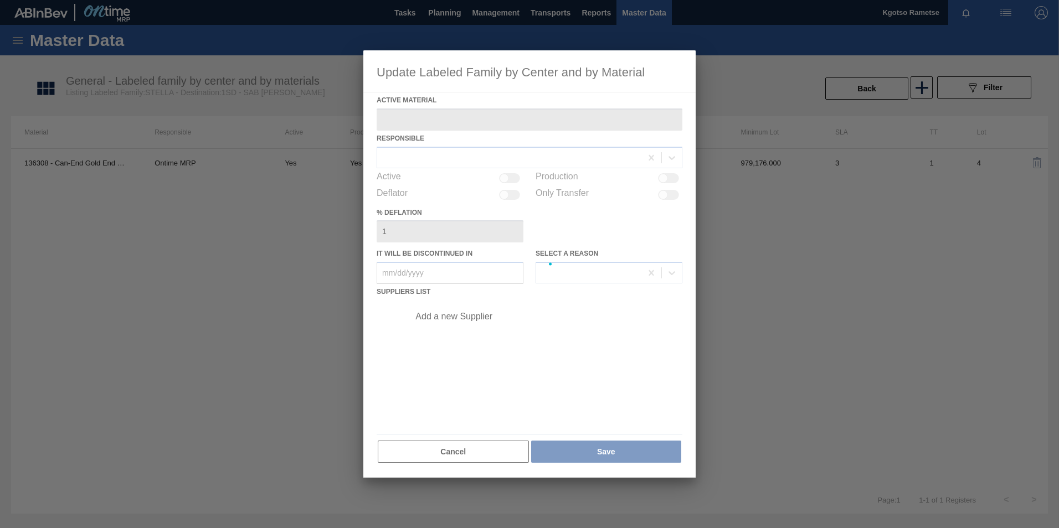
type Material "136308 - Can-End Gold End Gold Tab (202)"
checkbox input "true"
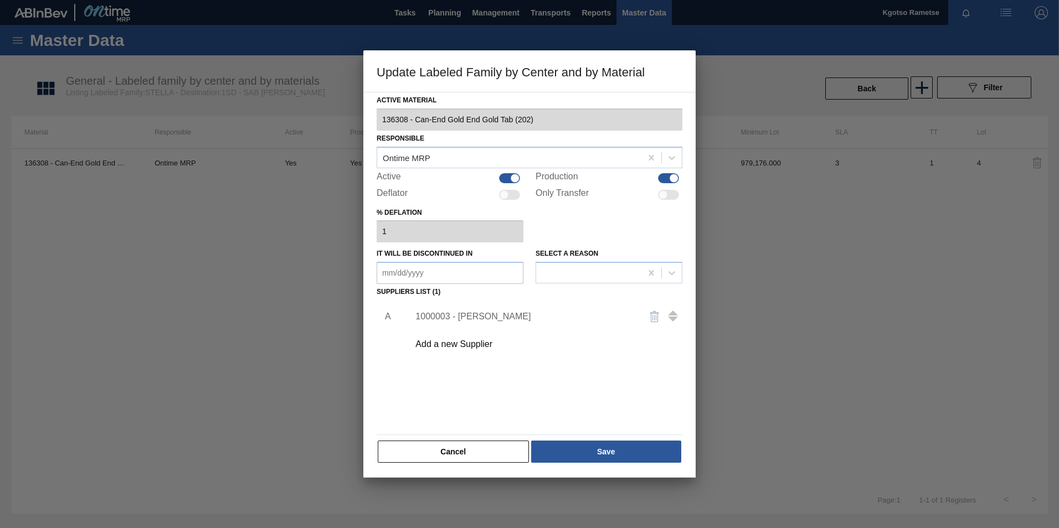
click at [492, 312] on div "1000003 - [PERSON_NAME]" at bounding box center [523, 317] width 217 height 10
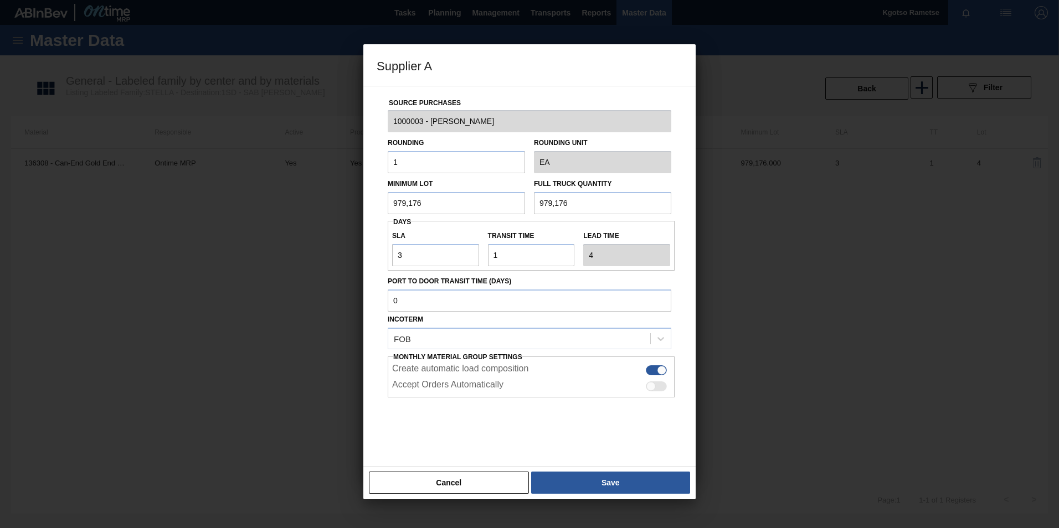
drag, startPoint x: 426, startPoint y: 209, endPoint x: 310, endPoint y: 212, distance: 116.9
click at [310, 212] on div "Supplier A Source Purchases 1000003 - BevCan Rosslyn Rounding 1 Rounding Unit E…" at bounding box center [529, 264] width 1059 height 528
type input "1,958,352"
drag, startPoint x: 446, startPoint y: 206, endPoint x: 269, endPoint y: 221, distance: 178.4
click at [269, 221] on div "Supplier A Source Purchases 1000003 - BevCan Rosslyn Rounding 1 Rounding Unit E…" at bounding box center [529, 264] width 1059 height 528
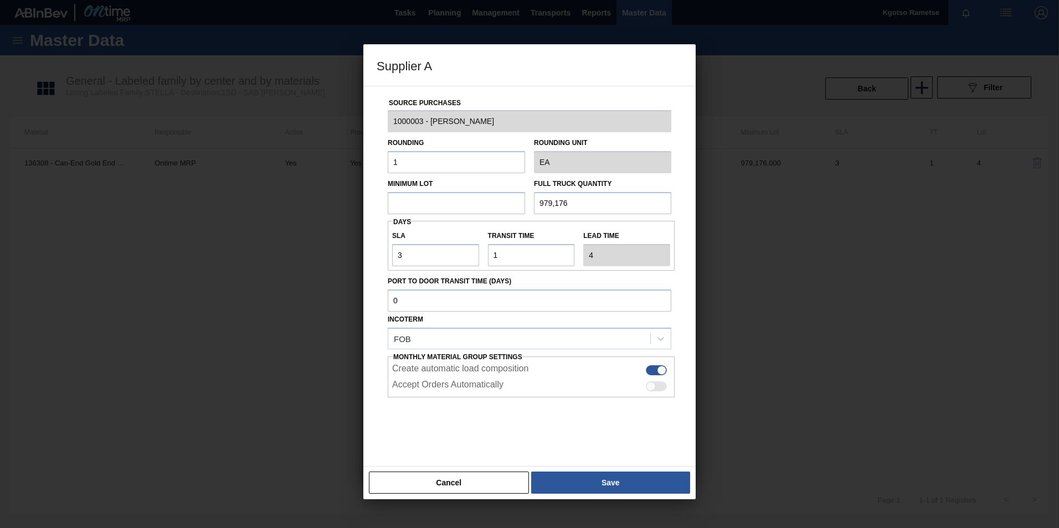
click at [269, 221] on div at bounding box center [529, 264] width 1059 height 528
click at [391, 201] on input "1,958,352" at bounding box center [456, 203] width 137 height 22
type input "1,958,352"
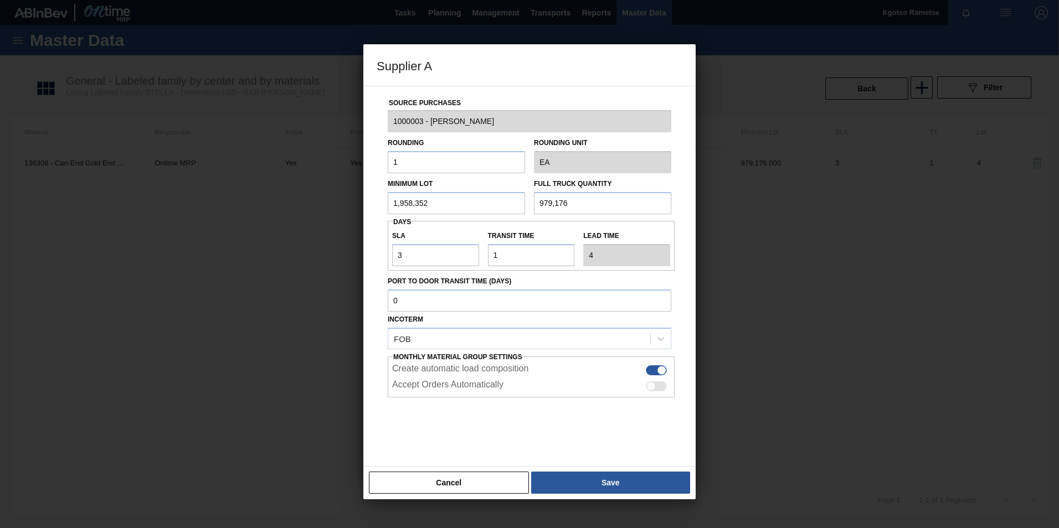
click at [552, 200] on input "979,176" at bounding box center [602, 203] width 137 height 22
paste input "1,958,352"
type input "1,958,352"
drag, startPoint x: 417, startPoint y: 260, endPoint x: 368, endPoint y: 246, distance: 51.3
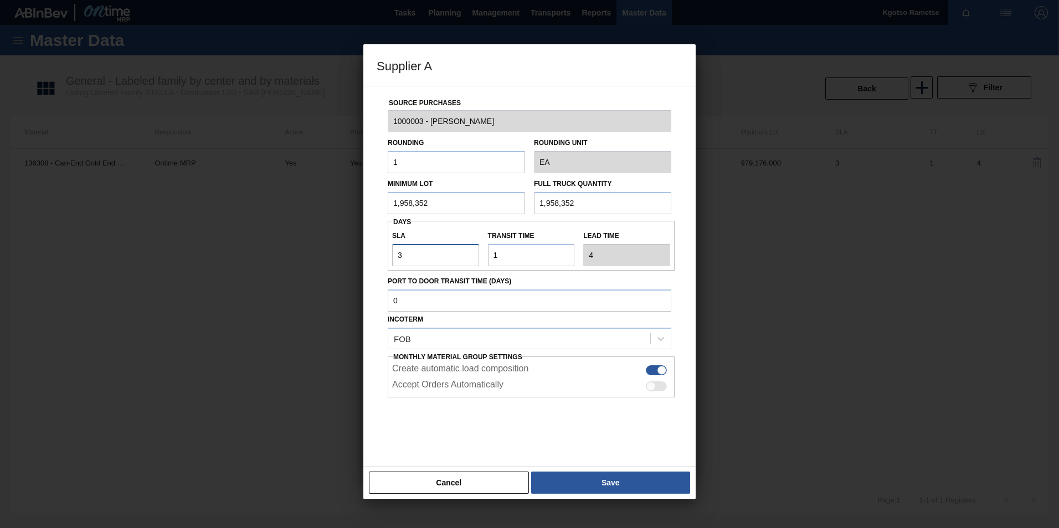
click at [368, 246] on div "Source Purchases 1000003 - BevCan Rosslyn Rounding 1 Rounding Unit EA Minimum L…" at bounding box center [529, 276] width 332 height 381
type input "6"
type input "7"
type input "6"
click at [481, 328] on div at bounding box center [529, 425] width 283 height 55
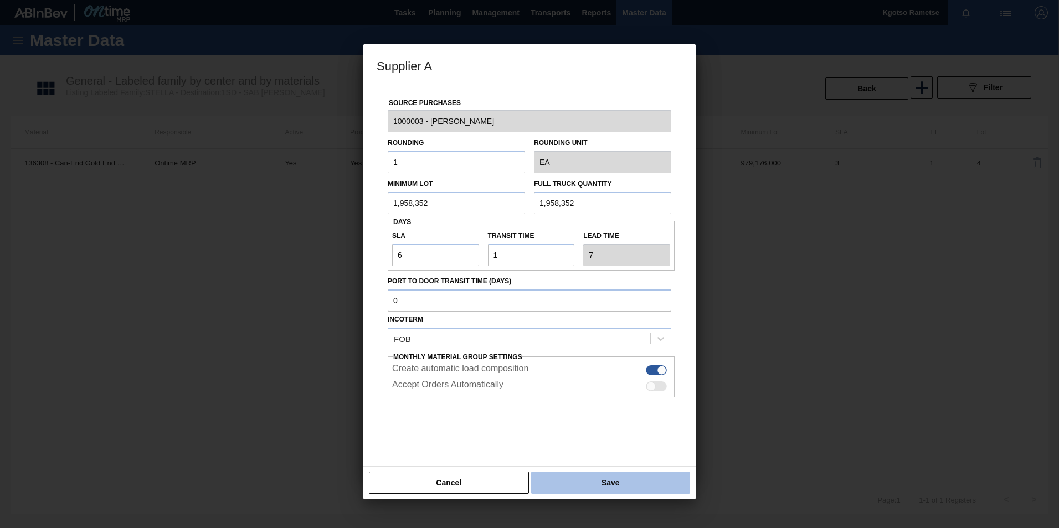
click at [594, 328] on button "Save" at bounding box center [610, 483] width 159 height 22
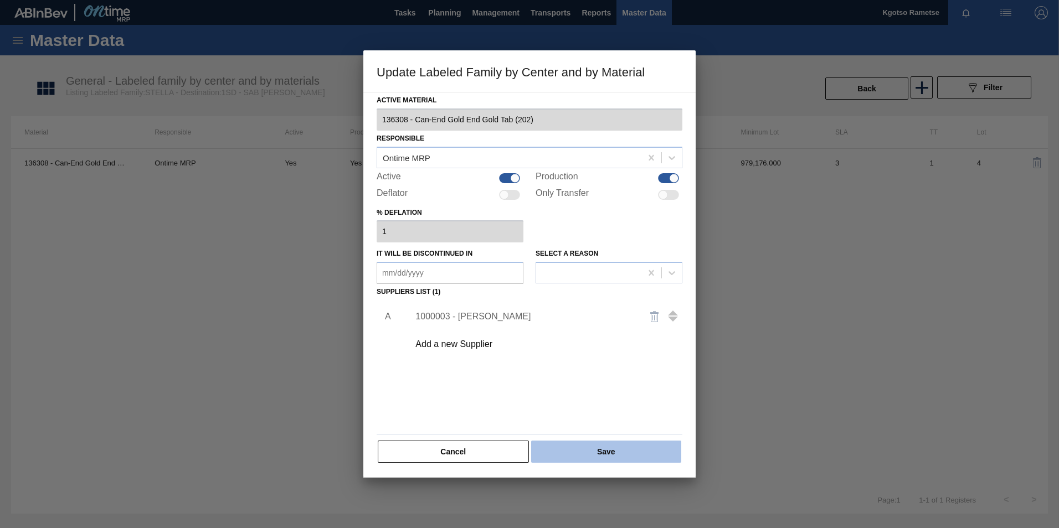
click at [600, 328] on button "Save" at bounding box center [606, 452] width 150 height 22
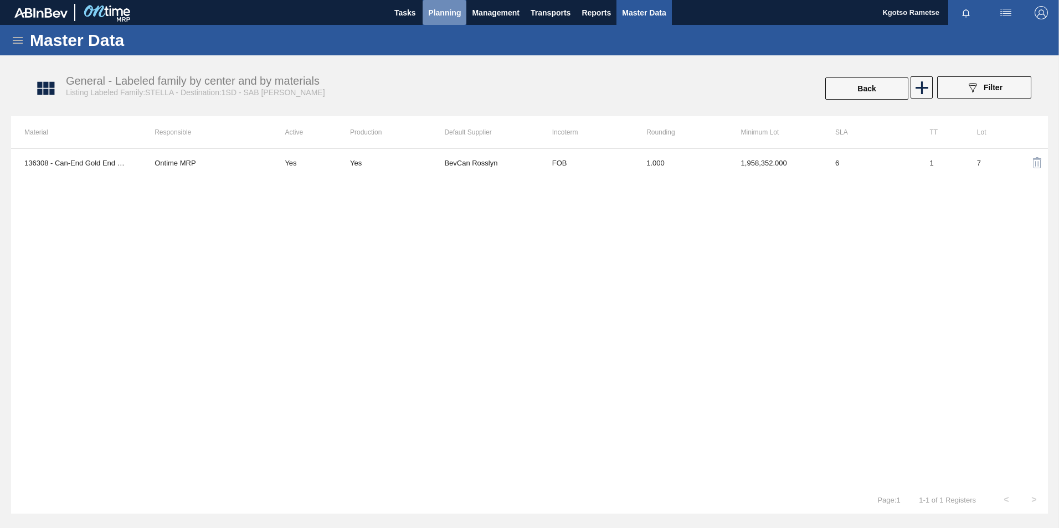
click at [451, 19] on span "Planning" at bounding box center [444, 12] width 33 height 13
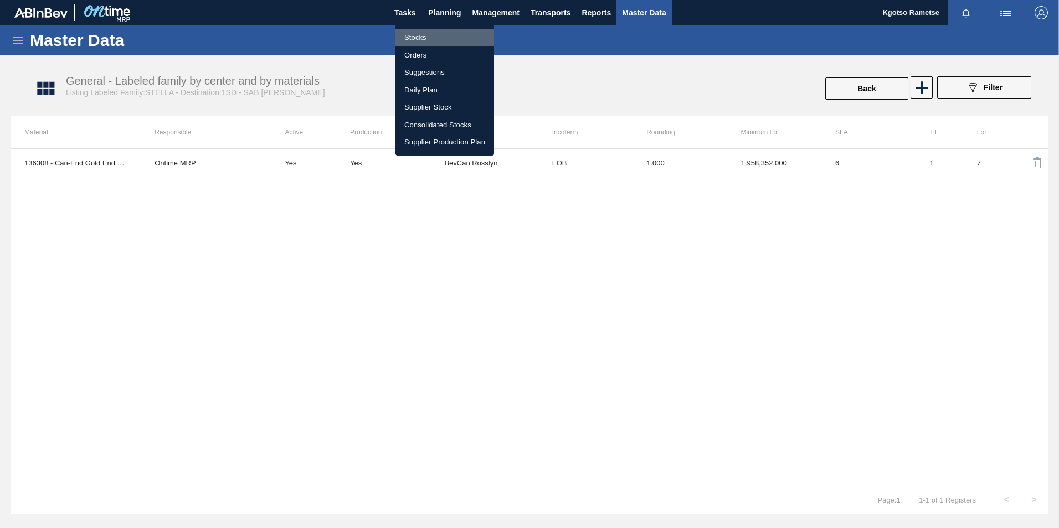
click at [420, 38] on li "Stocks" at bounding box center [444, 38] width 99 height 18
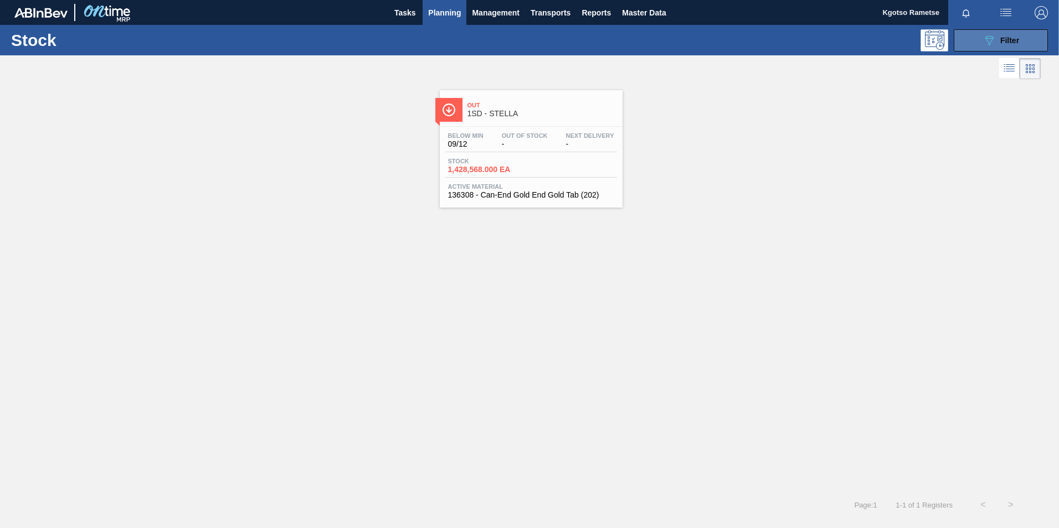
click at [704, 41] on span "Filter" at bounding box center [1009, 40] width 19 height 9
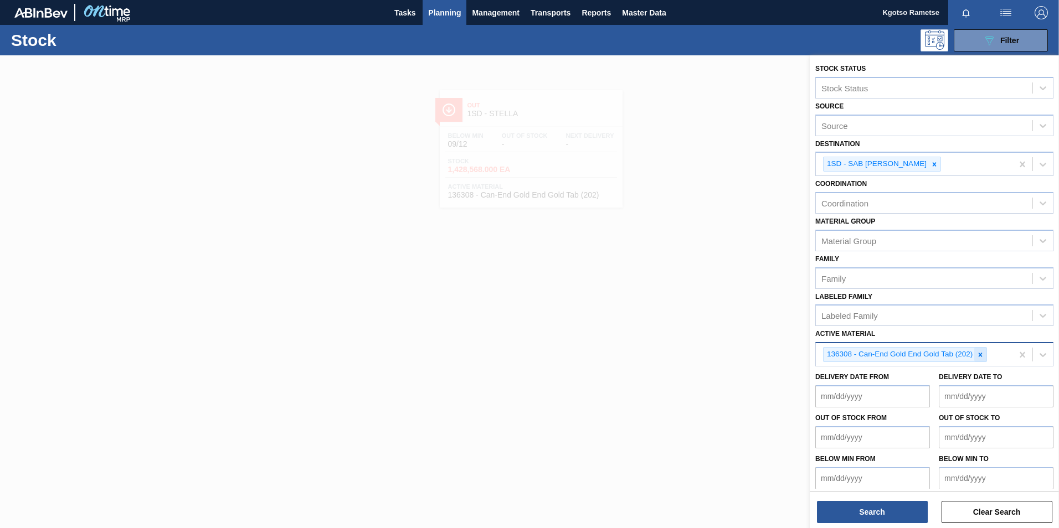
click at [704, 328] on icon at bounding box center [980, 355] width 8 height 8
click at [704, 328] on div "Active Material" at bounding box center [934, 353] width 238 height 22
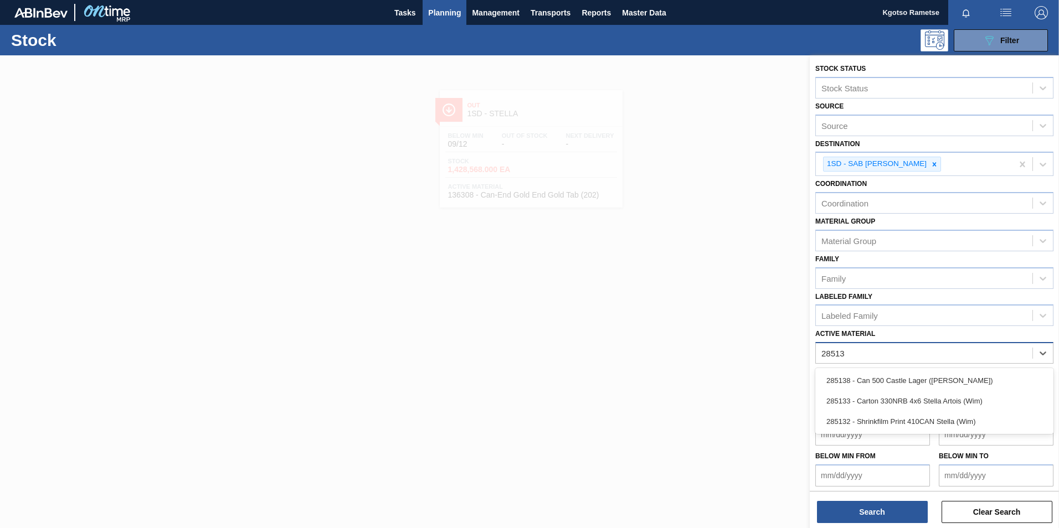
type Material "285138"
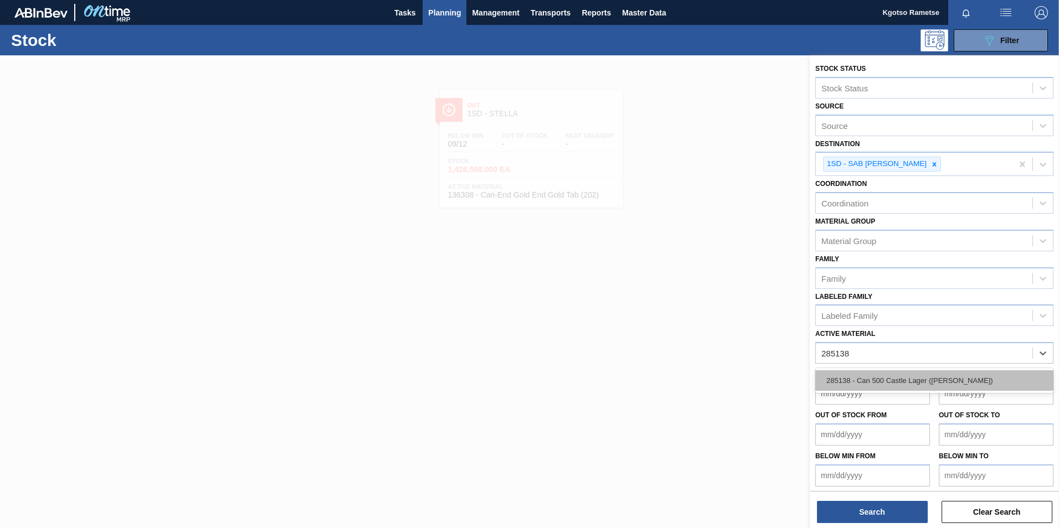
click at [704, 328] on div "285138 - Can 500 Castle Lager ([PERSON_NAME])" at bounding box center [934, 380] width 238 height 20
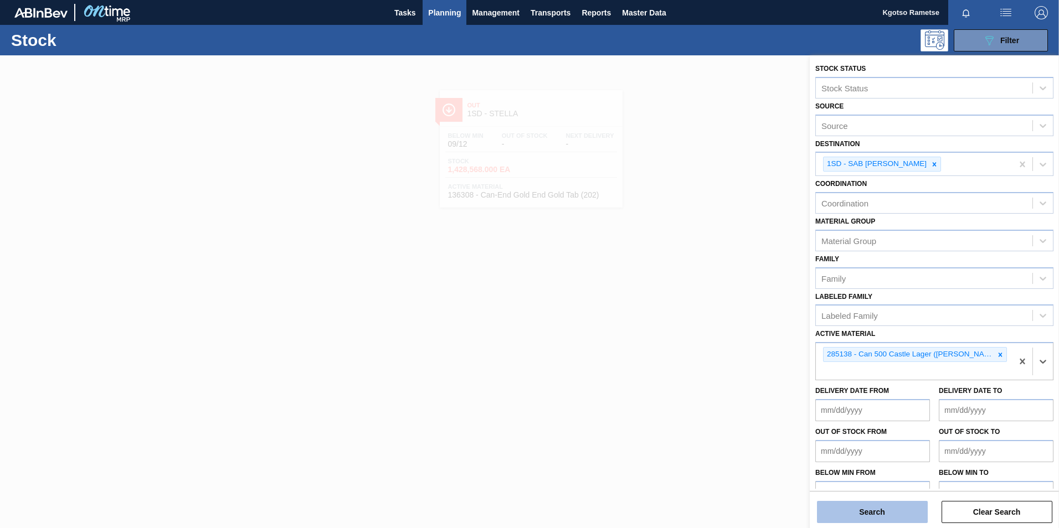
click at [704, 328] on button "Search" at bounding box center [872, 512] width 111 height 22
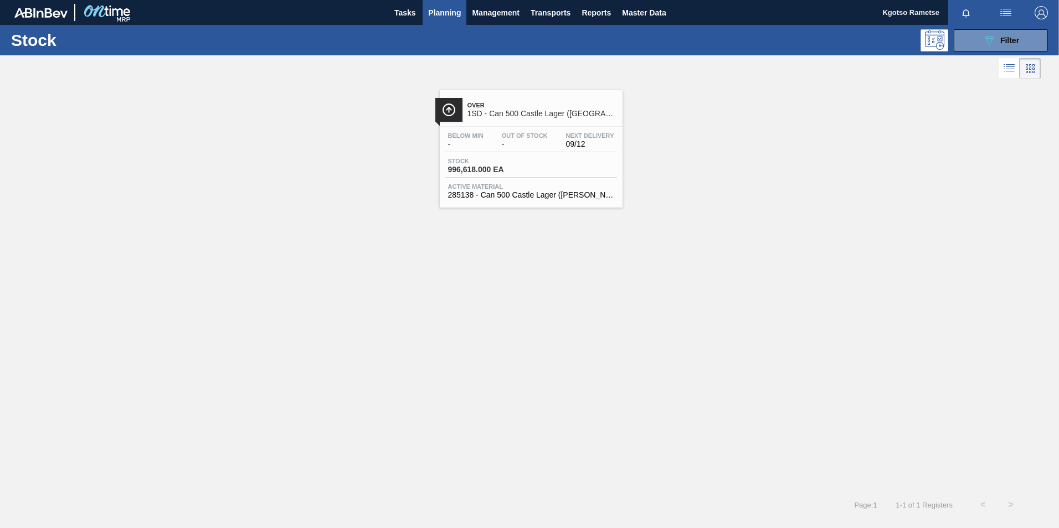
click at [512, 156] on div "Below Min - Out Of Stock - Next Delivery 09/12 Stock 996,618.000 EA Active Mate…" at bounding box center [531, 164] width 183 height 75
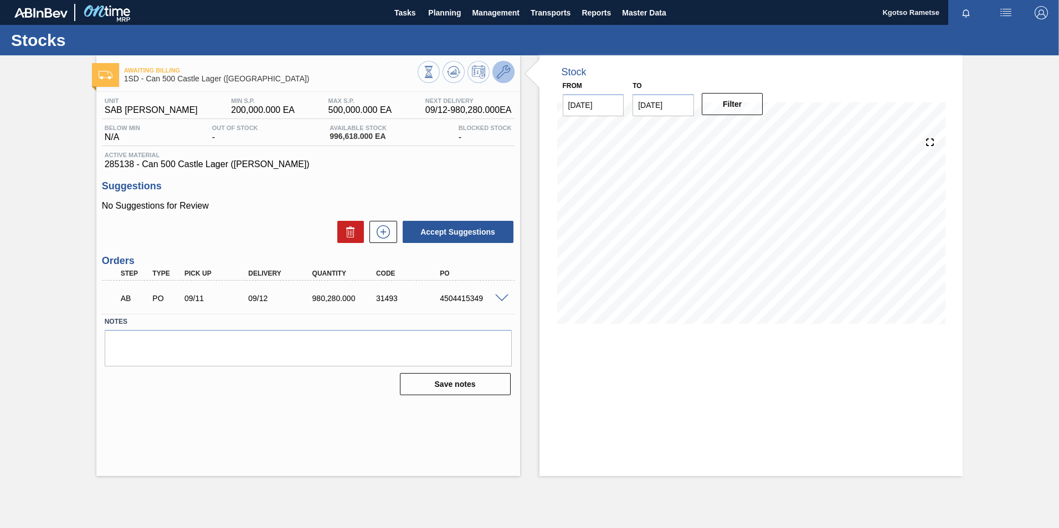
click at [503, 73] on icon at bounding box center [503, 71] width 13 height 13
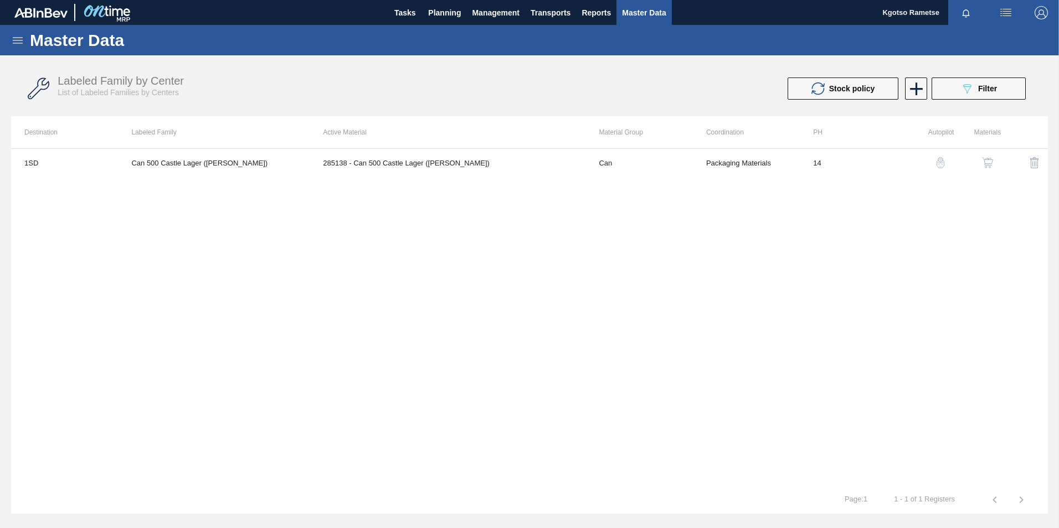
click at [704, 173] on button "button" at bounding box center [987, 162] width 27 height 27
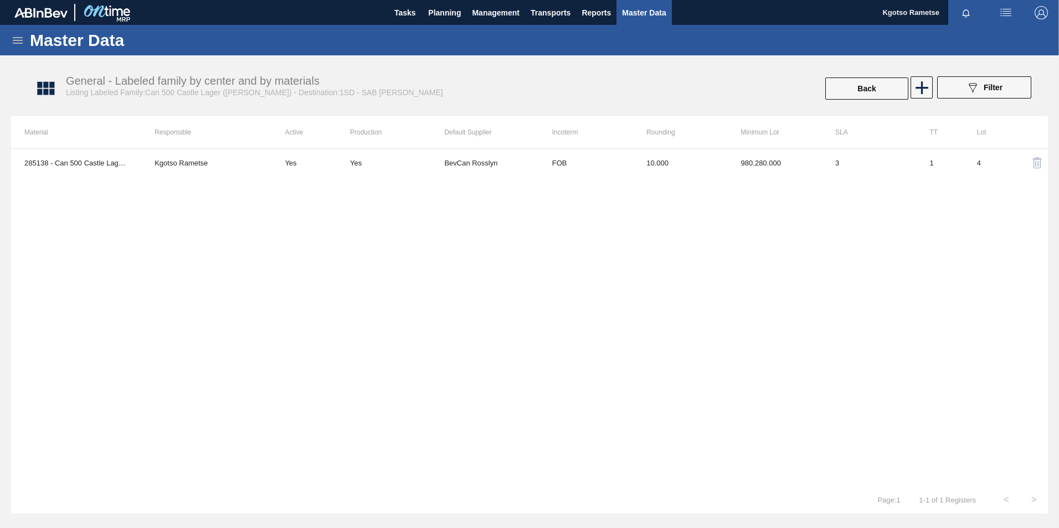
click at [704, 178] on div "285138 - Can 500 Castle Lager (Charles) Kgotso Rametse Yes Yes BevCan Rosslyn F…" at bounding box center [529, 317] width 1037 height 338
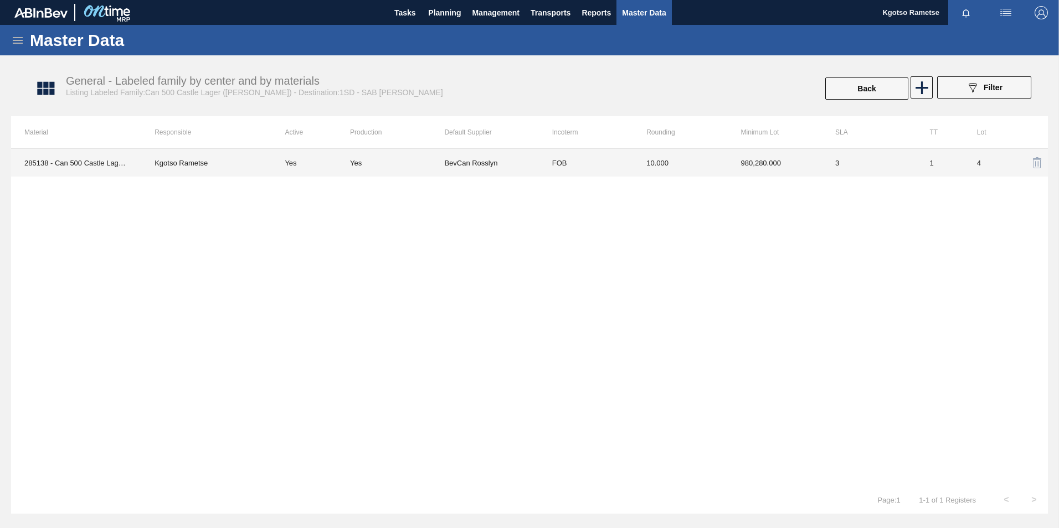
click at [704, 147] on th "Minimum Lot" at bounding box center [775, 132] width 94 height 32
click at [704, 161] on td "980,280.000" at bounding box center [775, 163] width 94 height 28
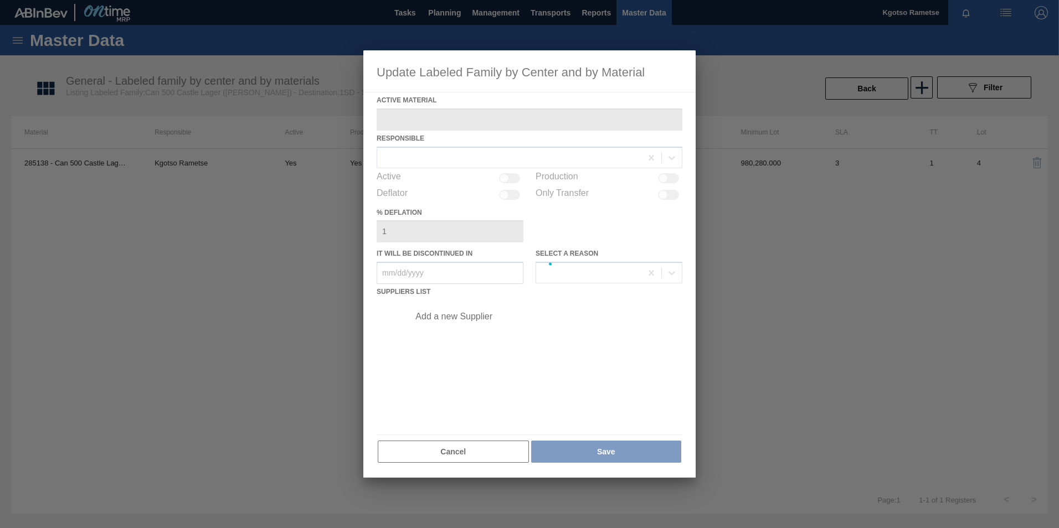
type Material "285138 - Can 500 Castle Lager ([PERSON_NAME])"
checkbox input "true"
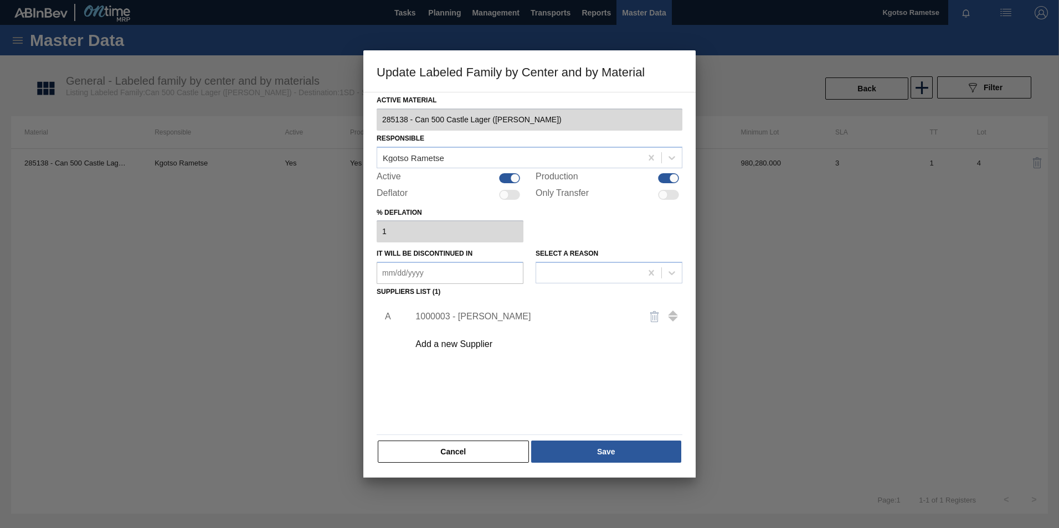
click at [491, 319] on div "1000003 - [PERSON_NAME]" at bounding box center [523, 317] width 217 height 10
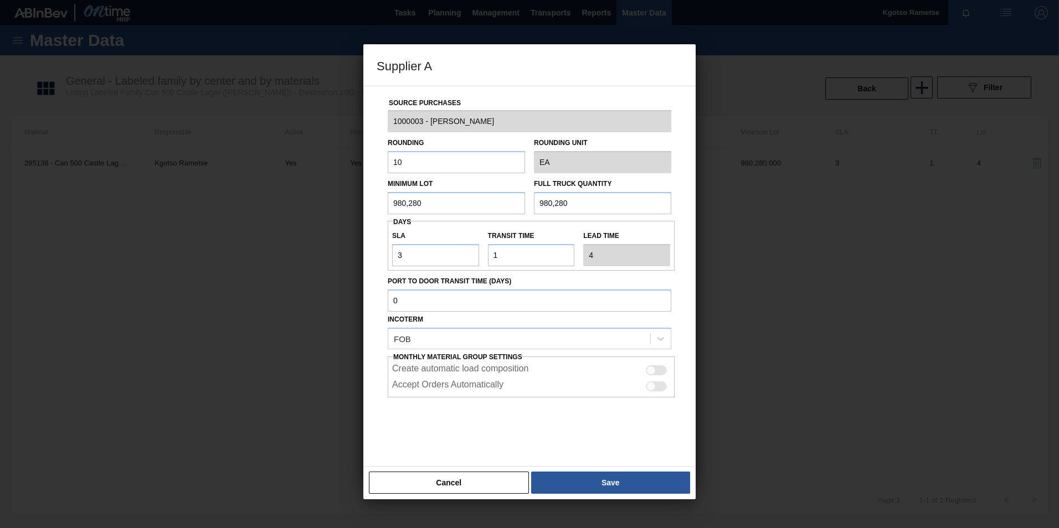
drag, startPoint x: 440, startPoint y: 201, endPoint x: 246, endPoint y: 192, distance: 194.0
click at [246, 192] on div "Supplier A Source Purchases 1000003 - BevCan Rosslyn Rounding 10 Rounding Unit …" at bounding box center [529, 264] width 1059 height 528
click at [414, 203] on input "1,307,040" at bounding box center [456, 203] width 137 height 22
type input "1,307,040"
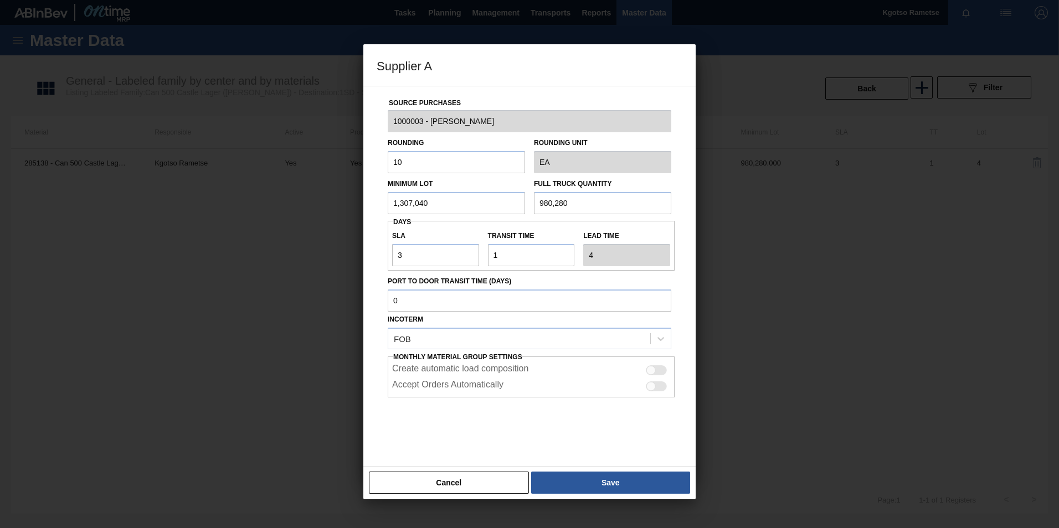
click at [581, 213] on input "980,280" at bounding box center [602, 203] width 137 height 22
paste input "1,307,04"
type input "1,307,040"
click at [397, 261] on input "3" at bounding box center [435, 255] width 87 height 22
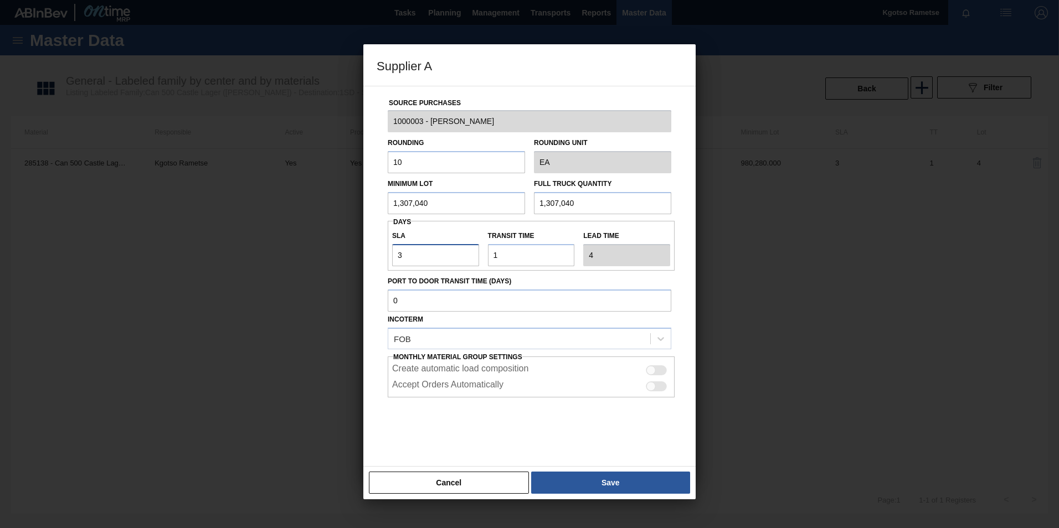
click at [403, 259] on input "3" at bounding box center [435, 255] width 87 height 22
type input "NaN"
type input "6"
type input "7"
type input "6"
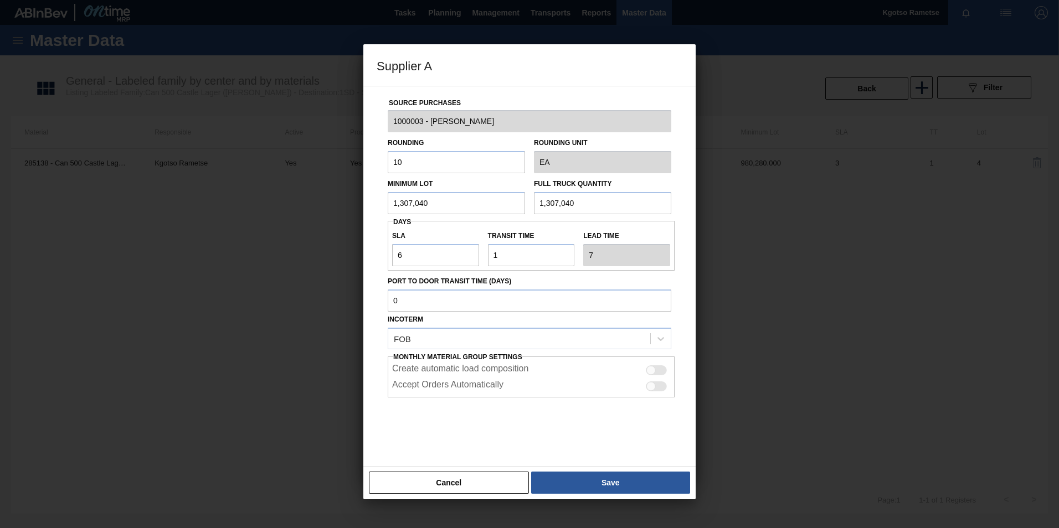
click at [415, 328] on div at bounding box center [529, 425] width 283 height 55
click at [562, 328] on button "Save" at bounding box center [610, 483] width 159 height 22
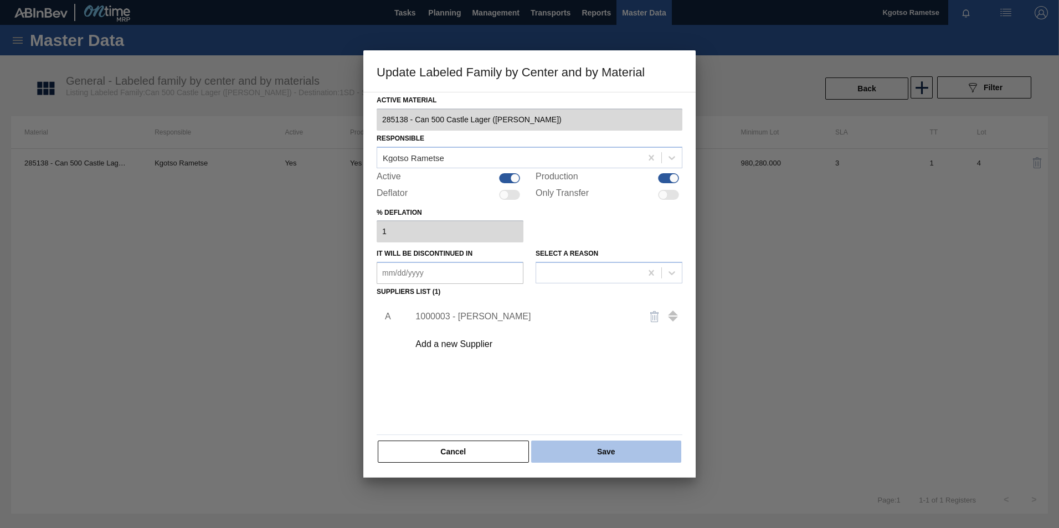
click at [567, 328] on button "Save" at bounding box center [606, 452] width 150 height 22
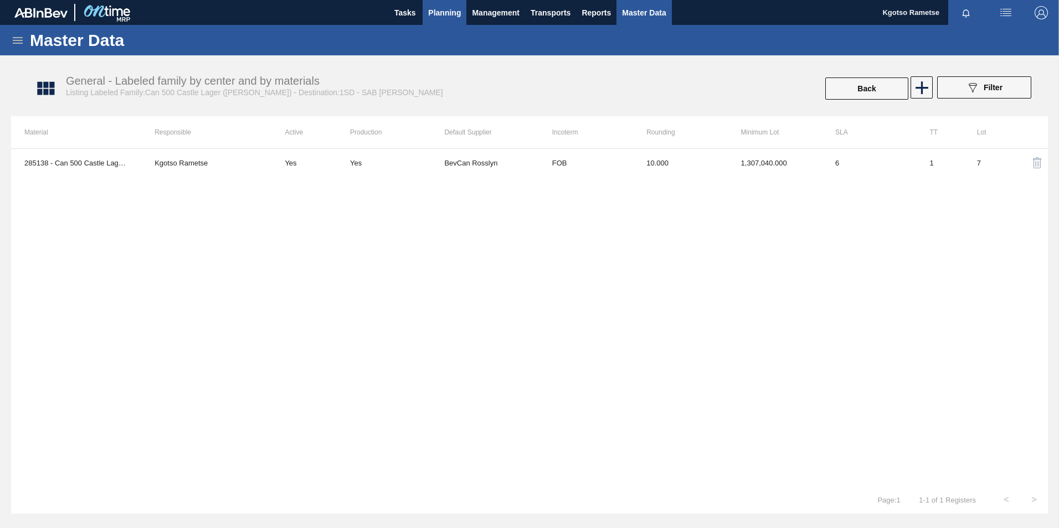
click at [434, 16] on span "Planning" at bounding box center [444, 12] width 33 height 13
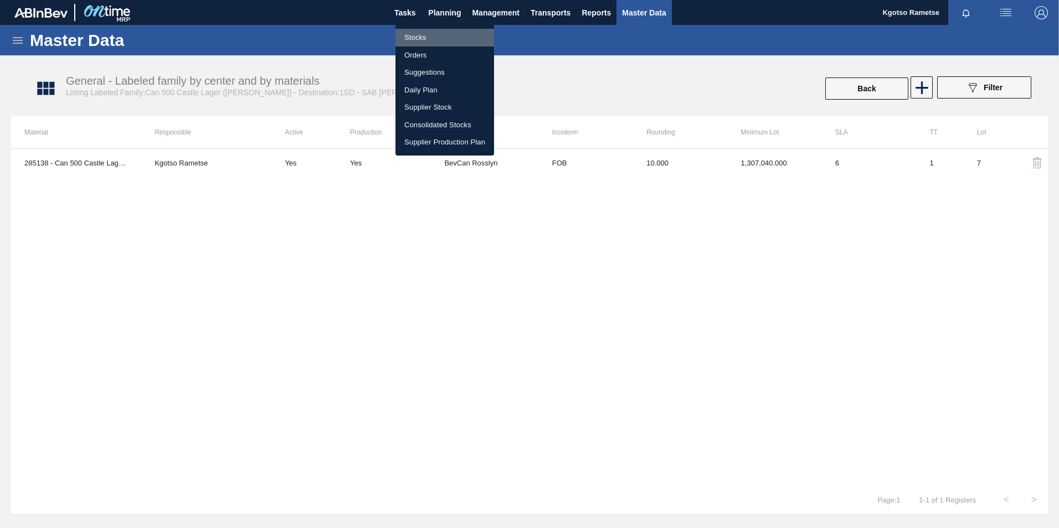
click at [422, 35] on li "Stocks" at bounding box center [444, 38] width 99 height 18
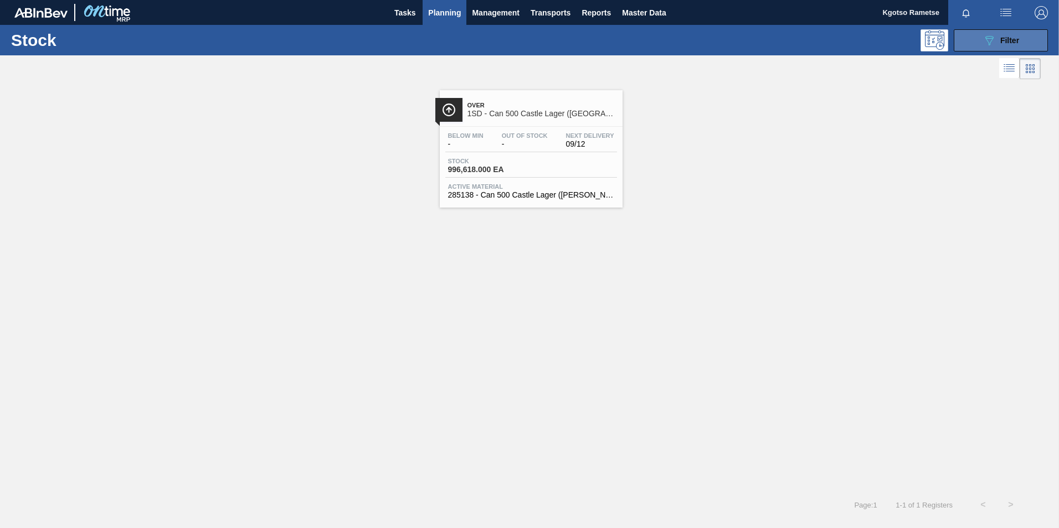
click at [704, 30] on button "089F7B8B-B2A5-4AFE-B5C0-19BA573D28AC Filter" at bounding box center [1000, 40] width 94 height 22
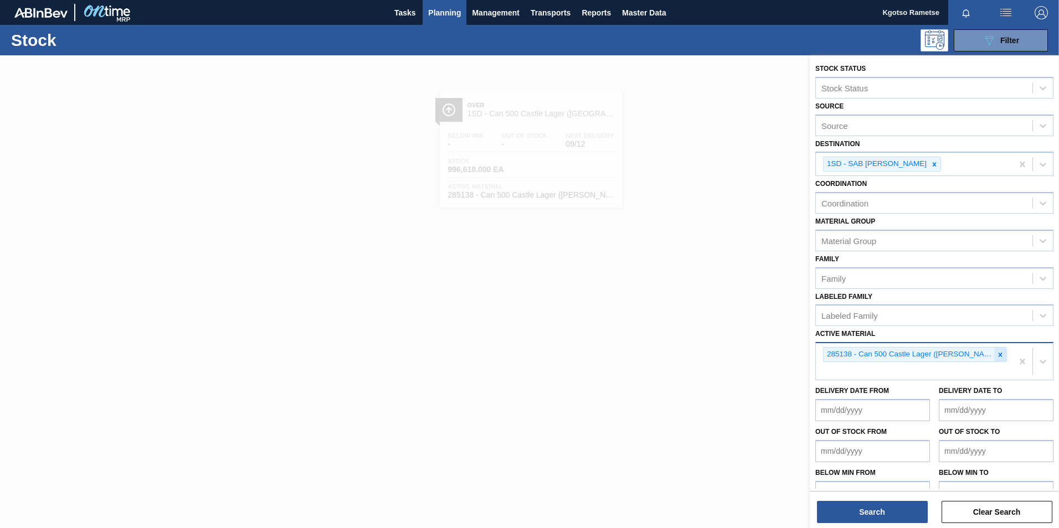
click at [704, 328] on icon at bounding box center [1000, 355] width 8 height 8
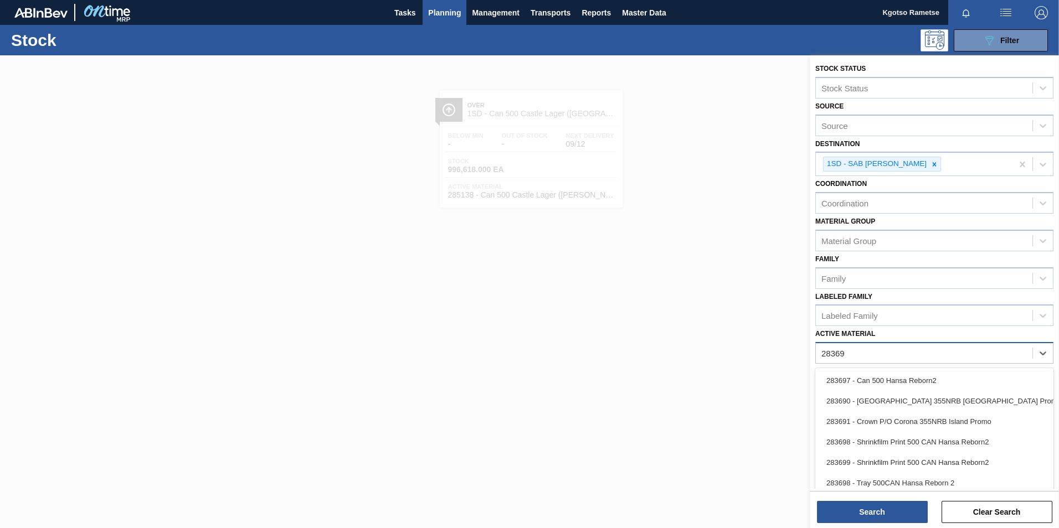
type Material "283697"
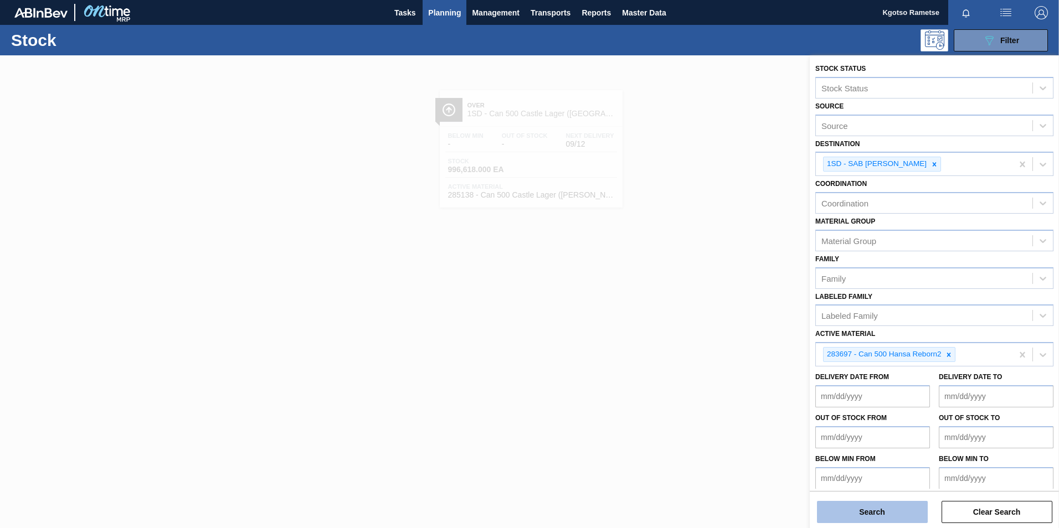
click at [704, 328] on button "Search" at bounding box center [872, 512] width 111 height 22
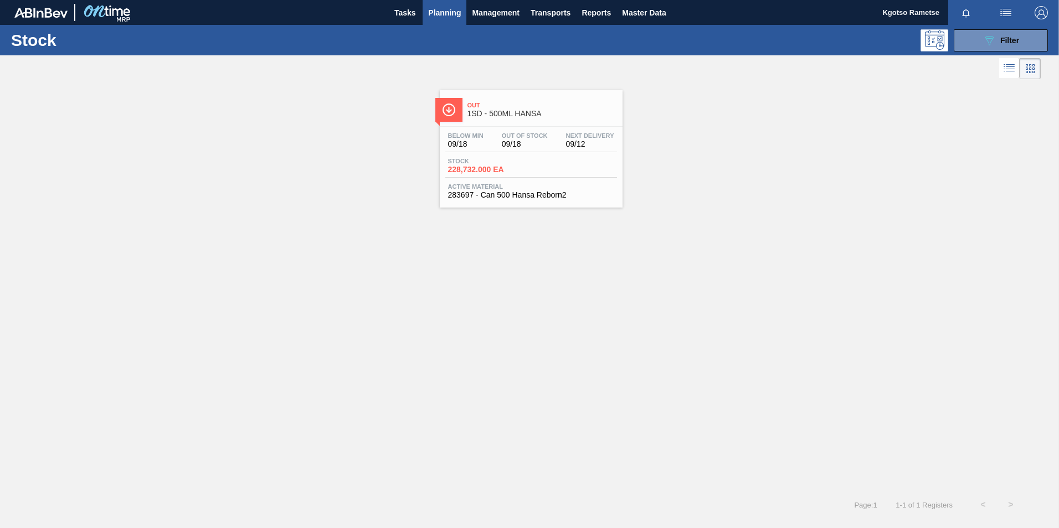
click at [528, 171] on div "Stock 228,732.000 EA" at bounding box center [531, 168] width 172 height 20
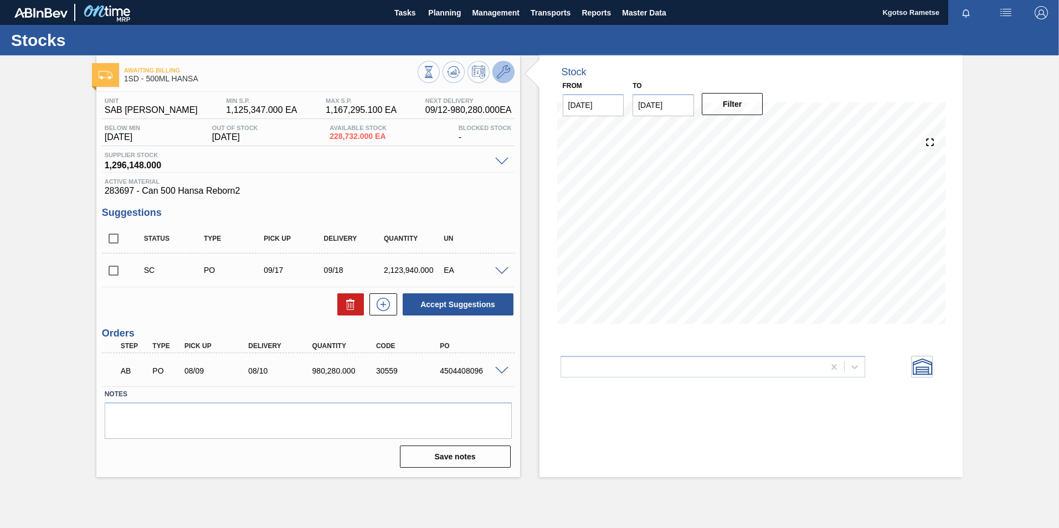
click at [505, 75] on icon at bounding box center [503, 71] width 13 height 13
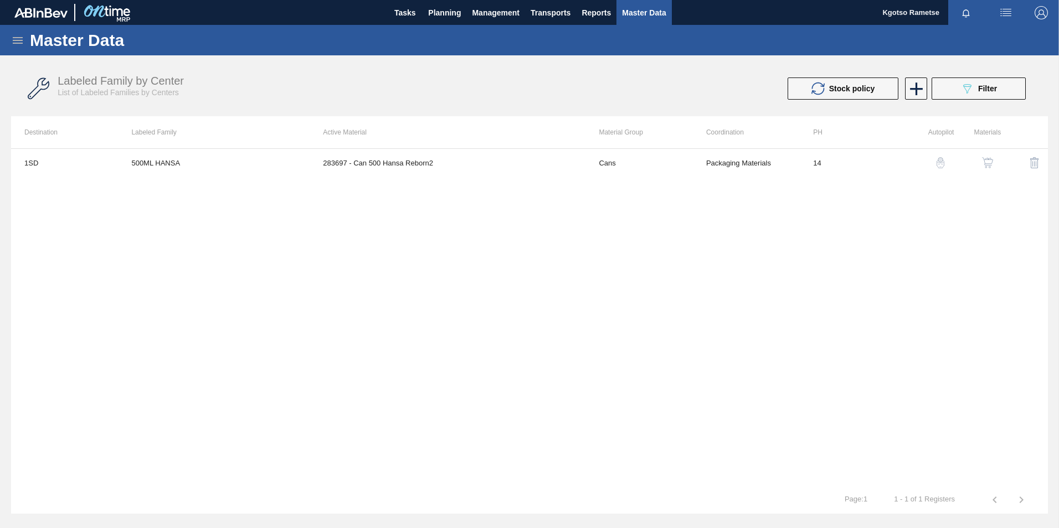
click at [704, 169] on button "button" at bounding box center [987, 162] width 27 height 27
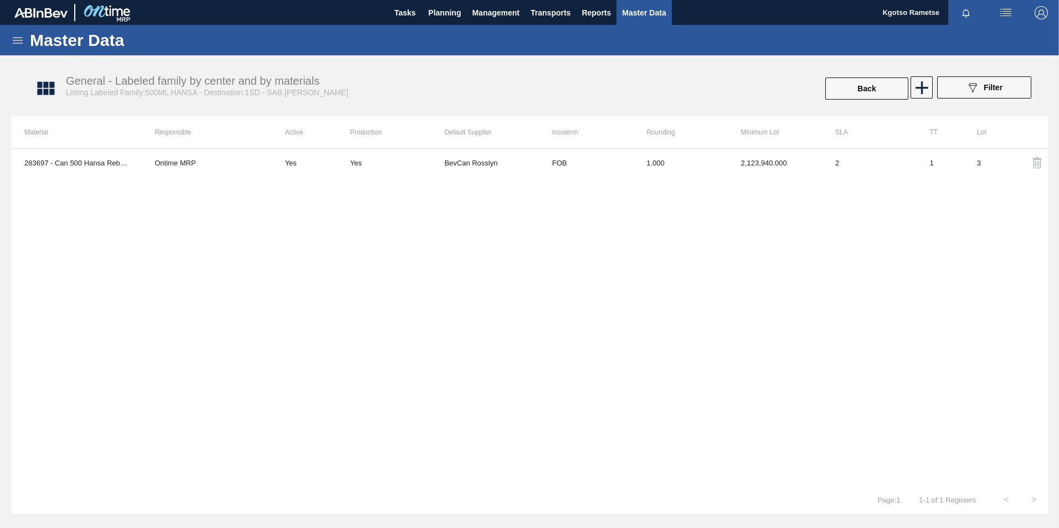
click at [704, 178] on div "283697 - Can 500 Hansa Reborn2 Ontime MRP Yes Yes BevCan Rosslyn FOB 1.000 2,12…" at bounding box center [529, 317] width 1037 height 338
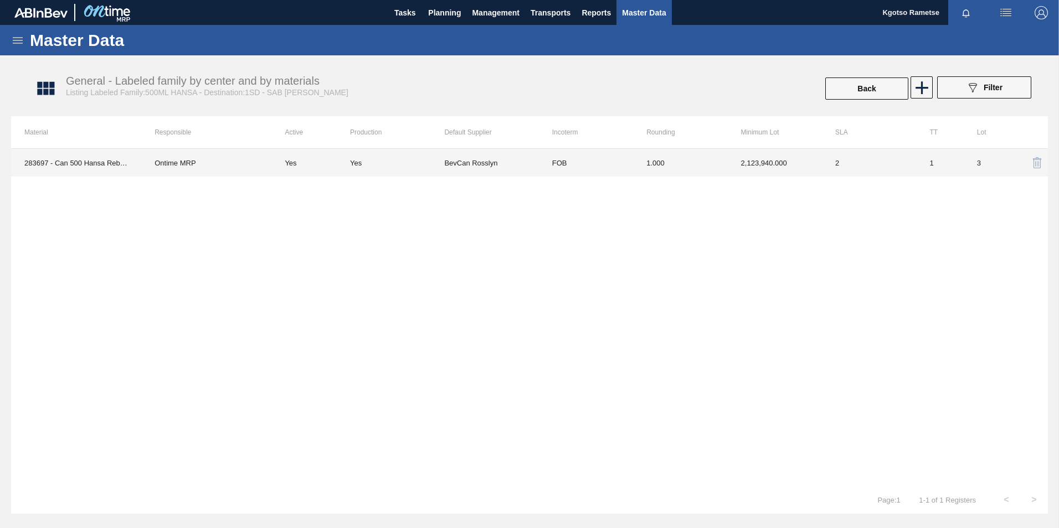
click at [704, 167] on td "2,123,940.000" at bounding box center [775, 163] width 94 height 28
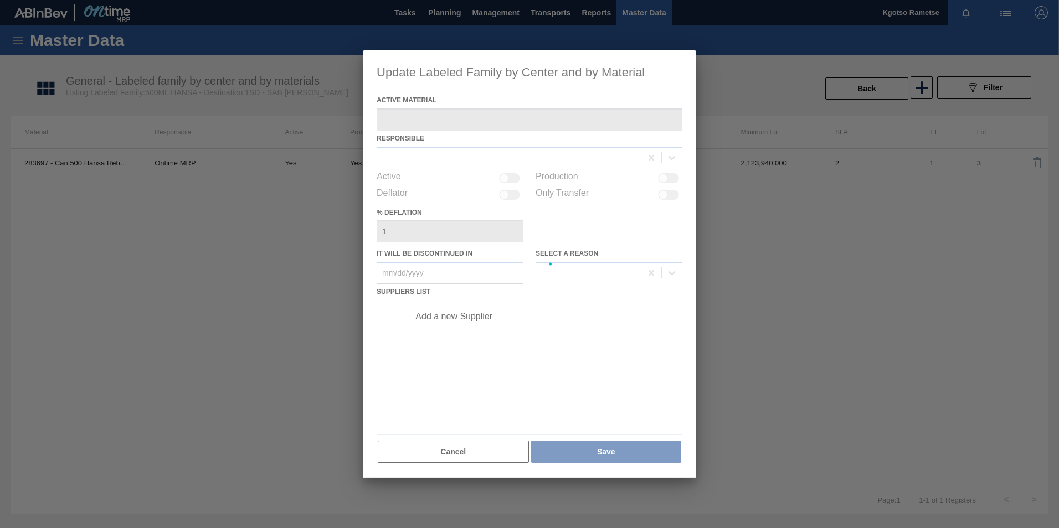
type Material "283697 - Can 500 Hansa Reborn2"
checkbox input "true"
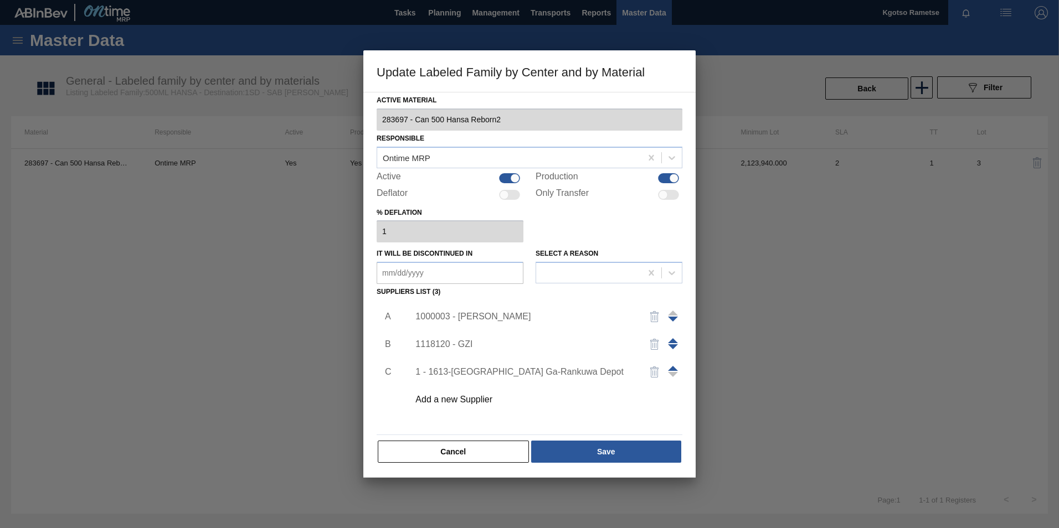
click at [526, 322] on div "1000003 - [PERSON_NAME]" at bounding box center [543, 317] width 280 height 28
click at [475, 310] on div "1000003 - [PERSON_NAME]" at bounding box center [543, 317] width 280 height 28
drag, startPoint x: 475, startPoint y: 310, endPoint x: 477, endPoint y: 317, distance: 8.1
click at [477, 317] on div "1000003 - [PERSON_NAME]" at bounding box center [523, 317] width 217 height 10
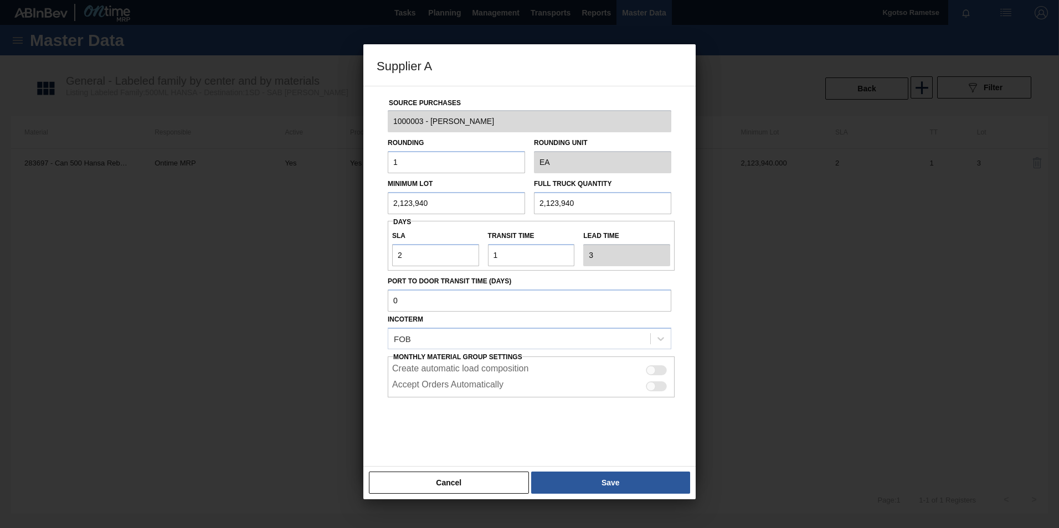
drag, startPoint x: 457, startPoint y: 194, endPoint x: 295, endPoint y: 224, distance: 165.5
click at [295, 224] on div "Supplier A Source Purchases 1000003 - BevCan Rosslyn Rounding 1 Rounding Unit E…" at bounding box center [529, 264] width 1059 height 528
drag, startPoint x: 433, startPoint y: 257, endPoint x: 345, endPoint y: 236, distance: 90.4
click at [345, 236] on div "Supplier A Source Purchases 1000003 - BevCan Rosslyn Rounding 1 Rounding Unit E…" at bounding box center [529, 264] width 1059 height 528
type input "7"
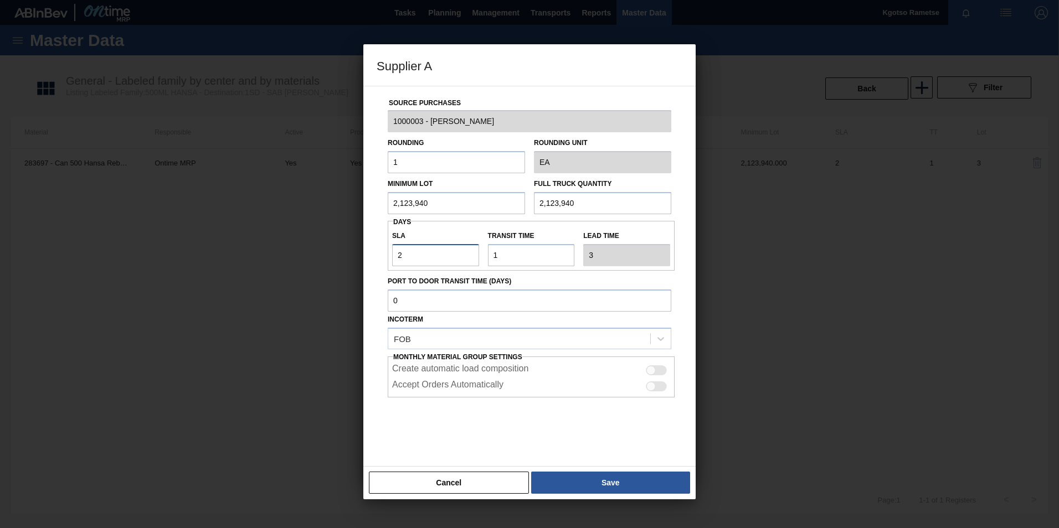
type input "8"
type input "7"
drag, startPoint x: 445, startPoint y: 199, endPoint x: 335, endPoint y: 221, distance: 111.8
click at [386, 216] on div "Source Purchases 1000003 - BevCan Rosslyn Rounding 1 Rounding Unit EA Minimum L…" at bounding box center [530, 269] width 306 height 367
drag, startPoint x: 472, startPoint y: 204, endPoint x: 161, endPoint y: 229, distance: 312.2
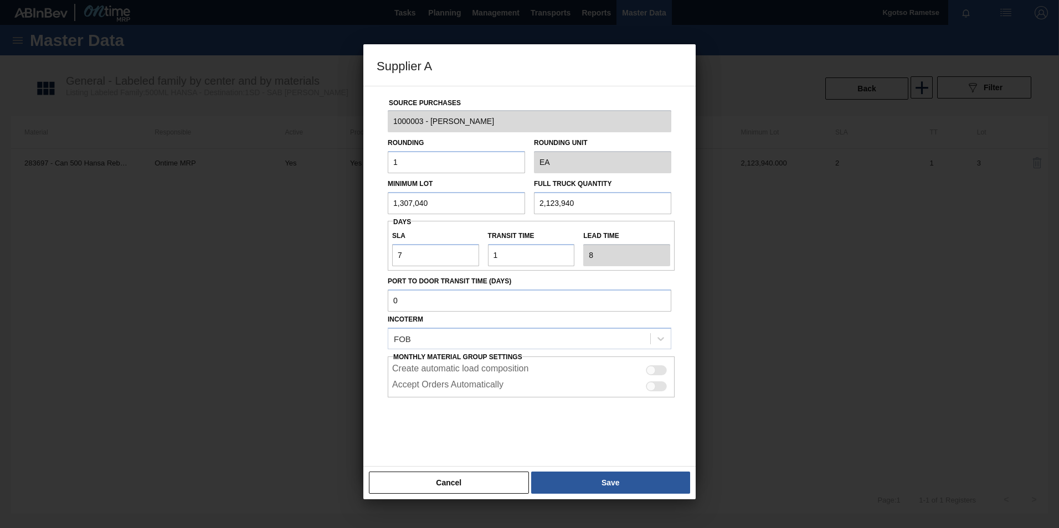
click at [156, 225] on div "Supplier A Source Purchases 1000003 - BevCan Rosslyn Rounding 1 Rounding Unit E…" at bounding box center [529, 264] width 1059 height 528
type input "1,307,040"
drag, startPoint x: 589, startPoint y: 197, endPoint x: 346, endPoint y: 203, distance: 243.2
click at [346, 203] on div "Supplier A Source Purchases 1000003 - BevCan Rosslyn Rounding 1 Rounding Unit E…" at bounding box center [529, 264] width 1059 height 528
paste input "1,307,0"
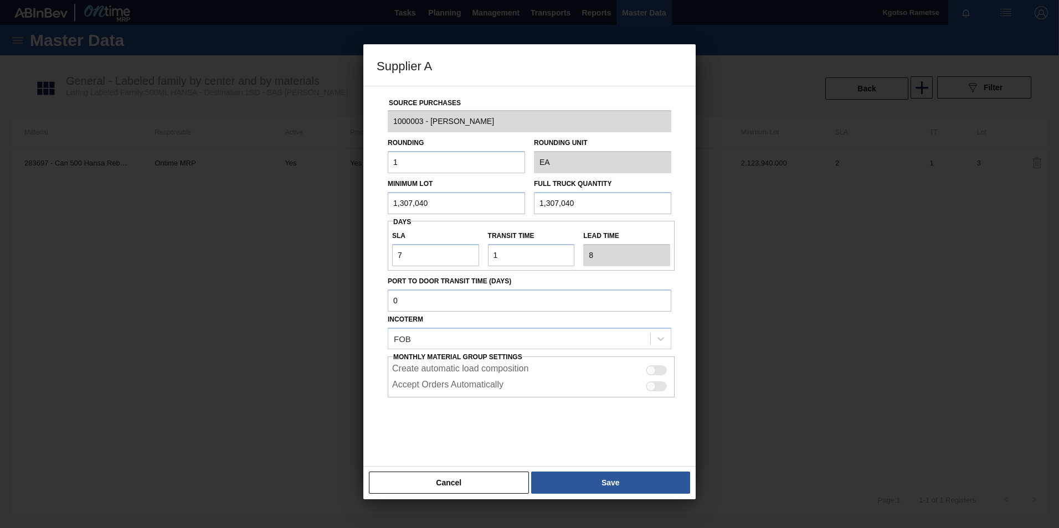
type input "1,307,040"
click at [589, 328] on button "Save" at bounding box center [610, 483] width 159 height 22
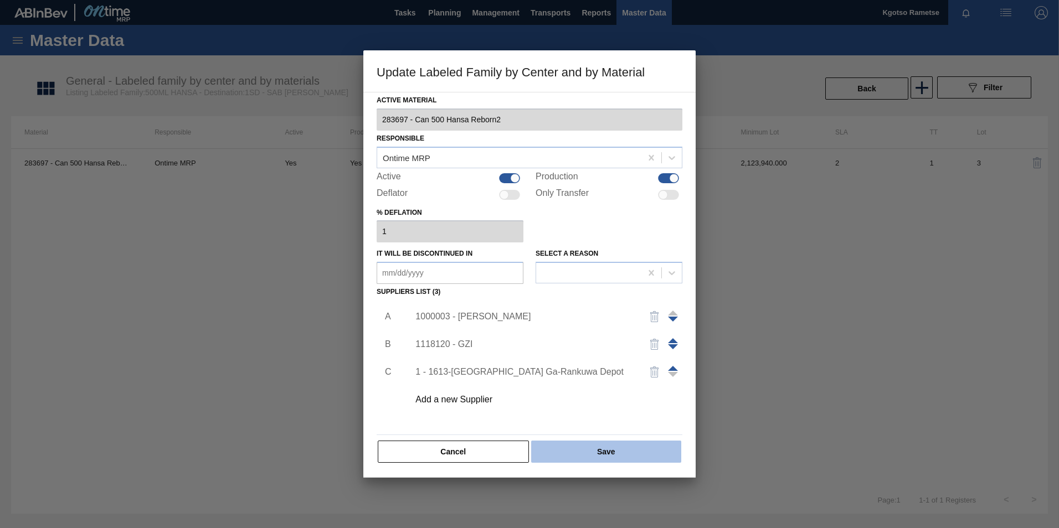
click at [576, 328] on button "Save" at bounding box center [606, 452] width 150 height 22
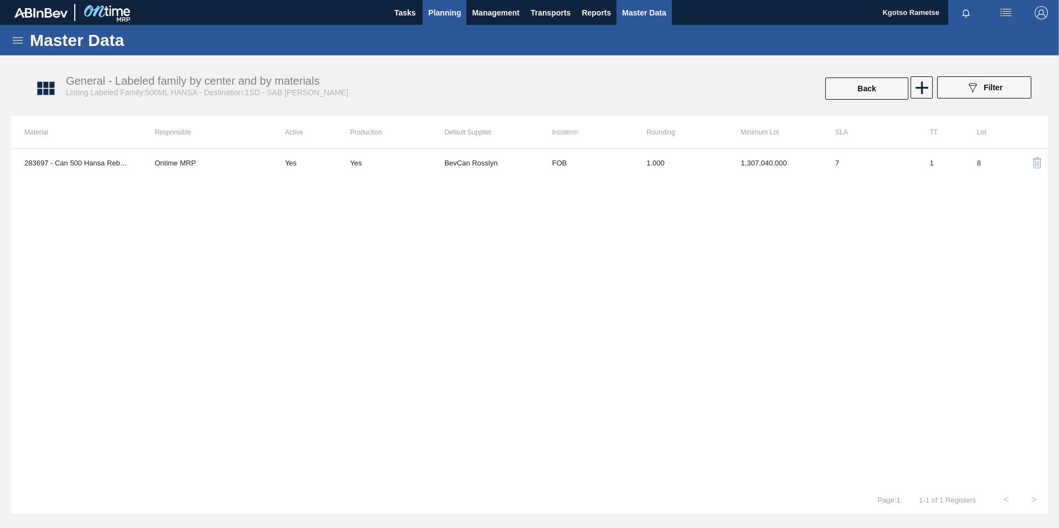
click at [442, 3] on button "Planning" at bounding box center [444, 12] width 44 height 25
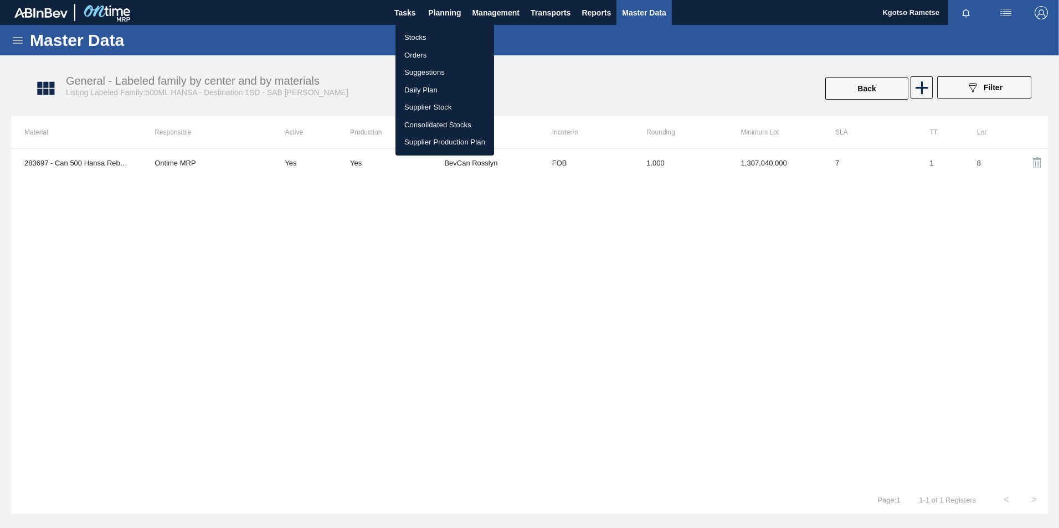
click at [443, 31] on li "Stocks" at bounding box center [444, 38] width 99 height 18
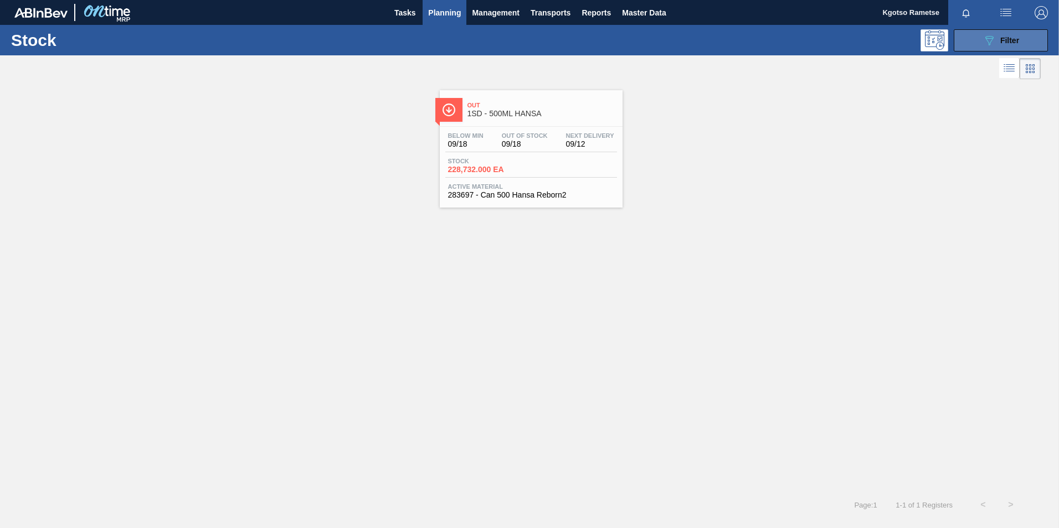
click at [704, 44] on span "Filter" at bounding box center [1009, 40] width 19 height 9
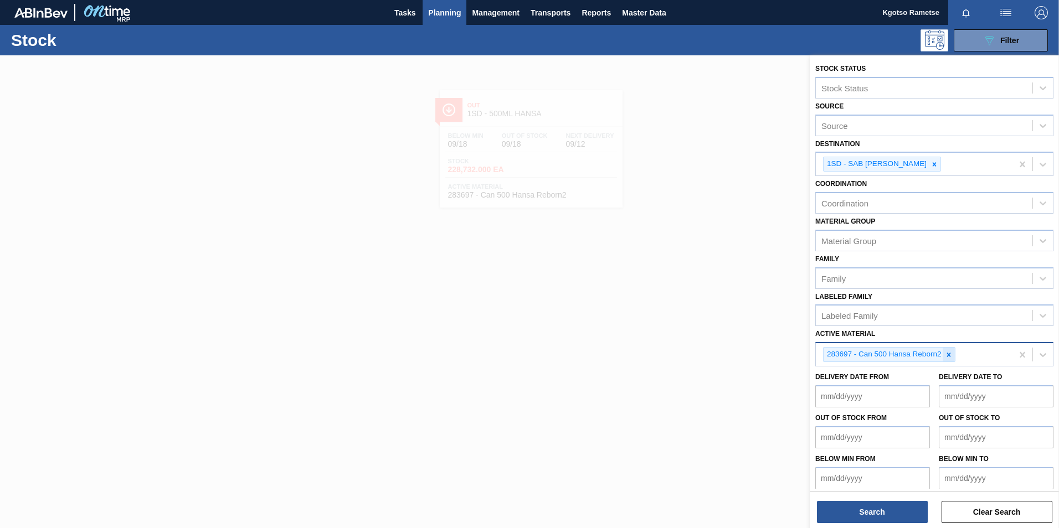
click at [704, 328] on icon at bounding box center [949, 355] width 8 height 8
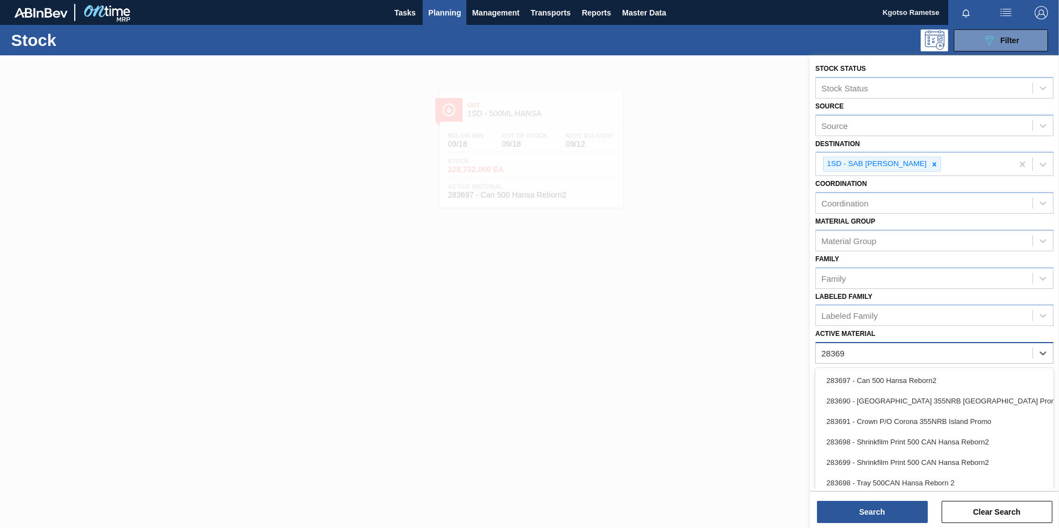
type Material "283697"
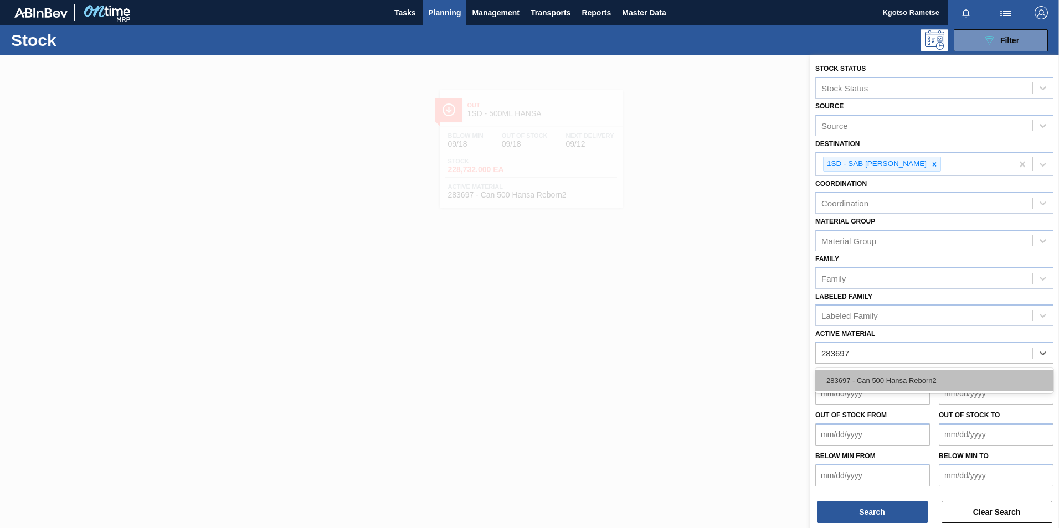
click at [704, 328] on div "283697 - Can 500 Hansa Reborn2" at bounding box center [934, 380] width 238 height 20
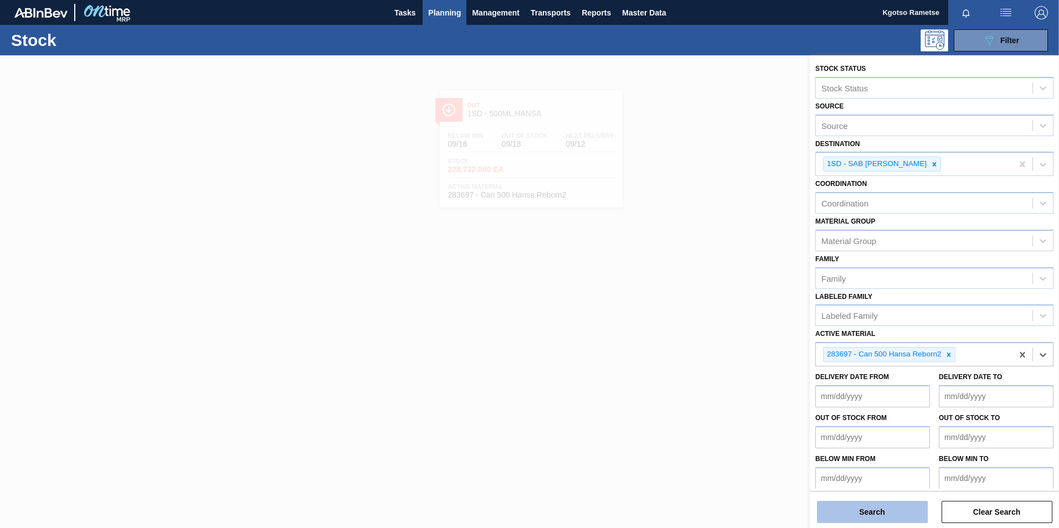
click at [704, 328] on button "Search" at bounding box center [872, 512] width 111 height 22
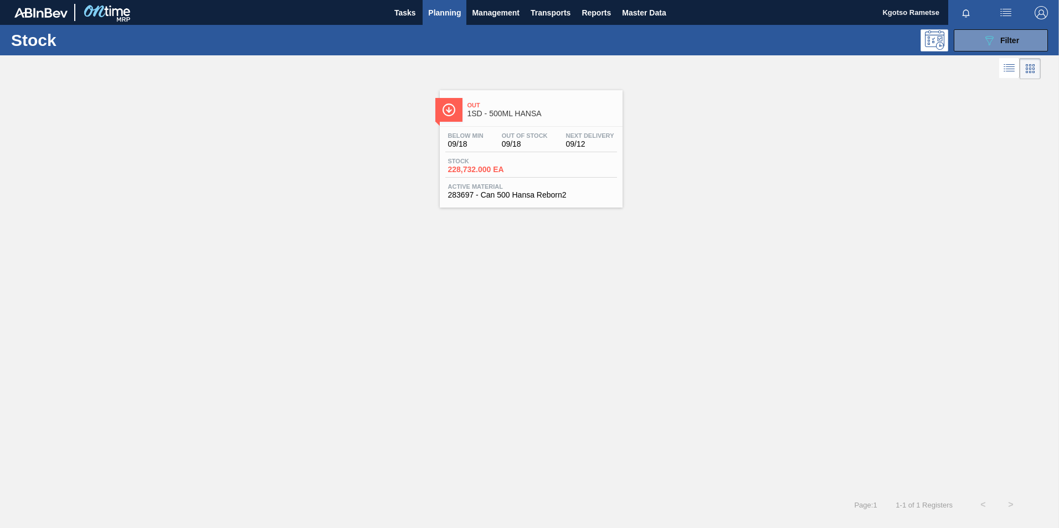
click at [533, 178] on div "Below Min 09/18 Out Of Stock 09/18 Next Delivery 09/12 Stock 228,732.000 EA Act…" at bounding box center [531, 164] width 183 height 75
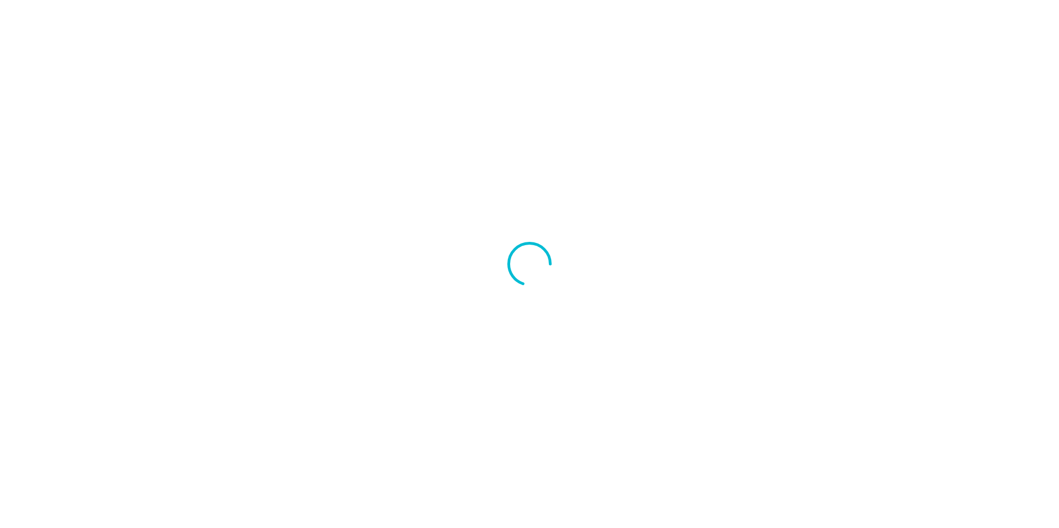
click at [157, 107] on div at bounding box center [529, 264] width 1059 height 528
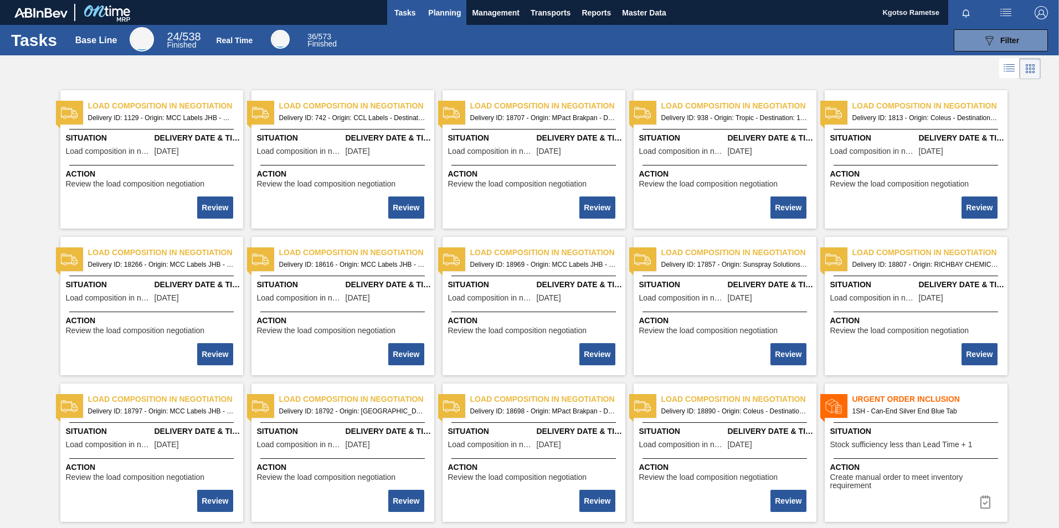
click at [447, 14] on span "Planning" at bounding box center [444, 12] width 33 height 13
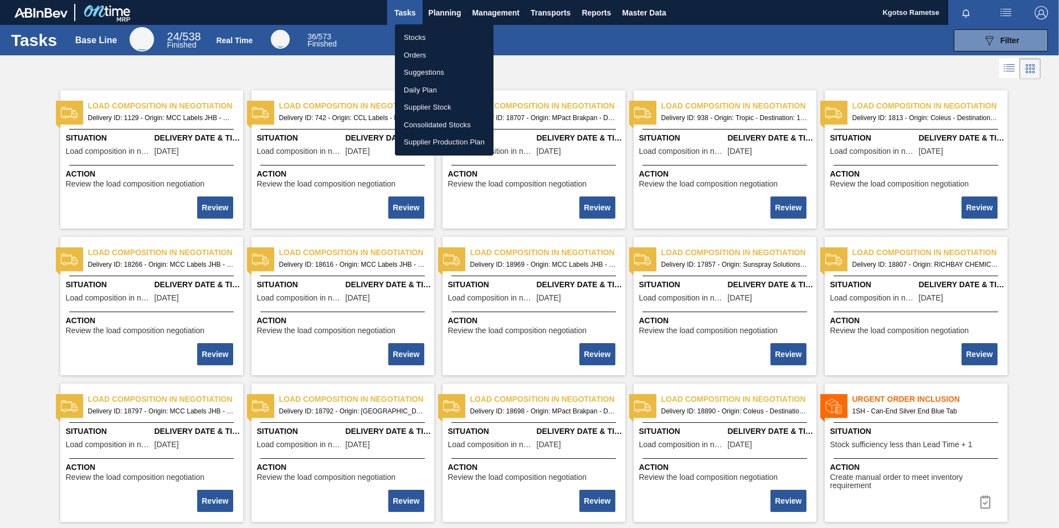
click at [441, 35] on li "Stocks" at bounding box center [444, 38] width 99 height 18
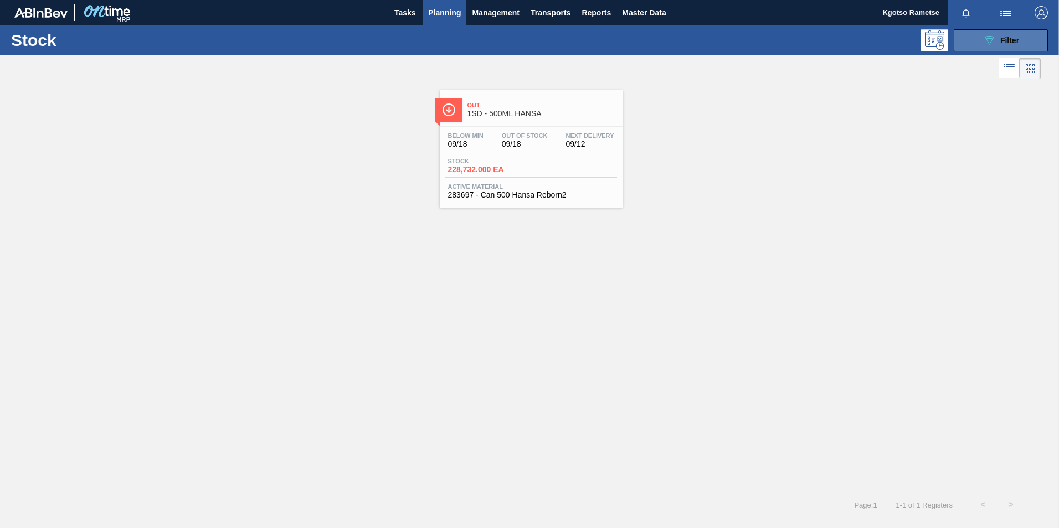
click at [968, 44] on button "089F7B8B-B2A5-4AFE-B5C0-19BA573D28AC Filter" at bounding box center [1000, 40] width 94 height 22
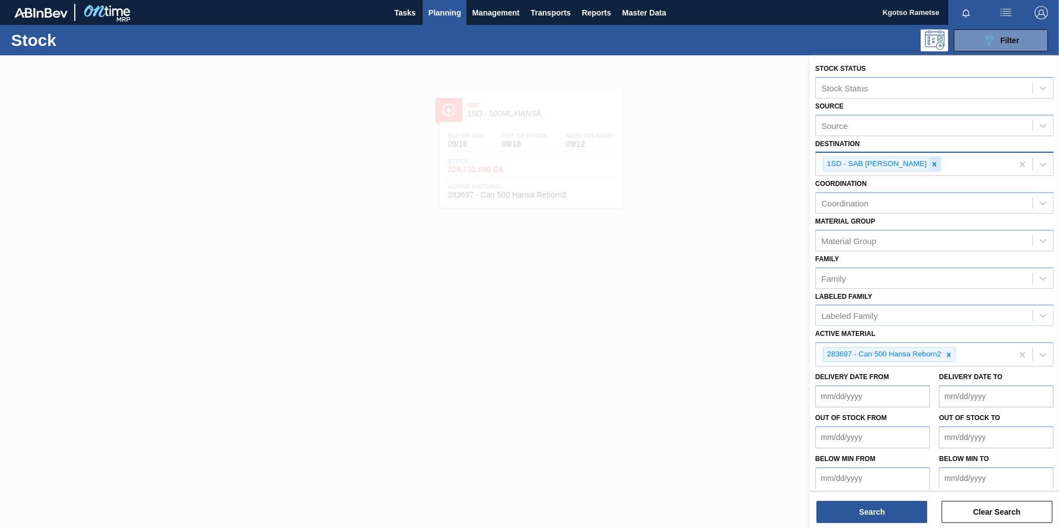
click at [931, 167] on icon at bounding box center [934, 165] width 8 height 8
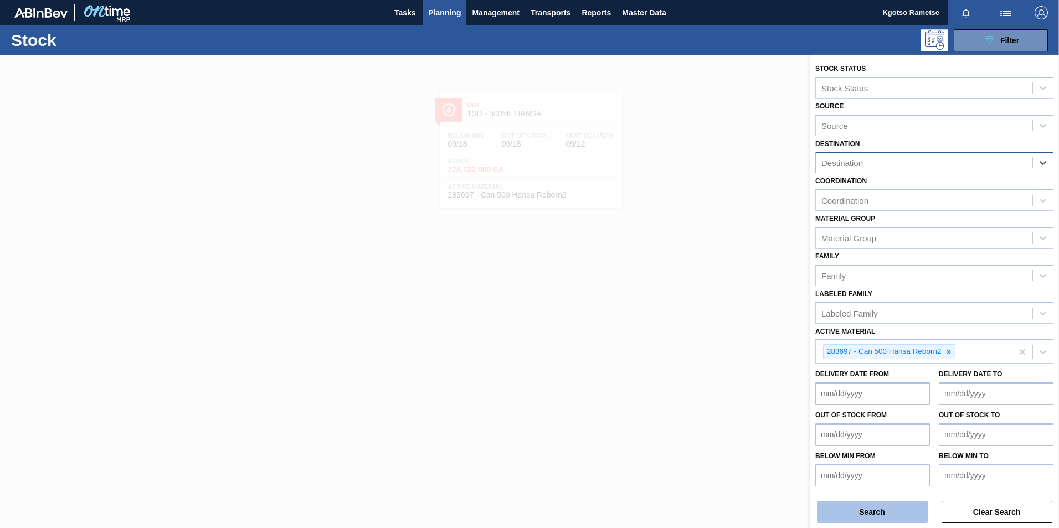
click at [898, 502] on button "Search" at bounding box center [872, 512] width 111 height 22
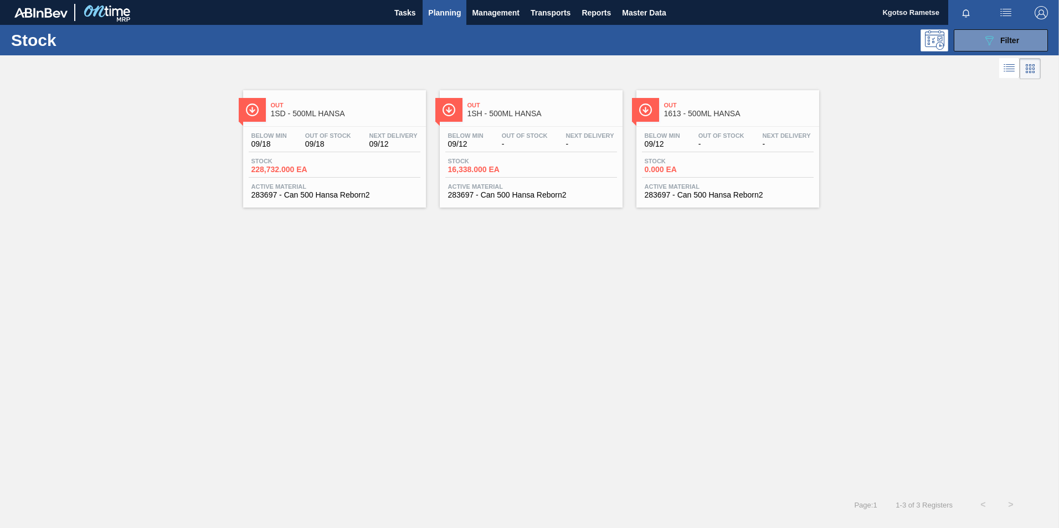
click at [517, 106] on span "Out" at bounding box center [541, 105] width 149 height 7
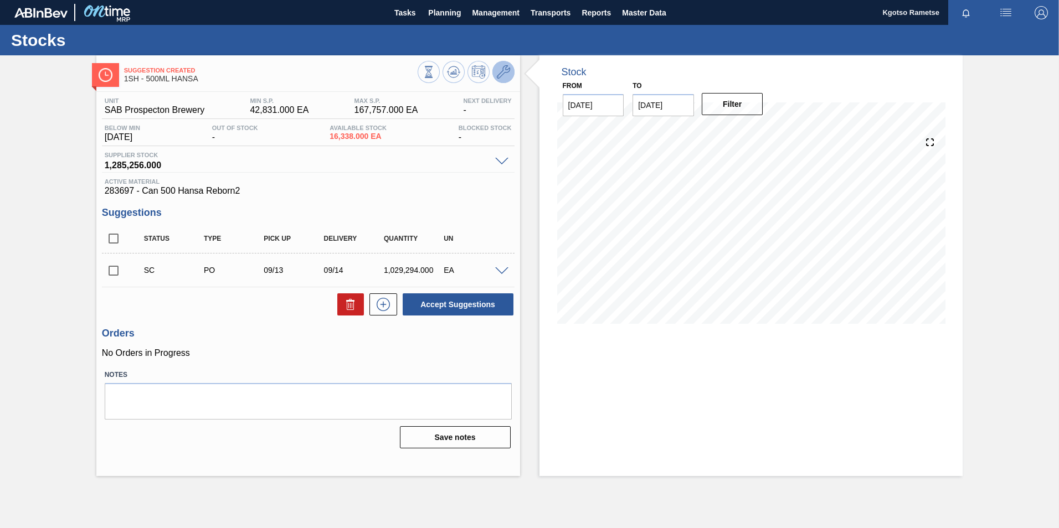
click at [502, 72] on icon at bounding box center [503, 71] width 13 height 13
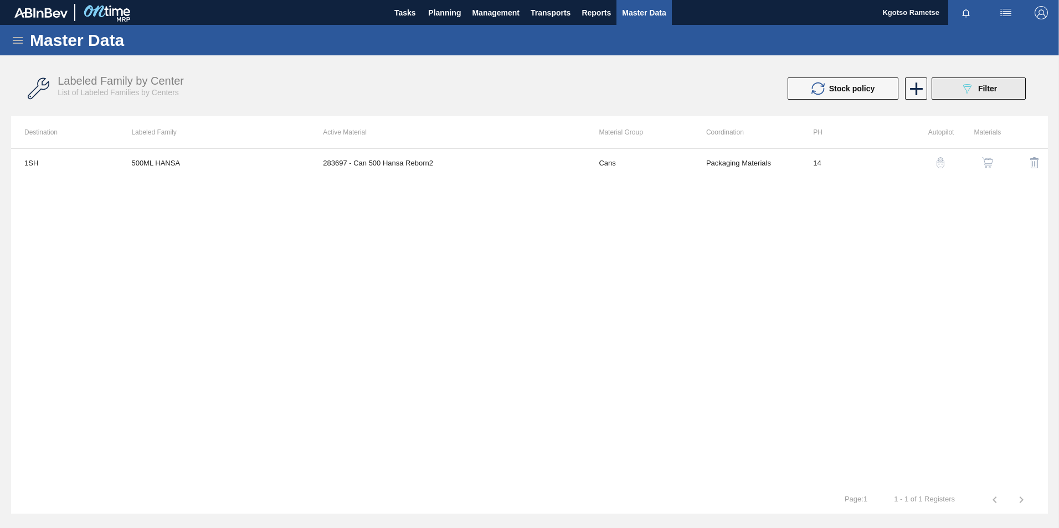
click at [976, 90] on div "089F7B8B-B2A5-4AFE-B5C0-19BA573D28AC Filter" at bounding box center [978, 88] width 37 height 13
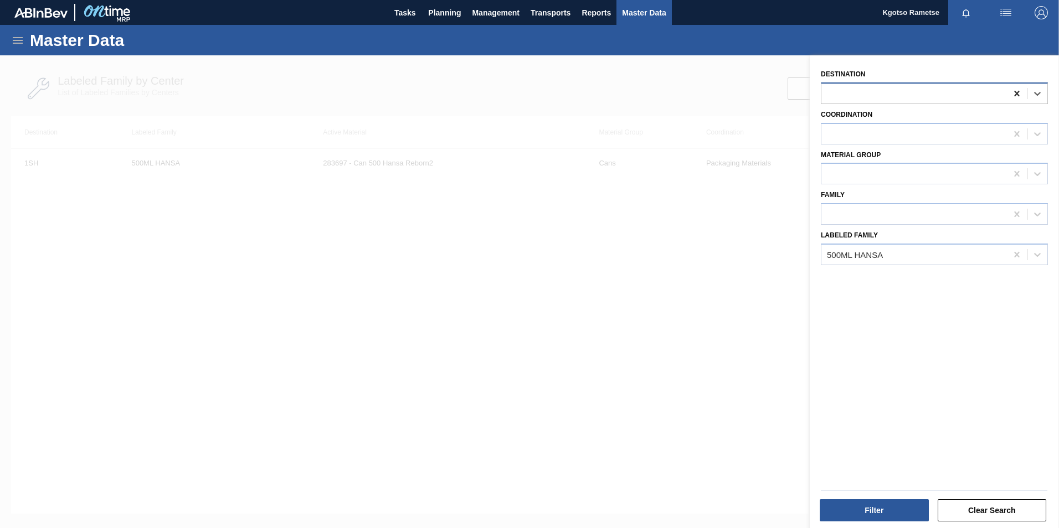
click at [1019, 93] on icon at bounding box center [1016, 93] width 11 height 11
click at [1014, 96] on icon at bounding box center [1016, 93] width 11 height 11
click at [906, 502] on button "Filter" at bounding box center [873, 510] width 109 height 22
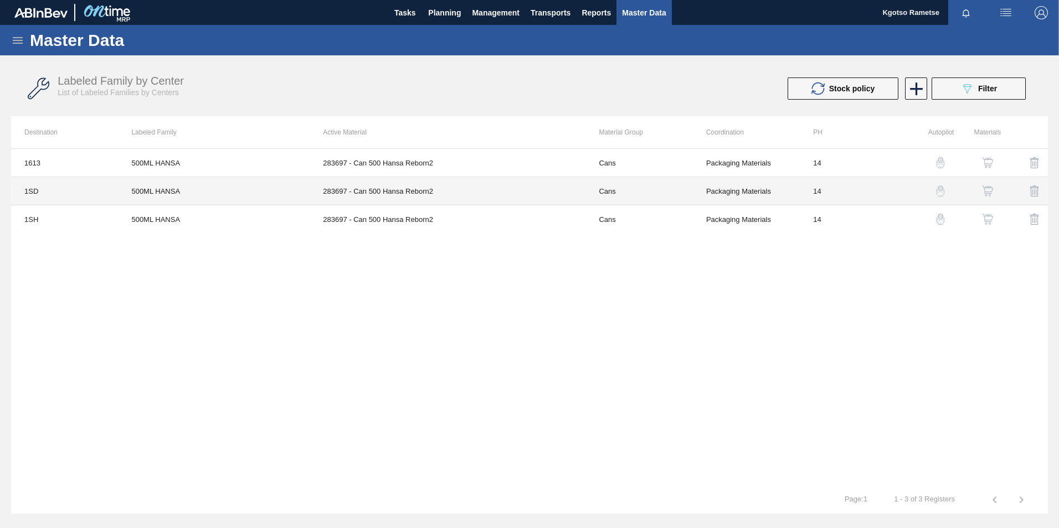
click at [329, 197] on td "283697 - Can 500 Hansa Reborn2" at bounding box center [448, 191] width 276 height 28
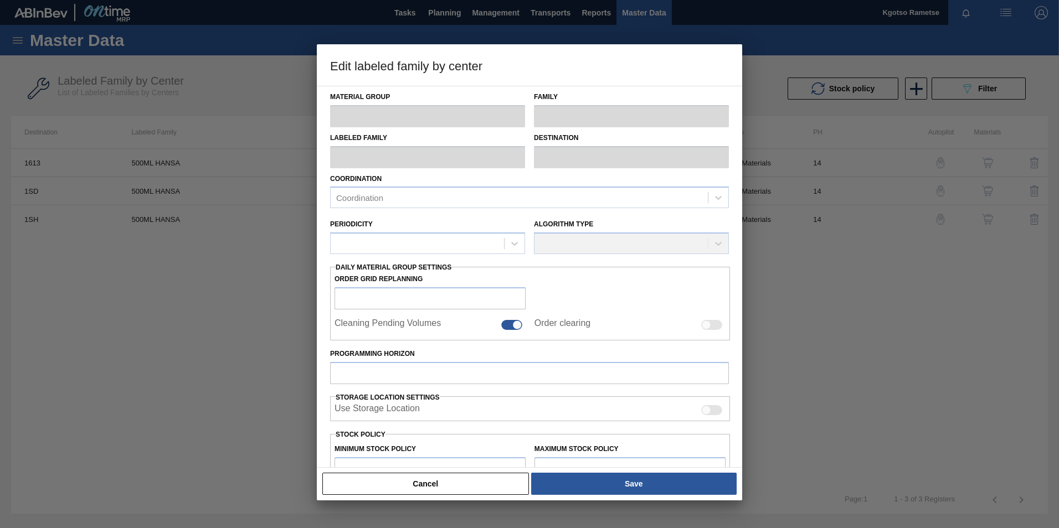
type input "Cans"
type input "500ml"
type input "500ML HANSA"
type input "1SD - SAB [PERSON_NAME]"
type input "14"
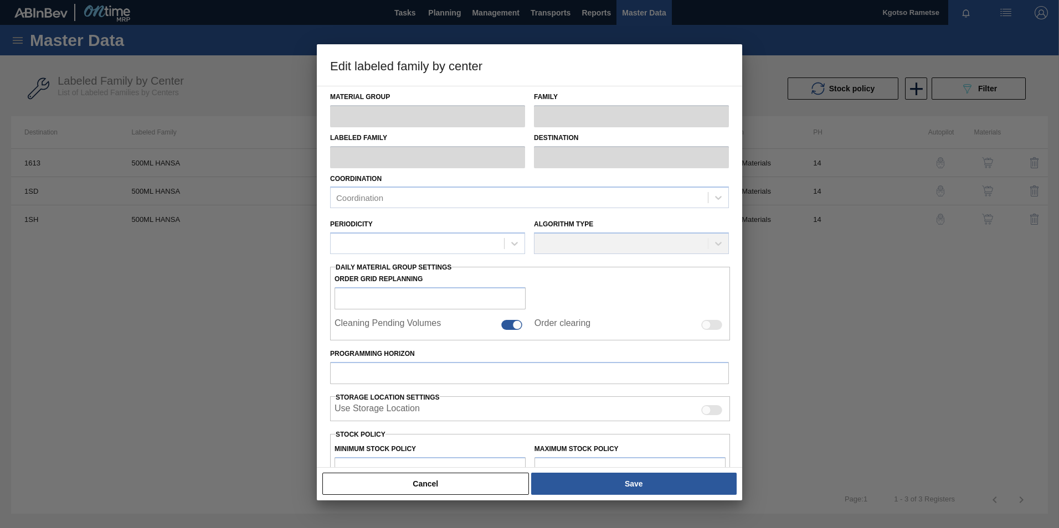
type input "1,125,347"
type input "1,167,295.1"
type input "100"
type input "1,167,295.100"
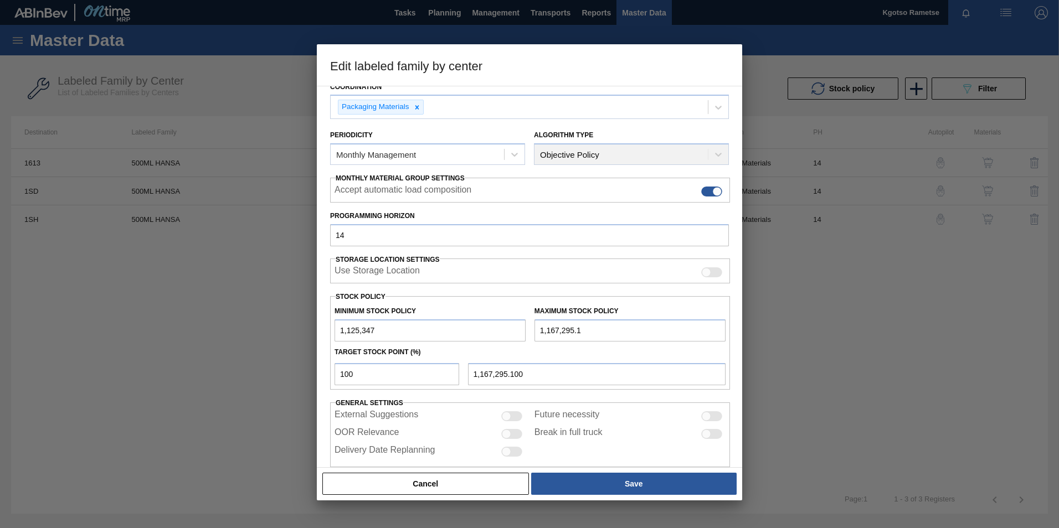
scroll to position [111, 0]
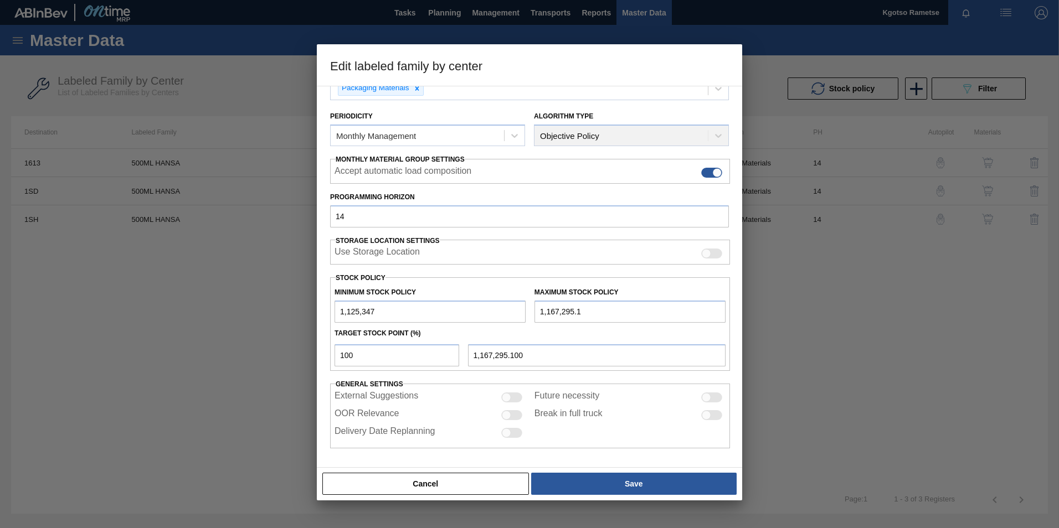
drag, startPoint x: 349, startPoint y: 310, endPoint x: 231, endPoint y: 318, distance: 118.8
click at [238, 321] on div "Edit labeled family by center Material Group Cans Family 500ml Labeled Family 5…" at bounding box center [529, 264] width 1059 height 528
type input "825,347"
drag, startPoint x: 548, startPoint y: 311, endPoint x: 482, endPoint y: 318, distance: 66.2
click at [482, 318] on div "Minimum Stock Policy 825,347 Maximum Stock Policy 1,167,295.1" at bounding box center [530, 302] width 400 height 41
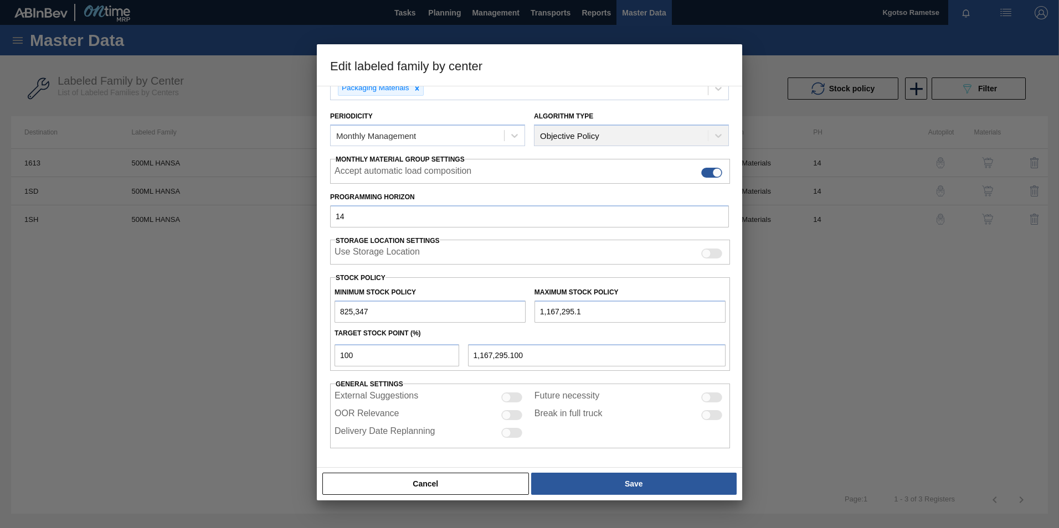
type input "967,295.1"
type input "967,295.100"
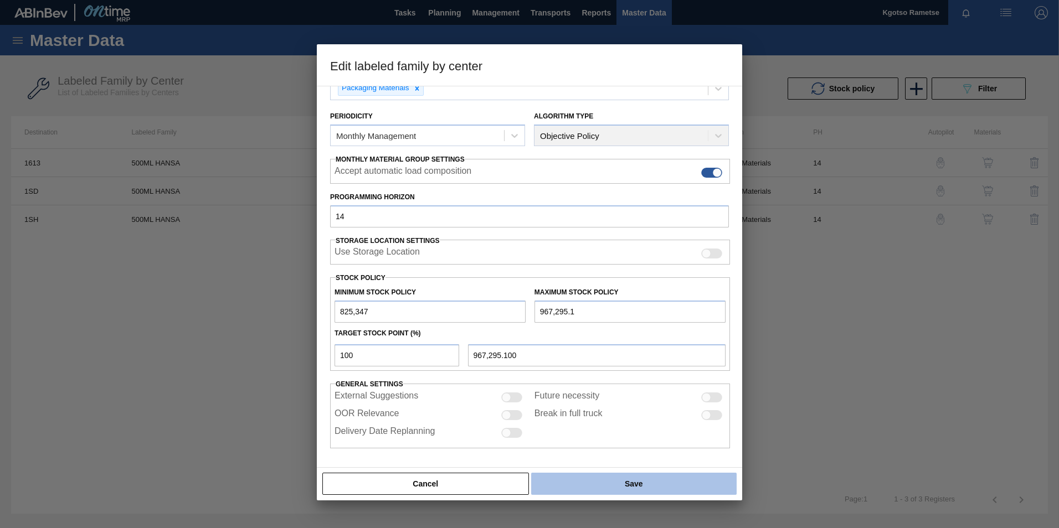
type input "967,295.1"
click at [618, 478] on button "Save" at bounding box center [633, 484] width 205 height 22
click at [617, 485] on button "Save" at bounding box center [633, 484] width 205 height 22
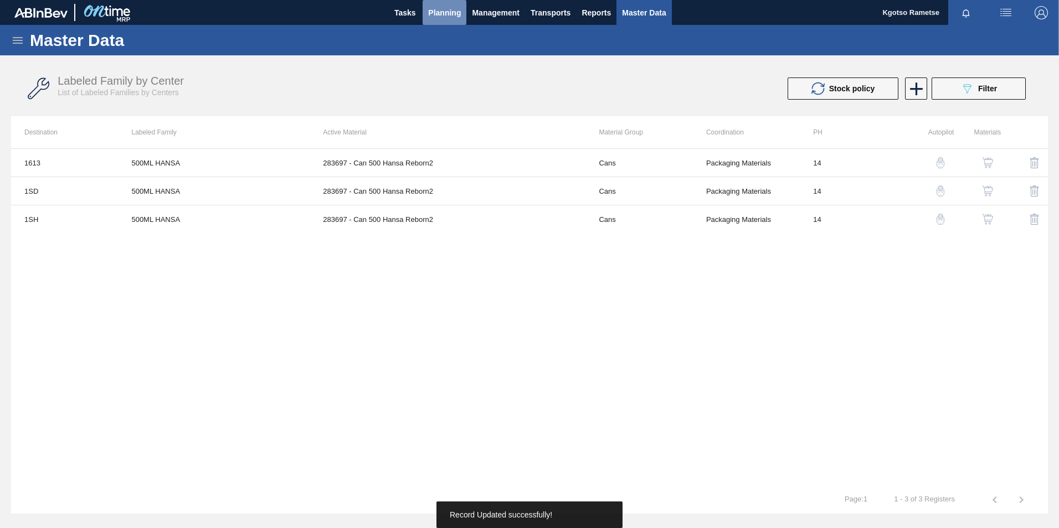
click at [445, 18] on span "Planning" at bounding box center [444, 12] width 33 height 13
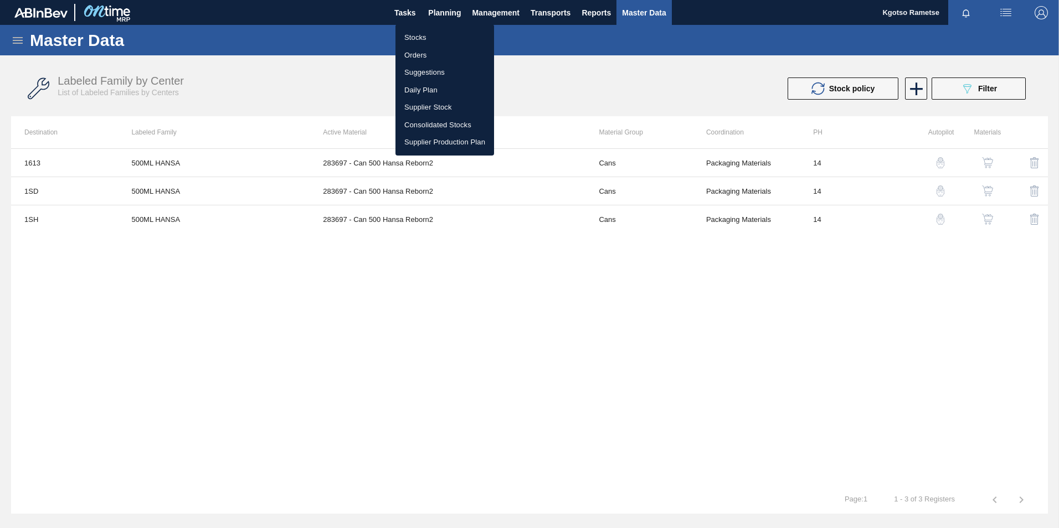
click at [436, 33] on li "Stocks" at bounding box center [444, 38] width 99 height 18
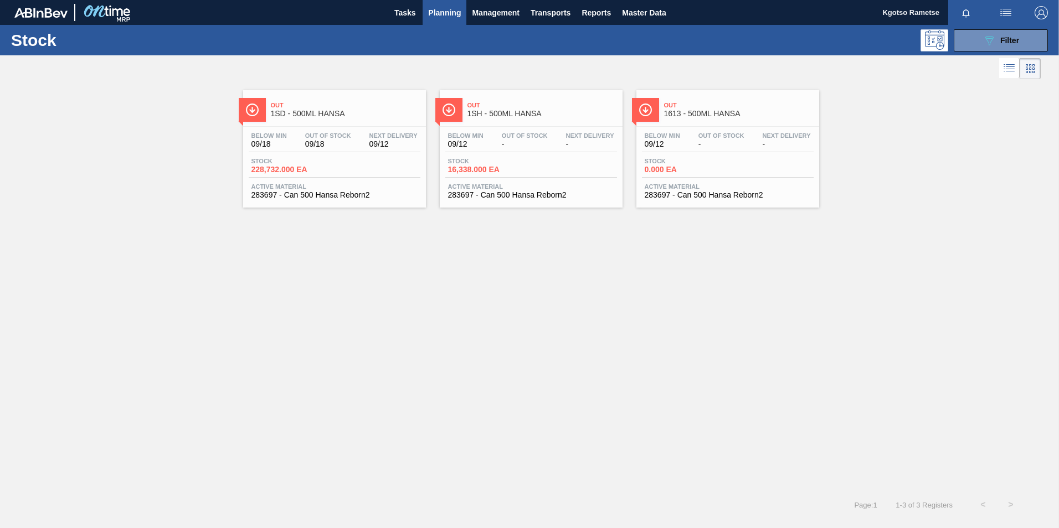
click at [363, 127] on div "Below Min 09/18 Out Of Stock 09/18 Next Delivery 09/12 Stock 228,732.000 EA Act…" at bounding box center [334, 164] width 183 height 75
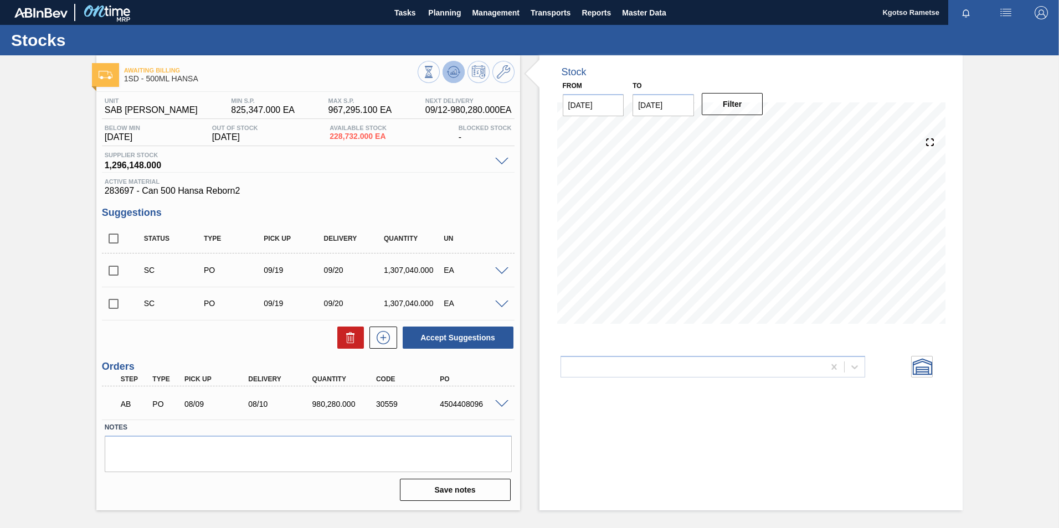
click at [454, 76] on icon at bounding box center [453, 71] width 13 height 13
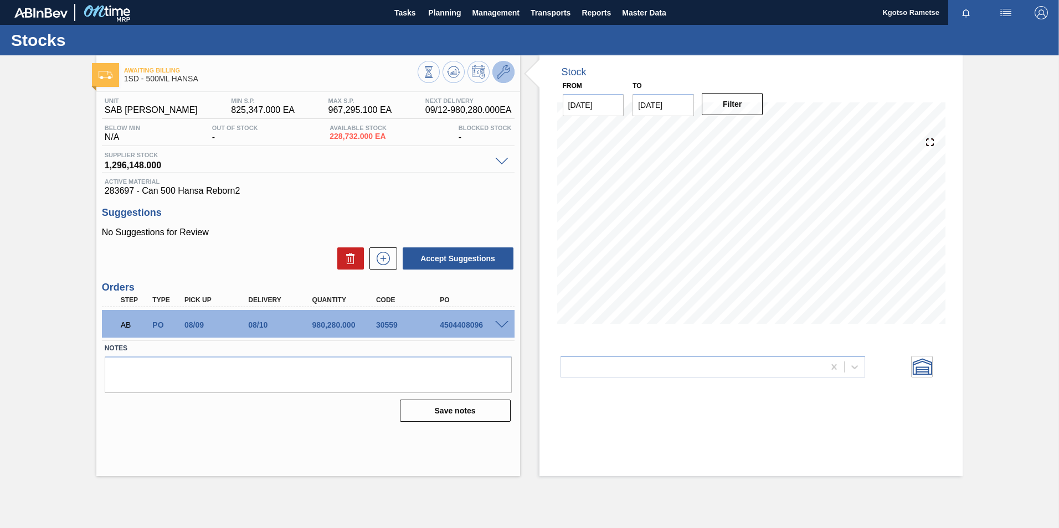
click at [504, 63] on button at bounding box center [503, 72] width 22 height 22
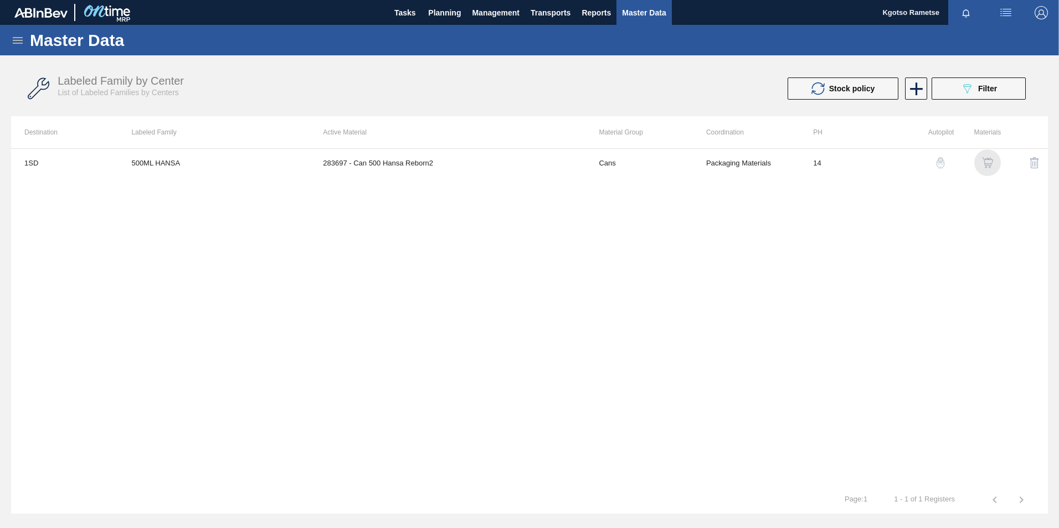
click at [984, 164] on img "button" at bounding box center [987, 162] width 11 height 11
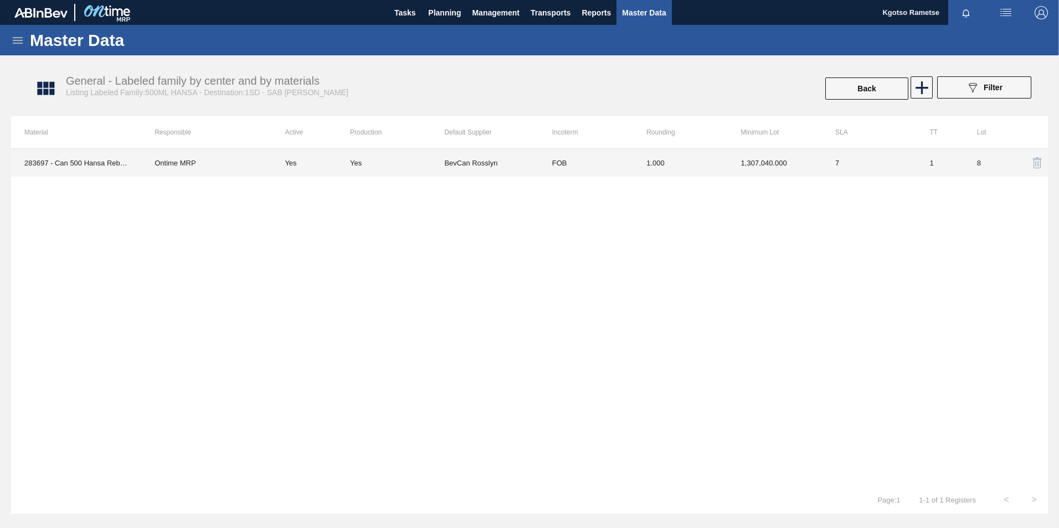
click at [682, 167] on td "1.000" at bounding box center [680, 163] width 94 height 28
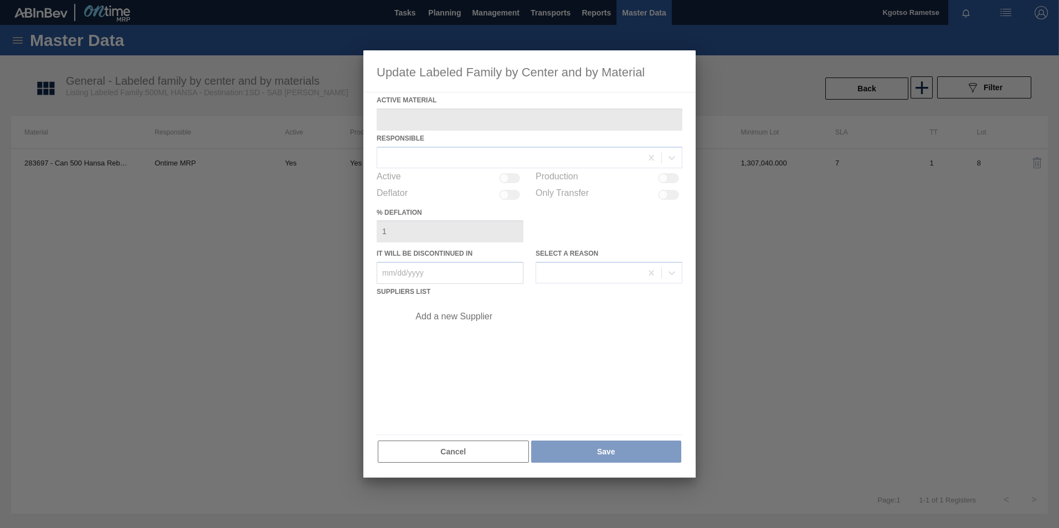
type Material "283697 - Can 500 Hansa Reborn2"
checkbox input "true"
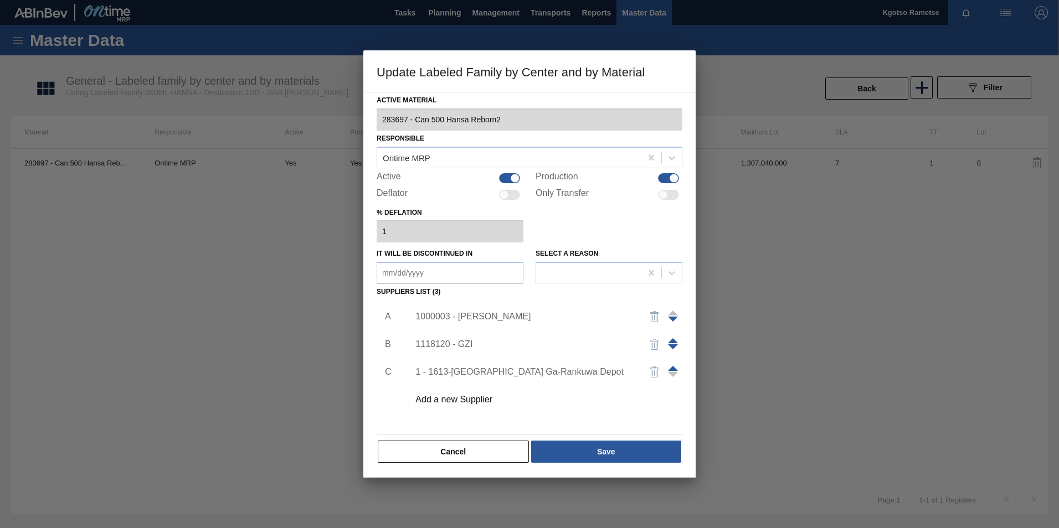
click at [472, 315] on div "1000003 - [PERSON_NAME]" at bounding box center [523, 317] width 217 height 10
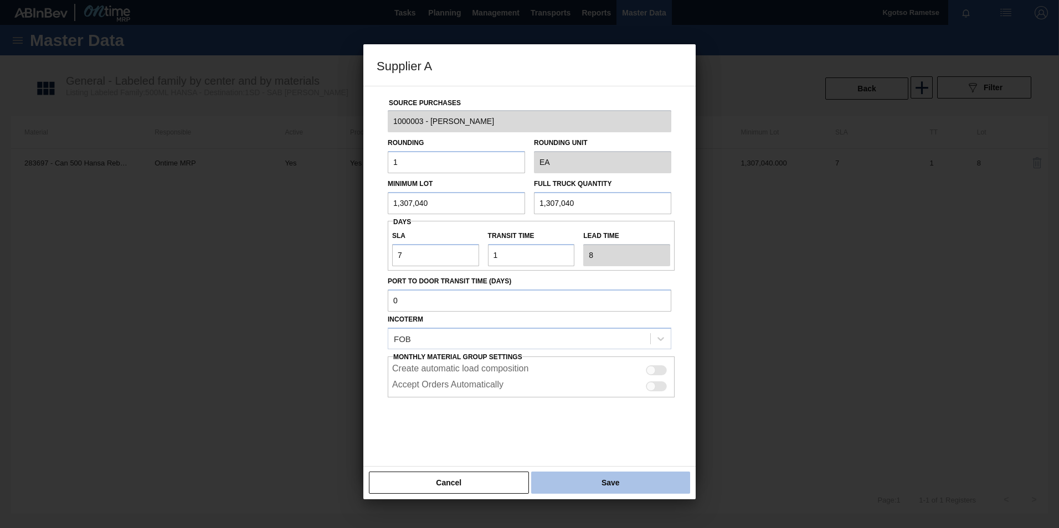
click at [573, 481] on button "Save" at bounding box center [610, 483] width 159 height 22
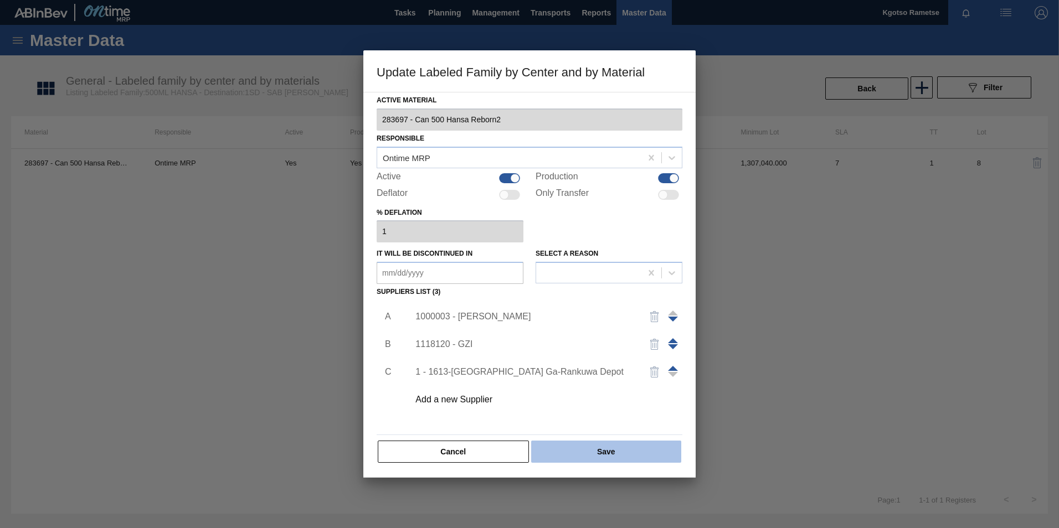
click at [563, 452] on button "Save" at bounding box center [606, 452] width 150 height 22
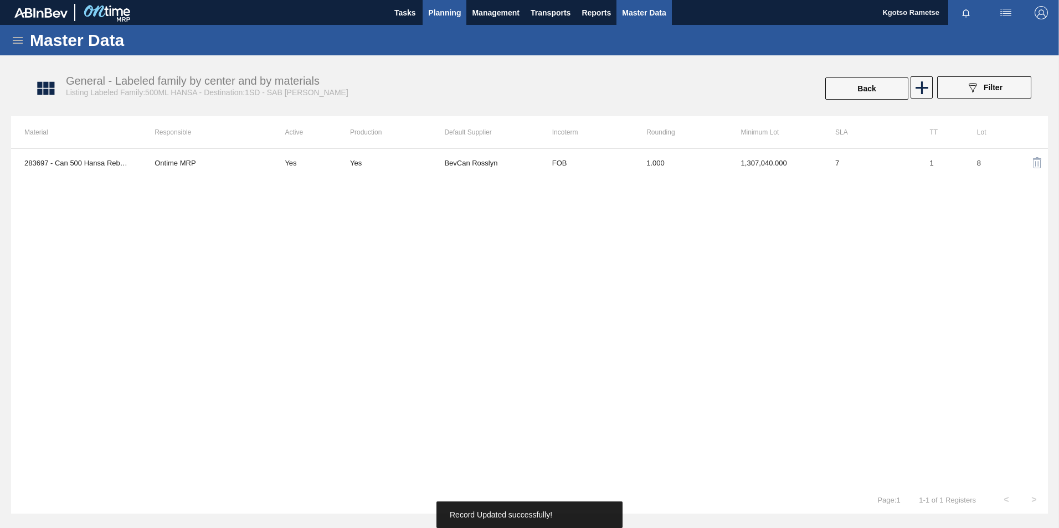
click at [446, 9] on span "Planning" at bounding box center [444, 12] width 33 height 13
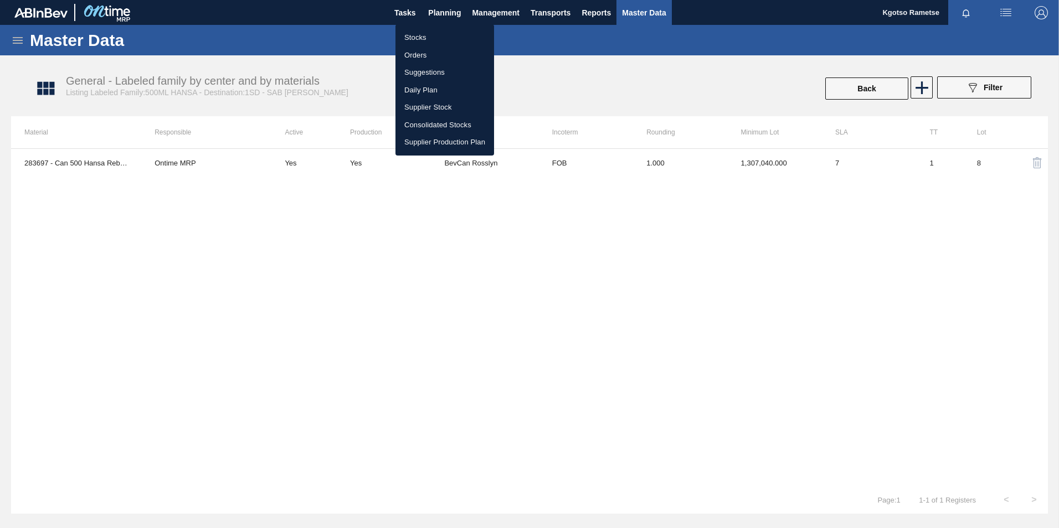
click at [429, 38] on li "Stocks" at bounding box center [444, 38] width 99 height 18
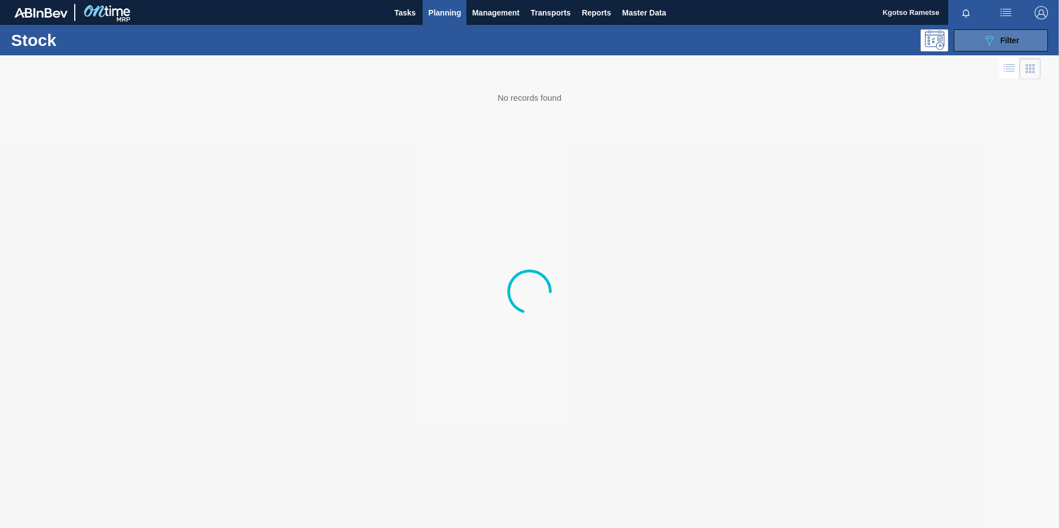
click at [1008, 43] on span "Filter" at bounding box center [1009, 40] width 19 height 9
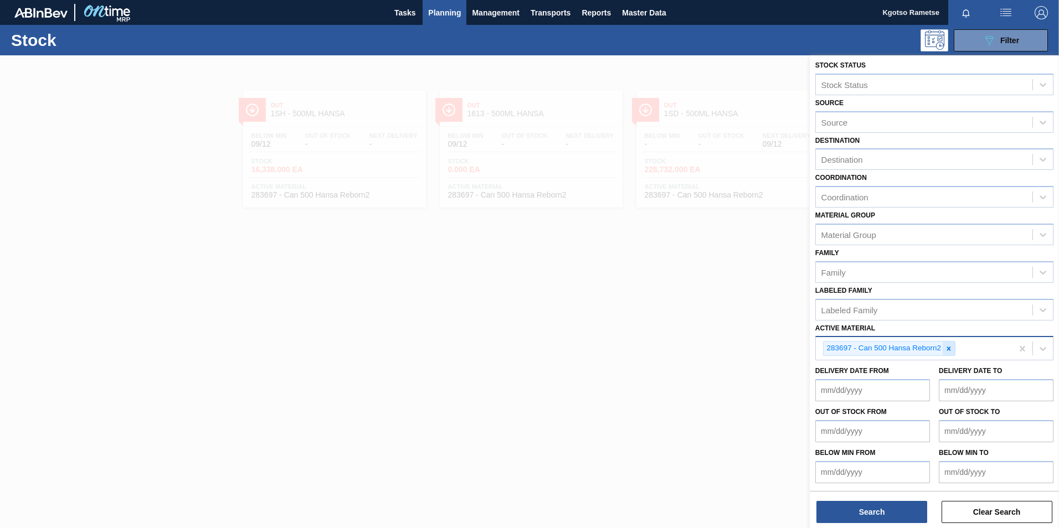
click at [947, 349] on icon at bounding box center [949, 349] width 8 height 8
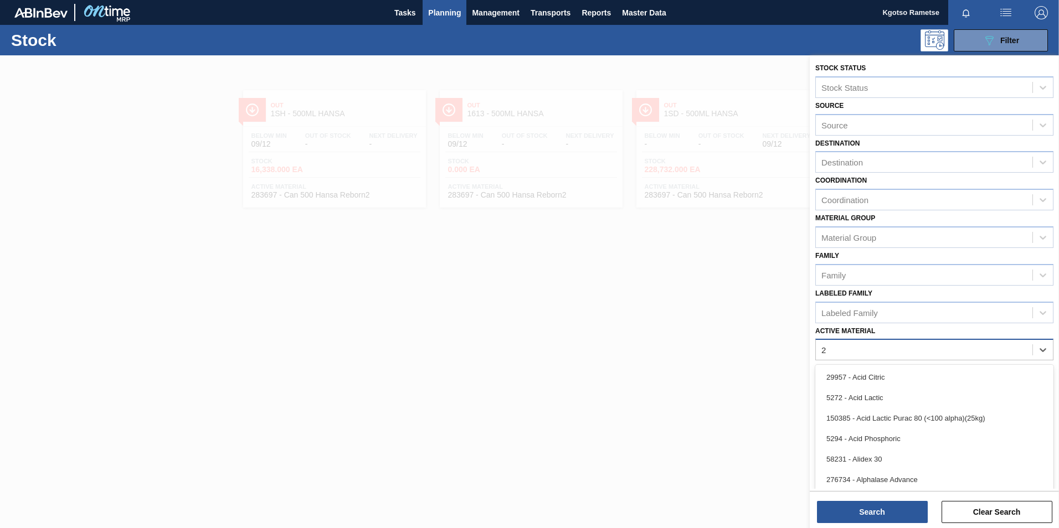
scroll to position [3, 0]
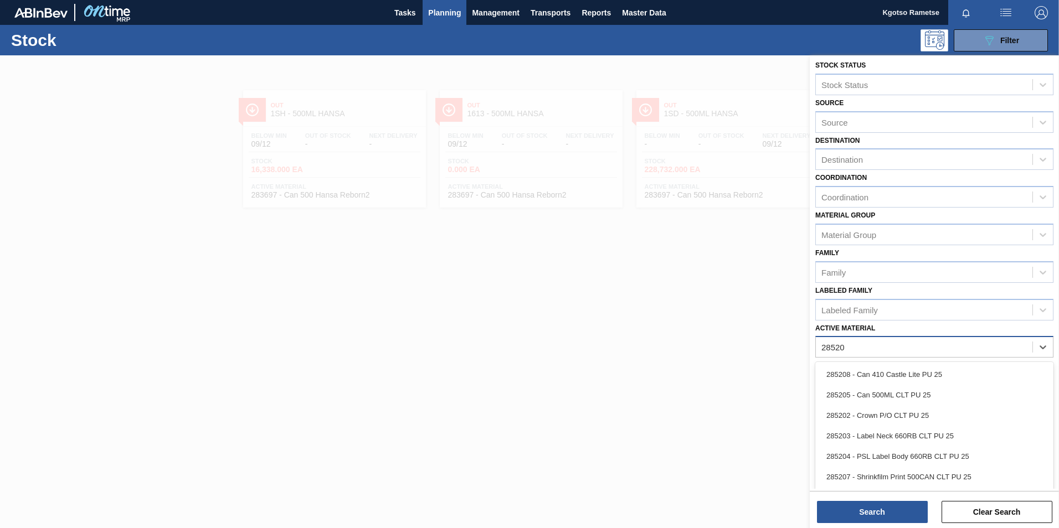
type Material "285205"
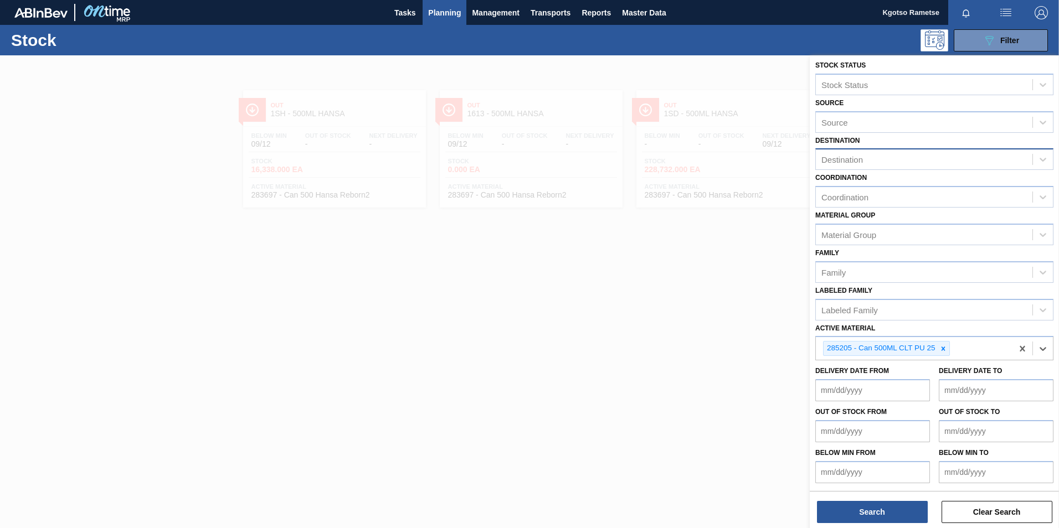
click at [838, 157] on div "Destination" at bounding box center [842, 159] width 42 height 9
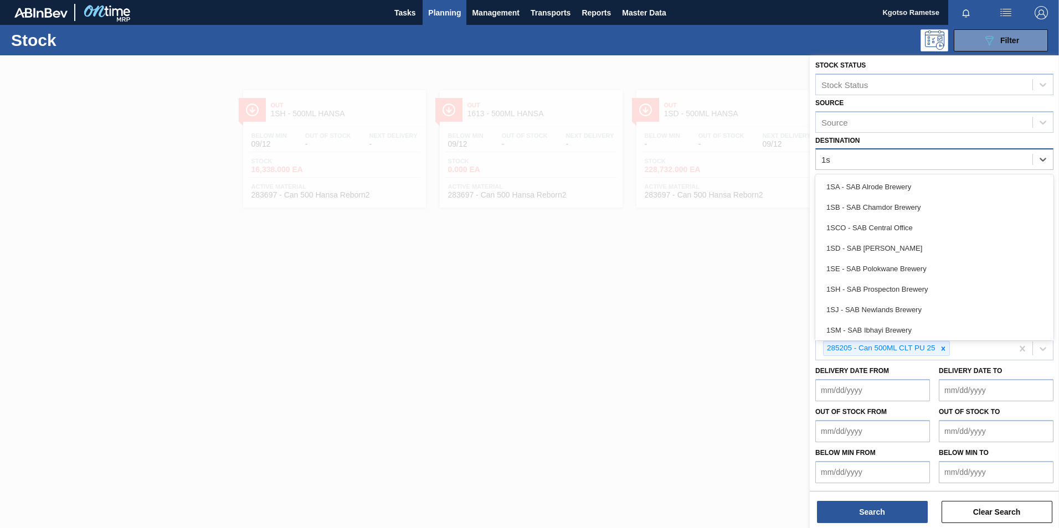
type input "1sd"
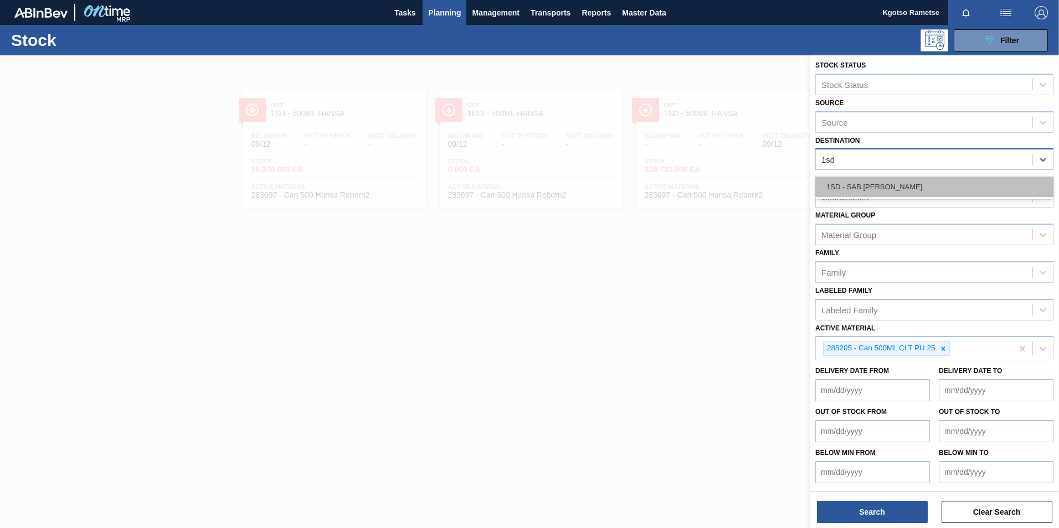
click at [841, 183] on div "1SD - SAB [PERSON_NAME]" at bounding box center [934, 187] width 238 height 20
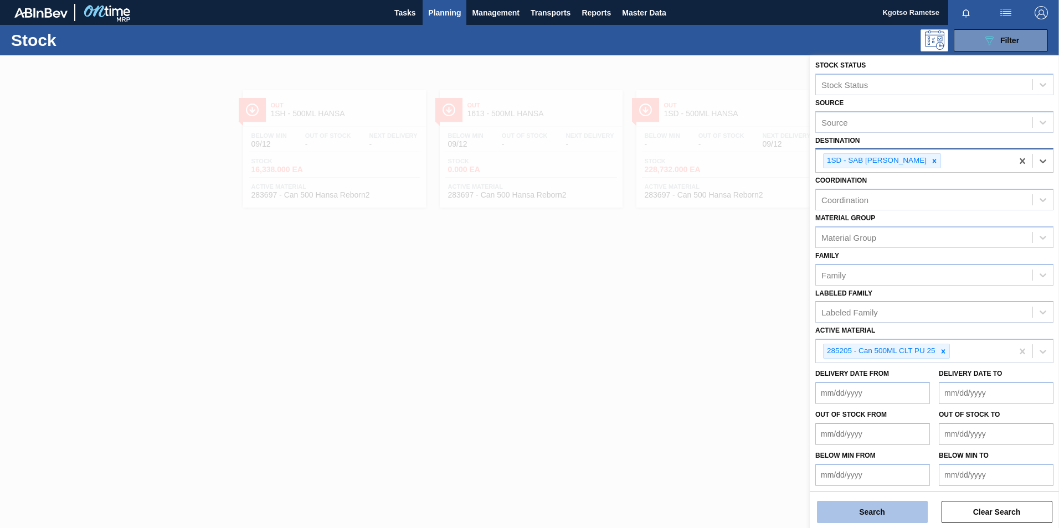
click at [893, 520] on button "Search" at bounding box center [872, 512] width 111 height 22
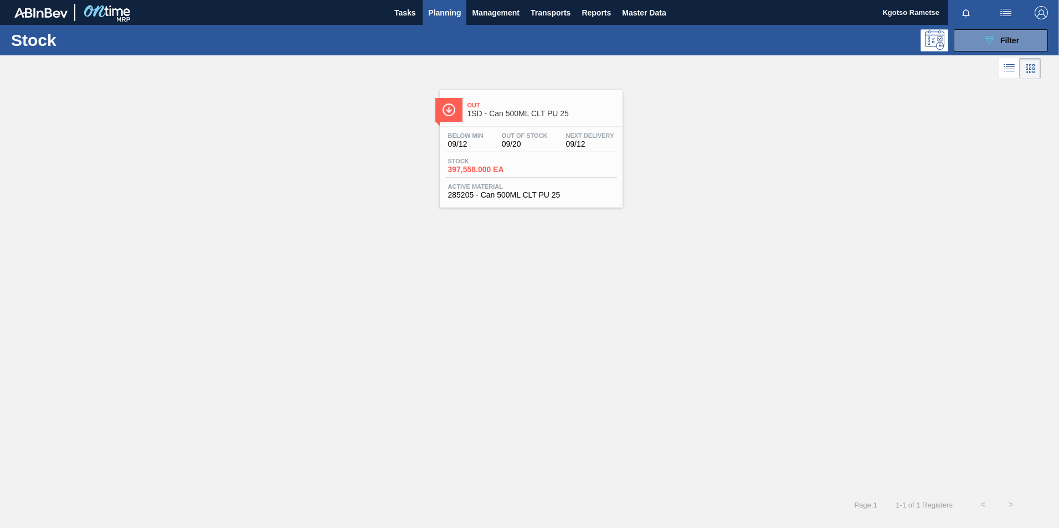
click at [518, 173] on span "397,558.000 EA" at bounding box center [487, 170] width 78 height 8
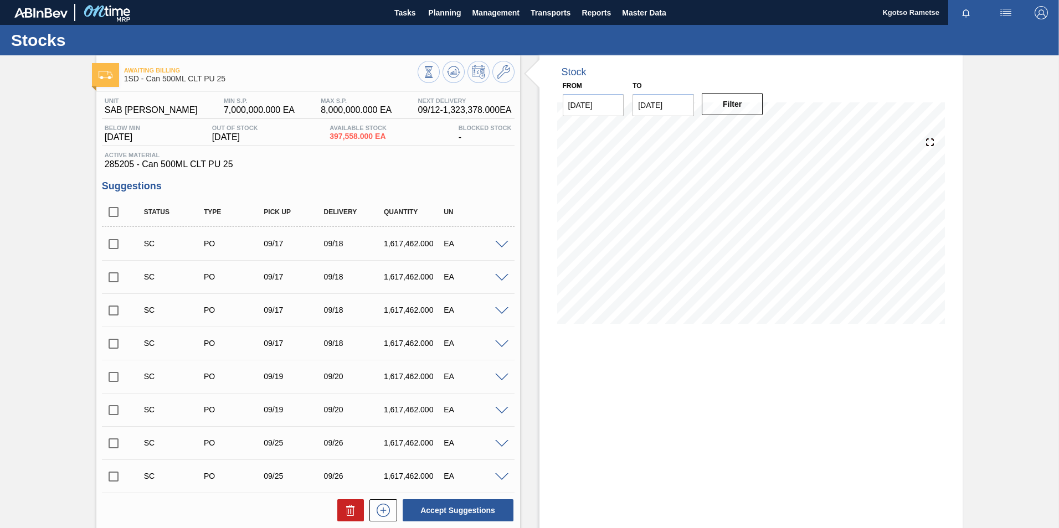
click at [1053, 457] on div "Awaiting Billing 1SD - Can 500ML CLT PU 25 Unit SAB Rosslyn Brewery MIN S.P. 7,…" at bounding box center [529, 419] width 1059 height 728
